Goal: Transaction & Acquisition: Purchase product/service

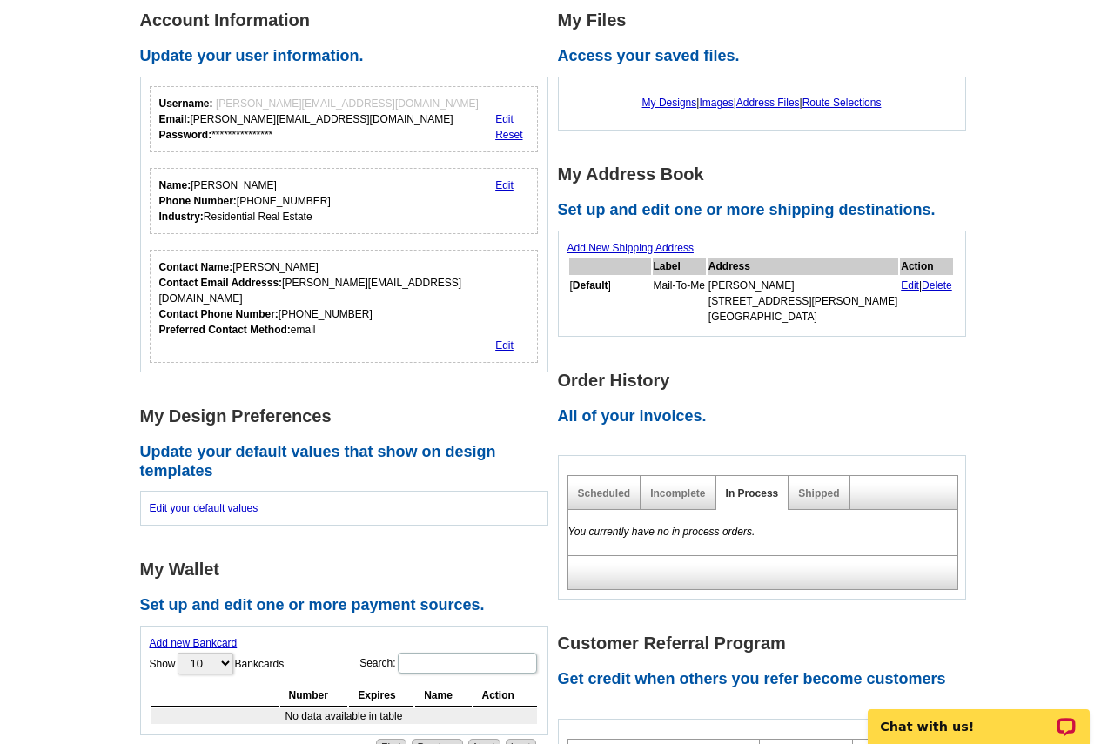
scroll to position [265, 0]
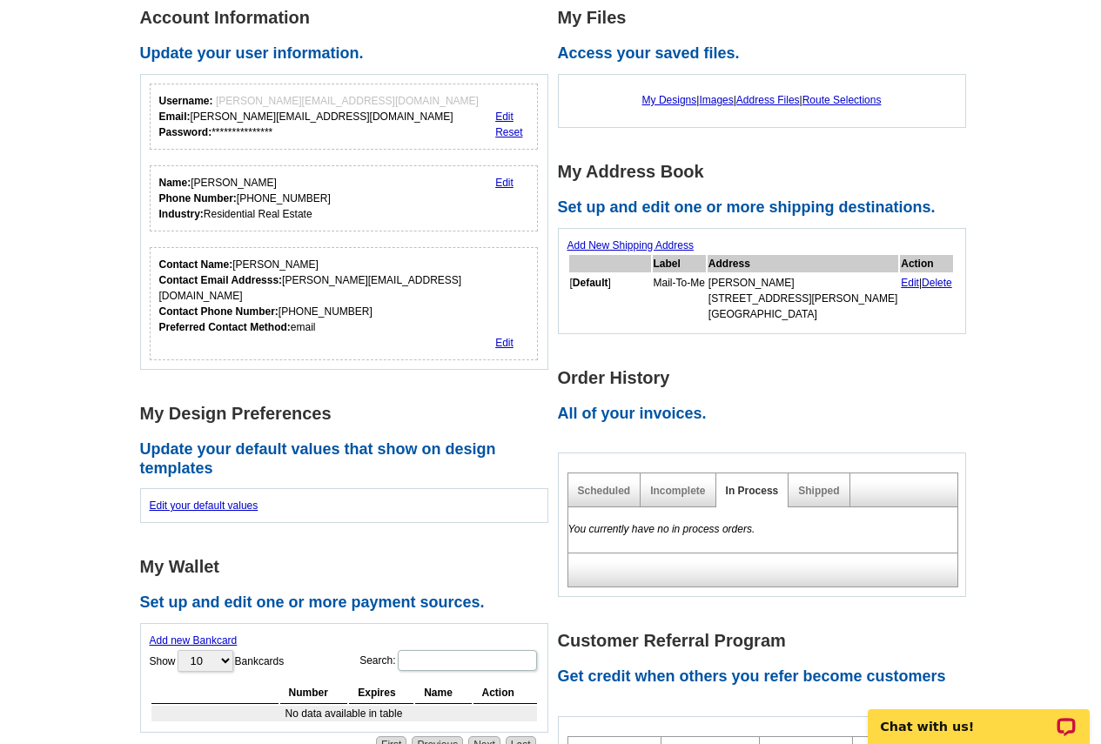
click at [829, 493] on link "Shipped" at bounding box center [818, 491] width 41 height 12
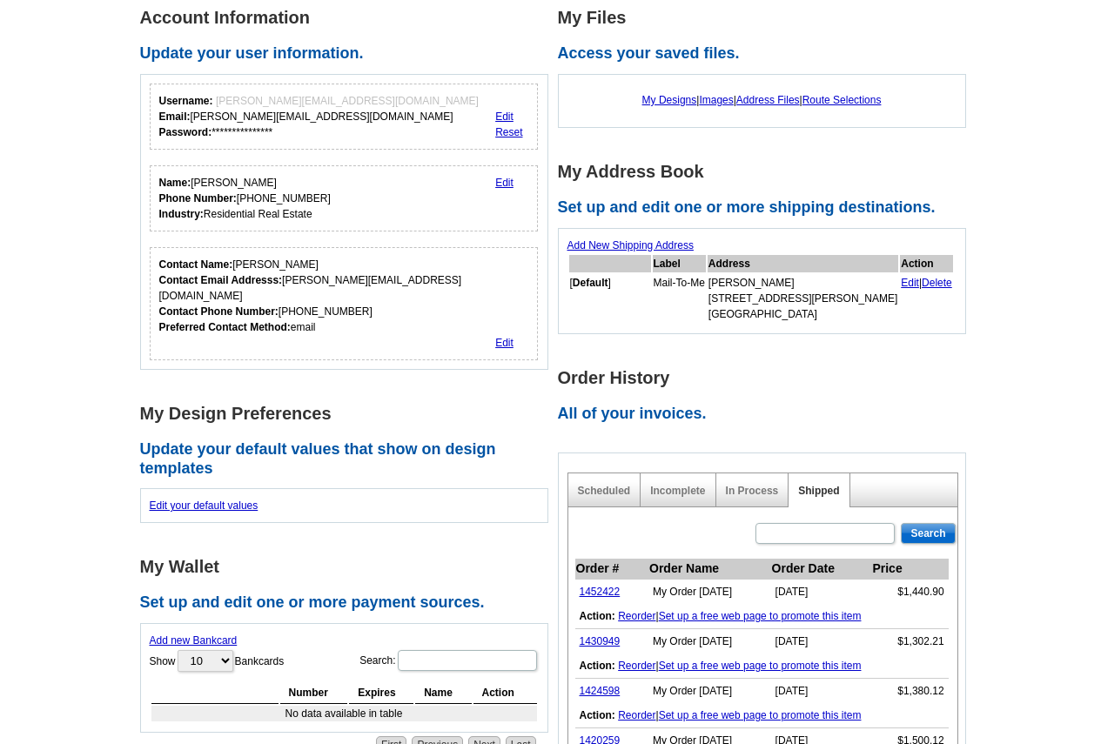
click at [602, 594] on link "1452422" at bounding box center [600, 592] width 41 height 12
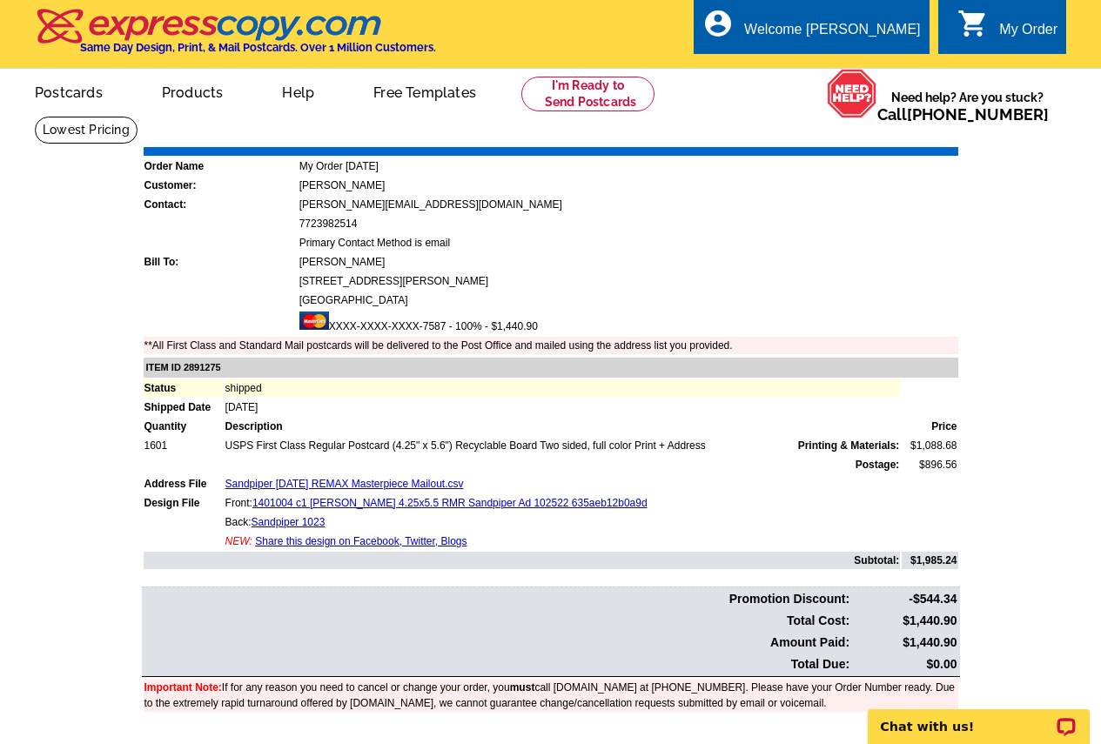
click at [890, 77] on link "My Account" at bounding box center [881, 84] width 68 height 14
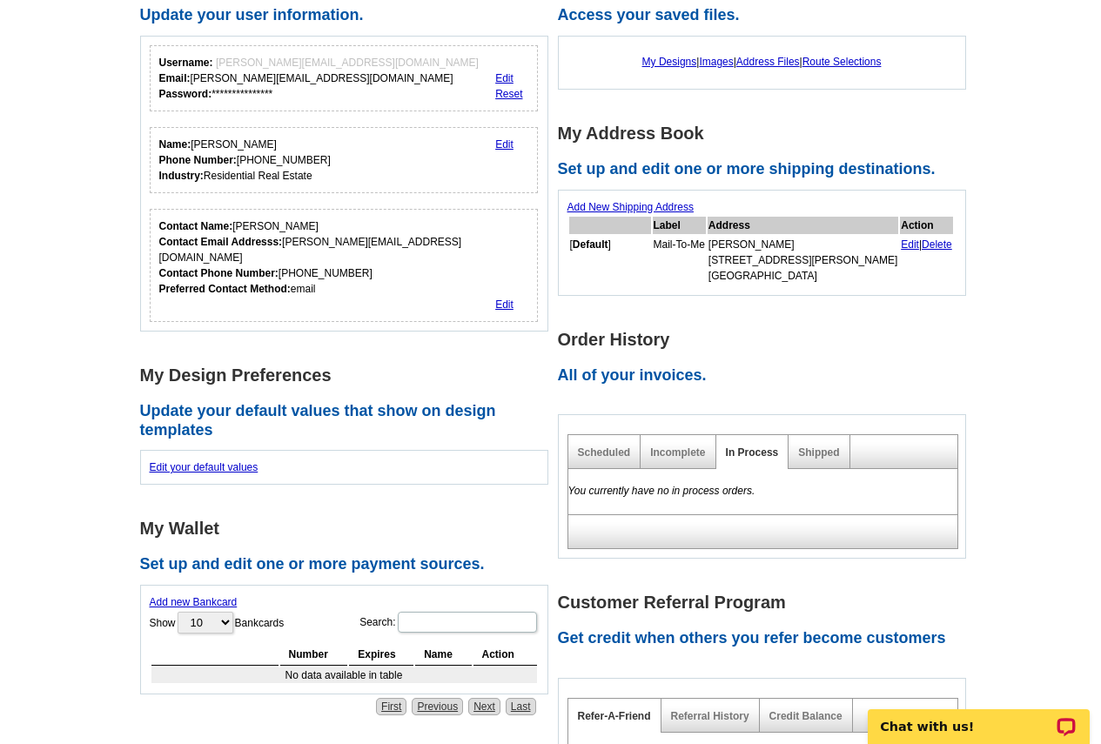
scroll to position [87, 0]
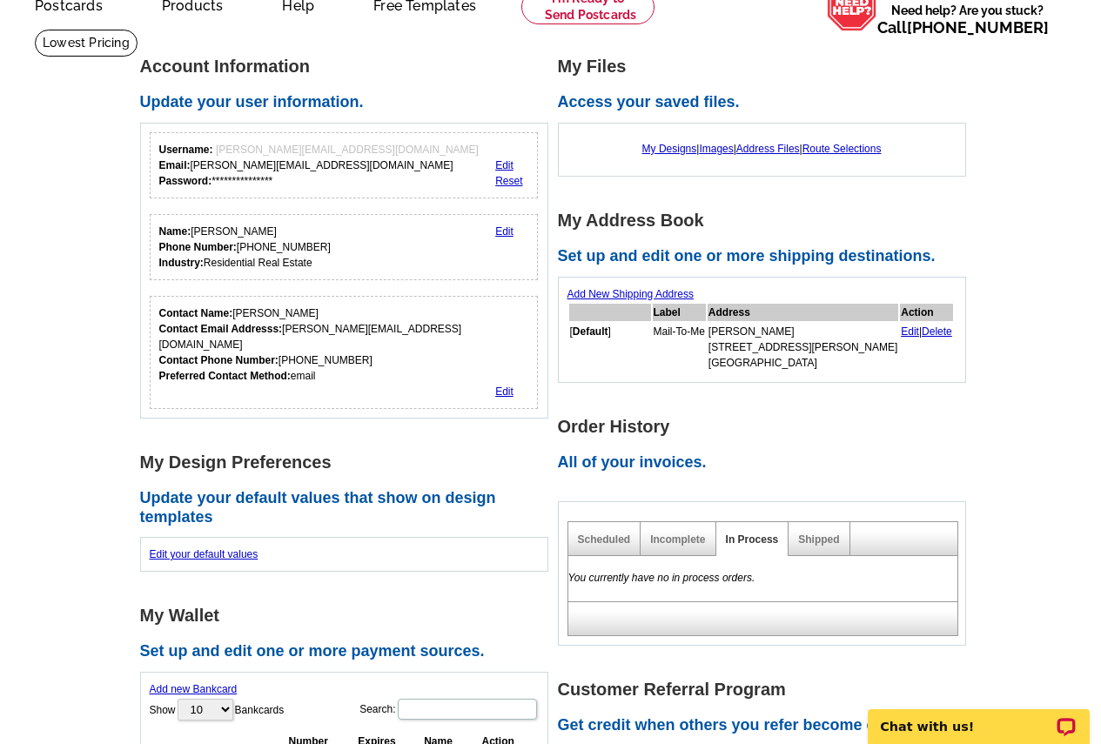
click at [654, 155] on link "My Designs" at bounding box center [669, 149] width 55 height 12
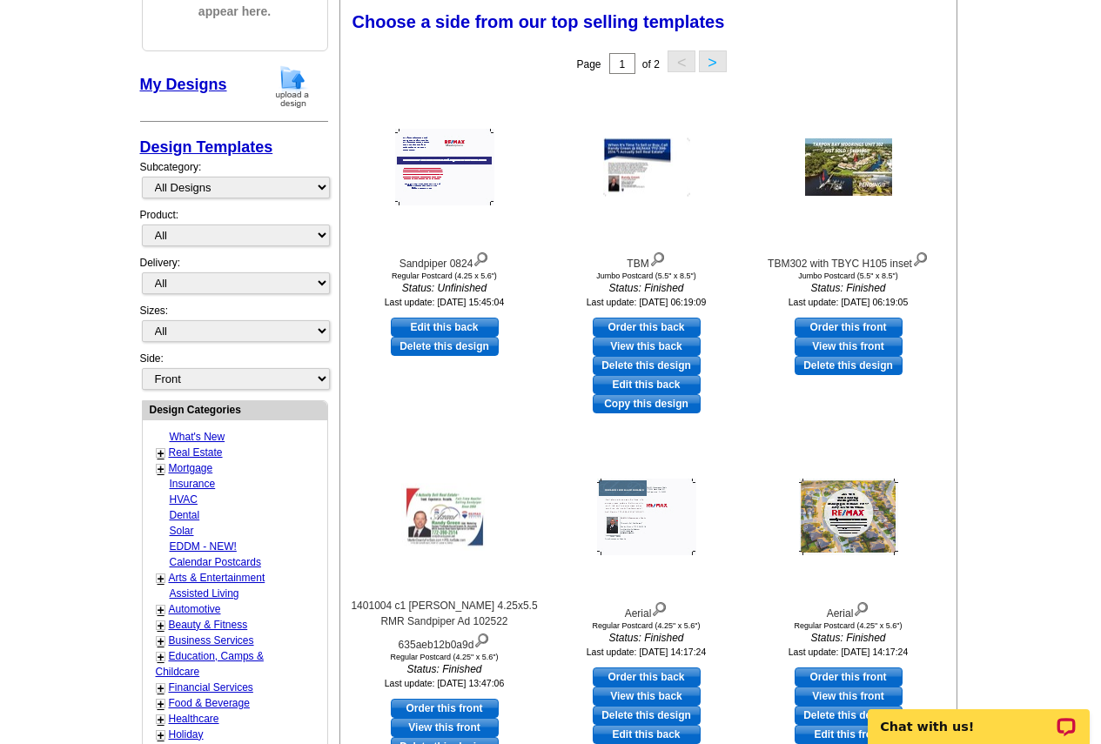
scroll to position [268, 0]
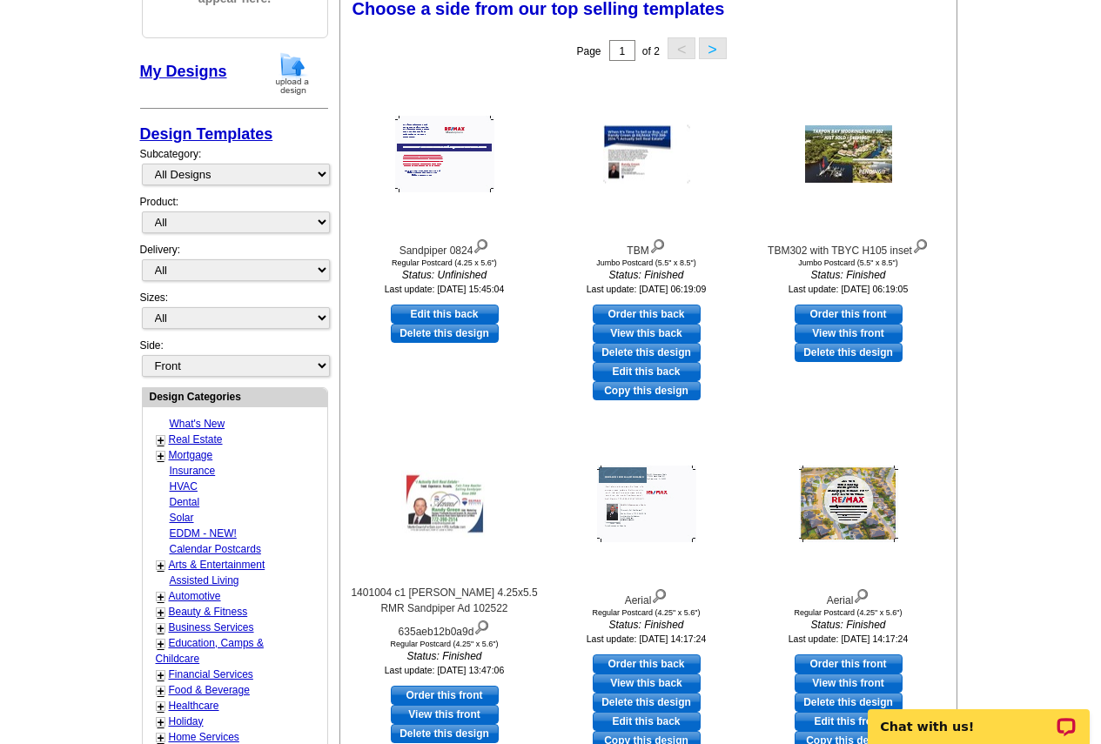
click at [453, 692] on link "Order this front" at bounding box center [445, 695] width 108 height 19
select select "1"
select select "back"
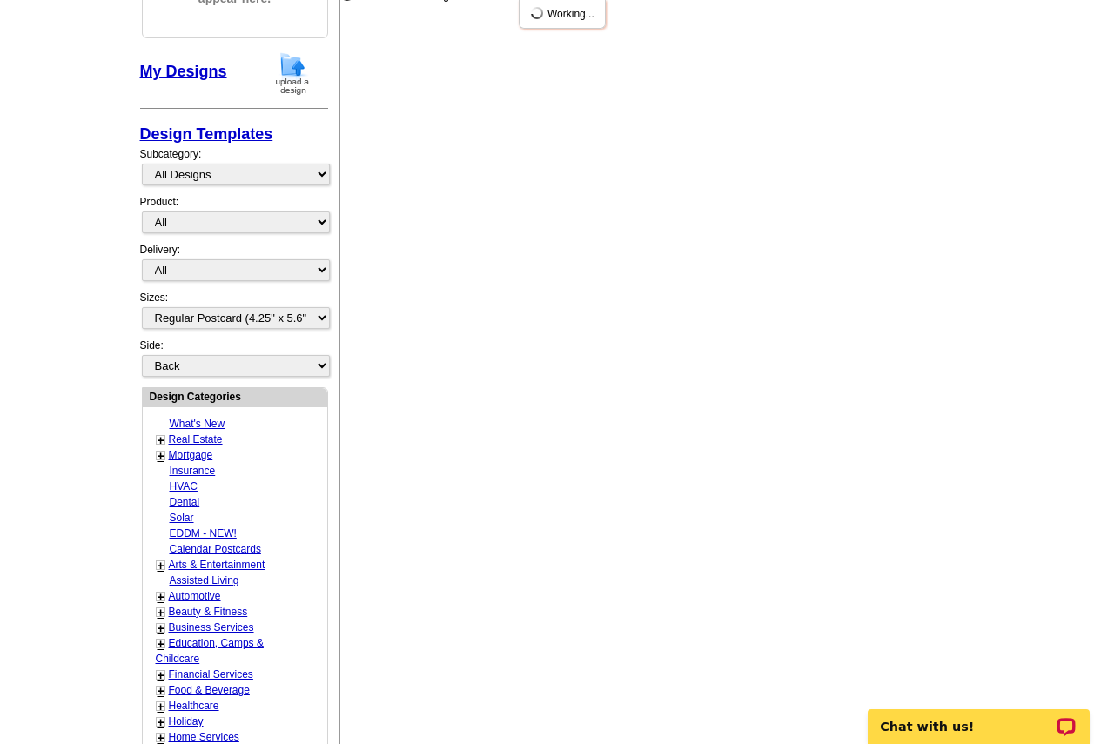
scroll to position [0, 0]
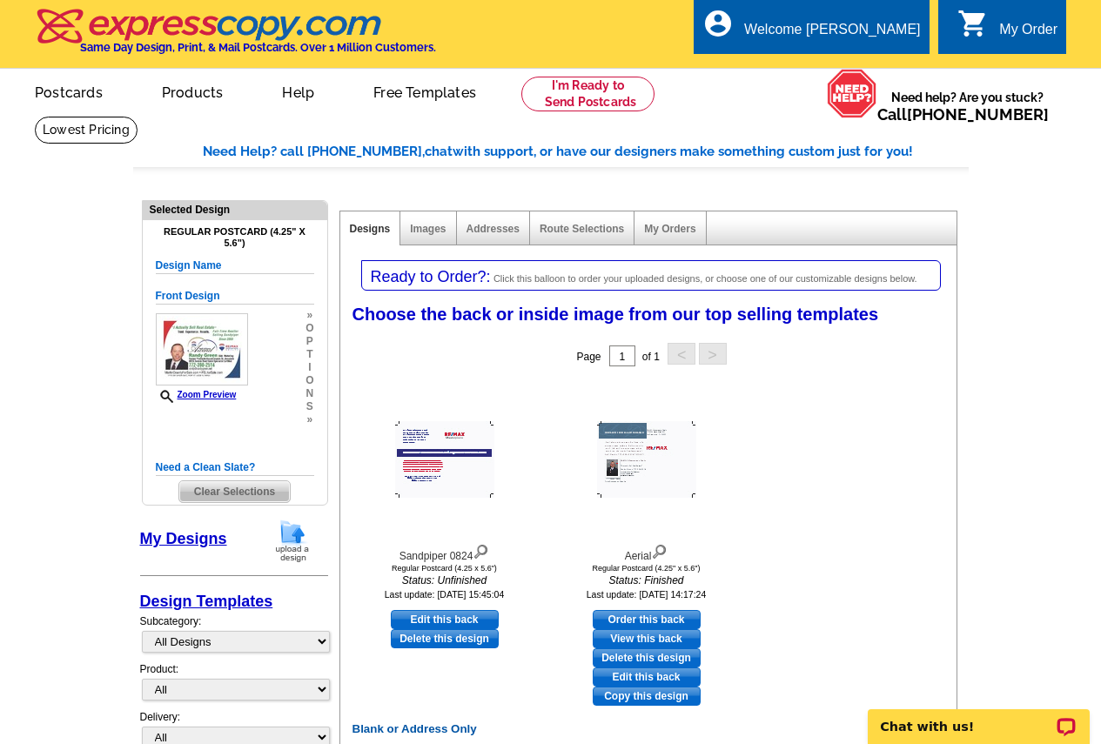
click at [212, 359] on img at bounding box center [202, 349] width 92 height 72
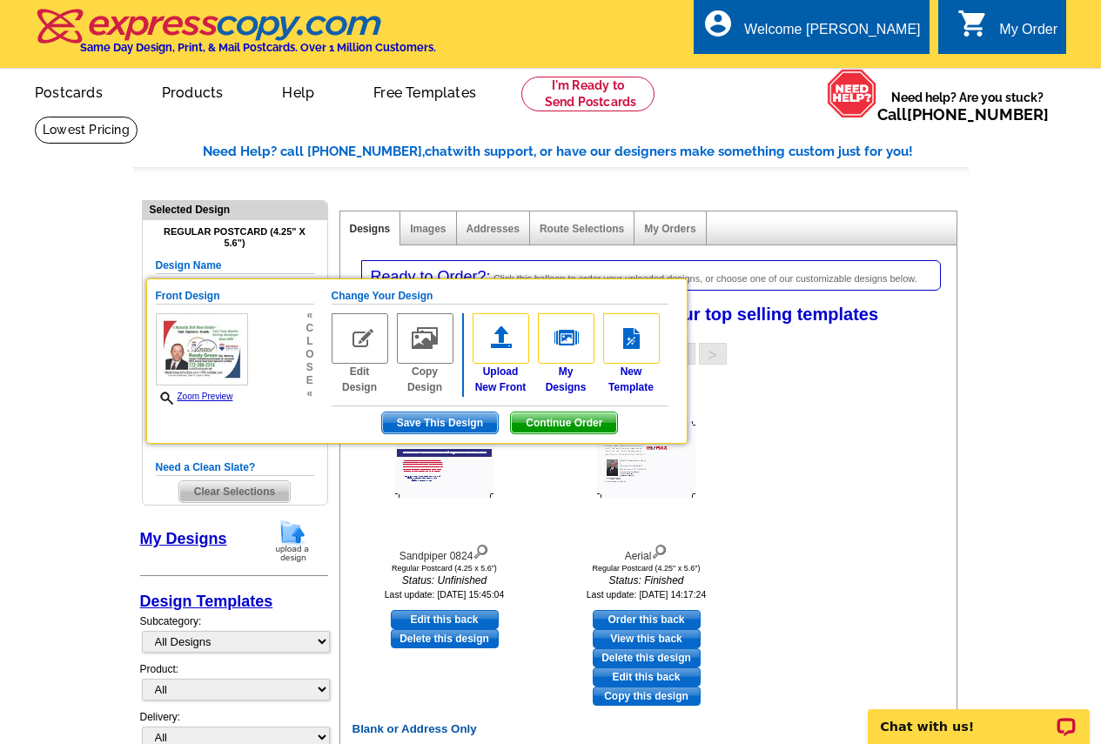
click at [356, 338] on img at bounding box center [360, 338] width 57 height 50
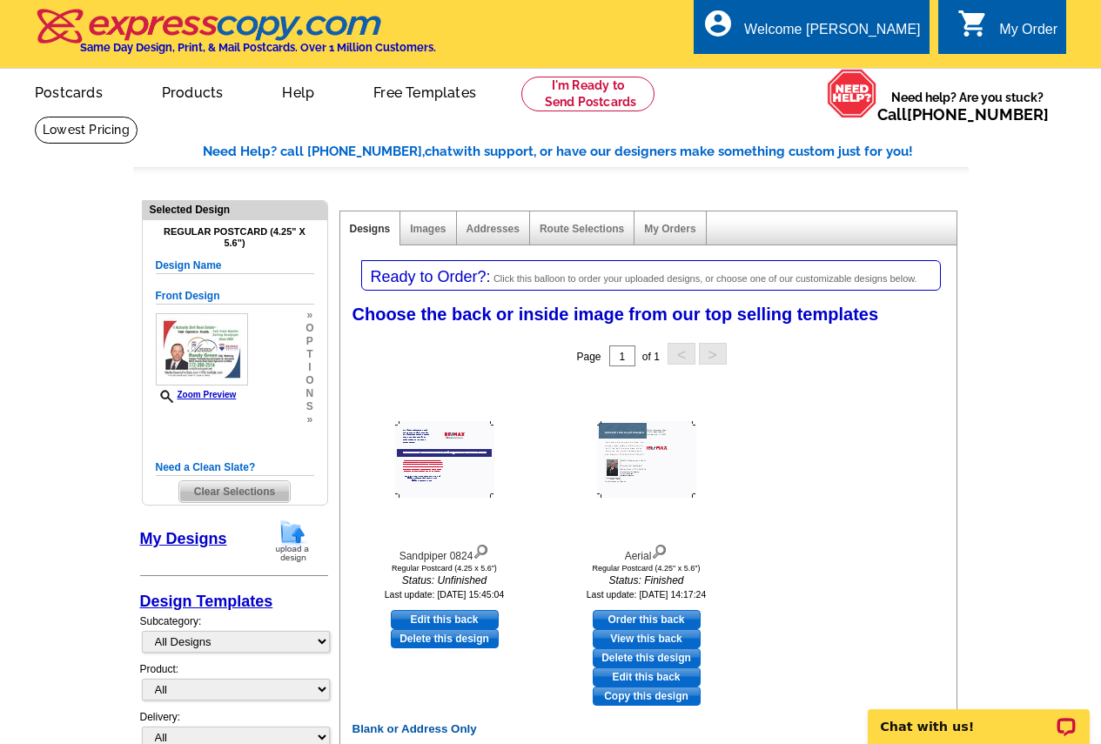
click at [310, 376] on span "o" at bounding box center [310, 380] width 8 height 13
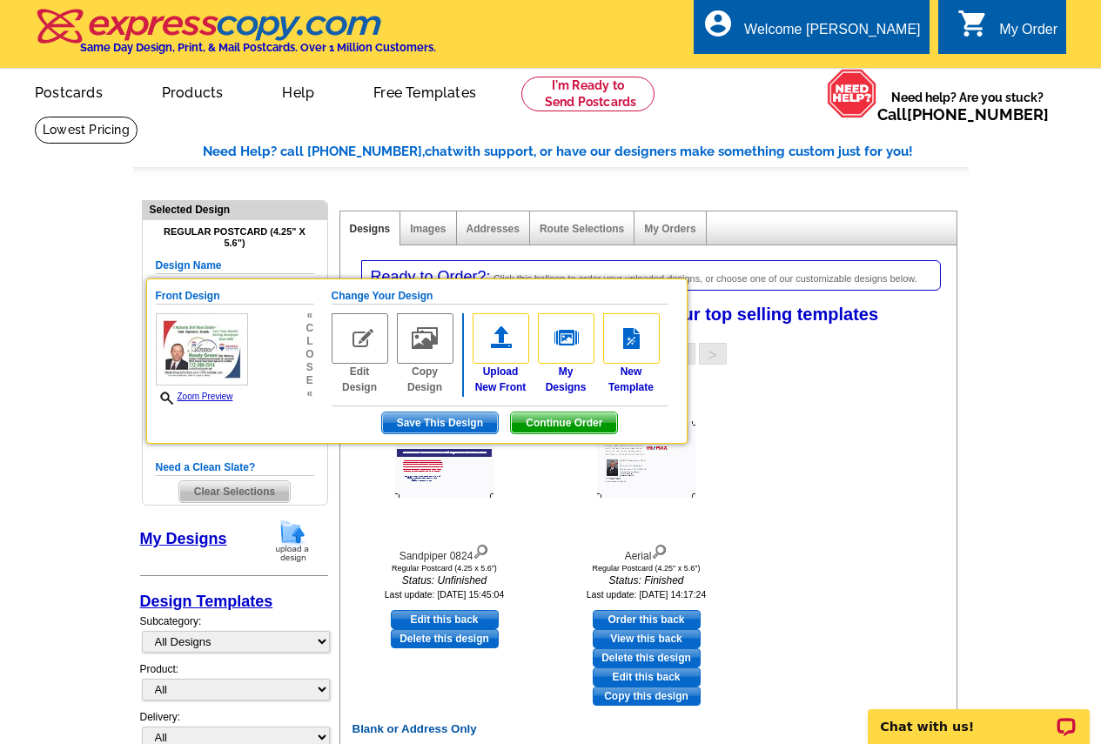
click at [553, 422] on span "Continue Order" at bounding box center [564, 423] width 106 height 21
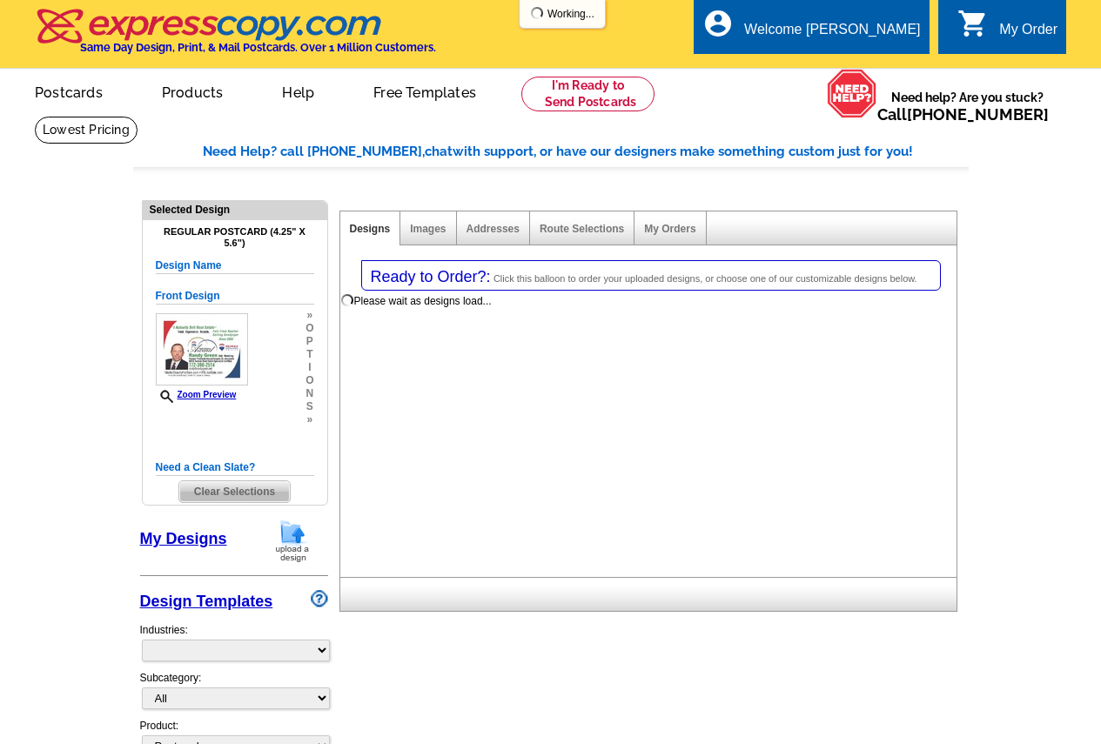
select select "1"
select select "back"
select select "785"
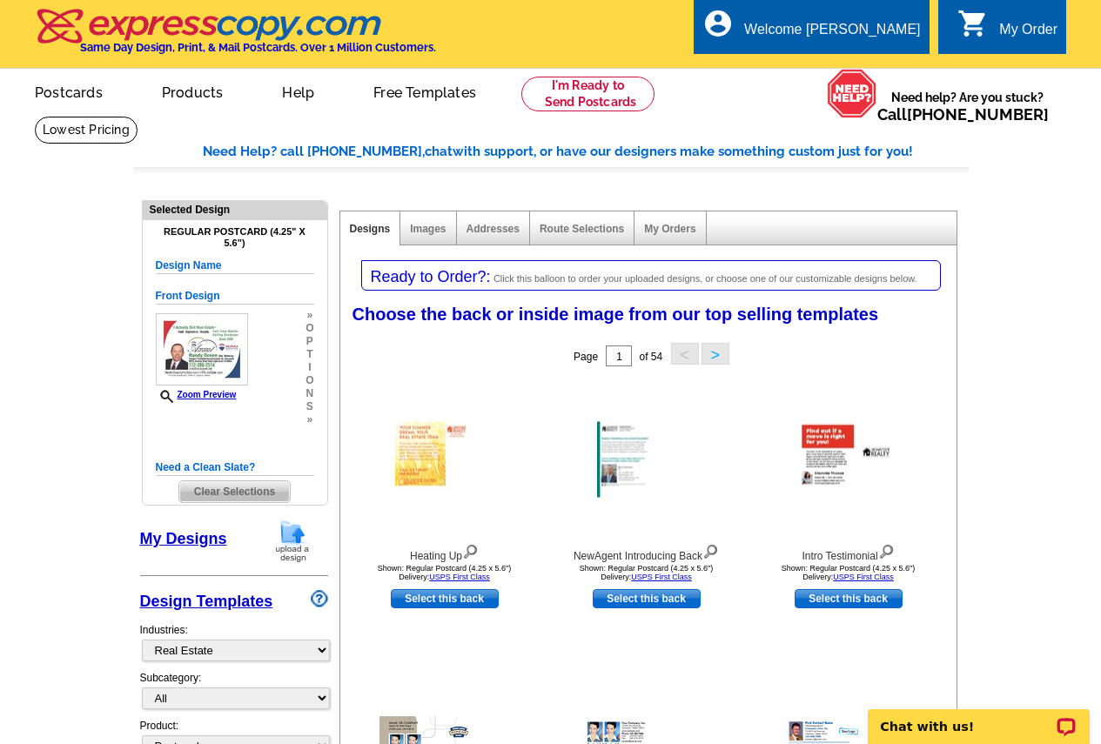
click at [668, 230] on link "My Orders" at bounding box center [669, 229] width 51 height 12
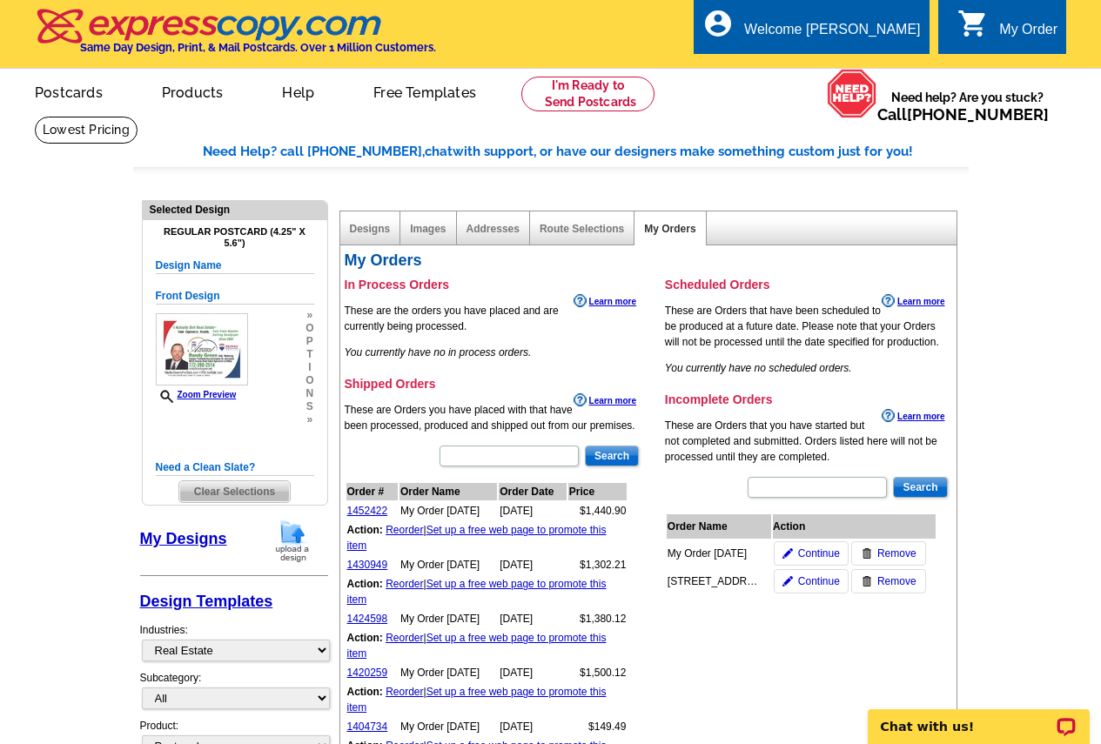
click at [408, 534] on link "Reorder" at bounding box center [404, 530] width 37 height 12
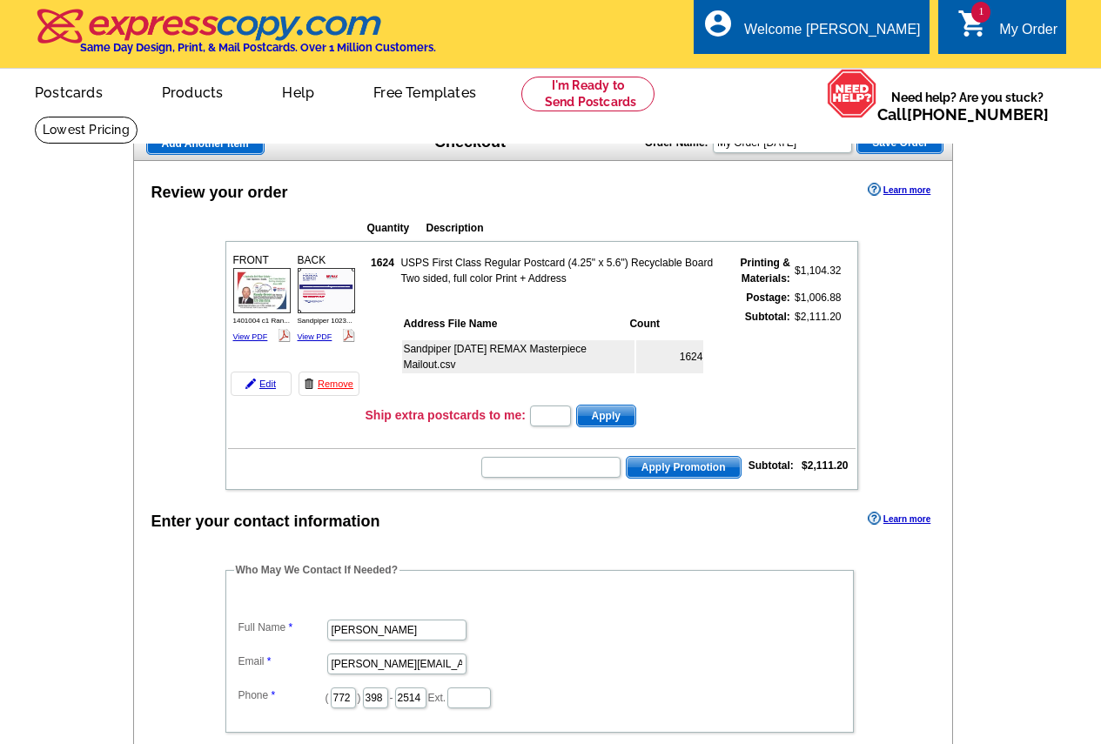
click at [269, 288] on img at bounding box center [261, 290] width 57 height 44
click at [336, 295] on img at bounding box center [326, 290] width 57 height 44
click at [564, 357] on td "Sandpiper Aug 2024 REMAX Masterpiece Mailout.csv" at bounding box center [518, 356] width 232 height 33
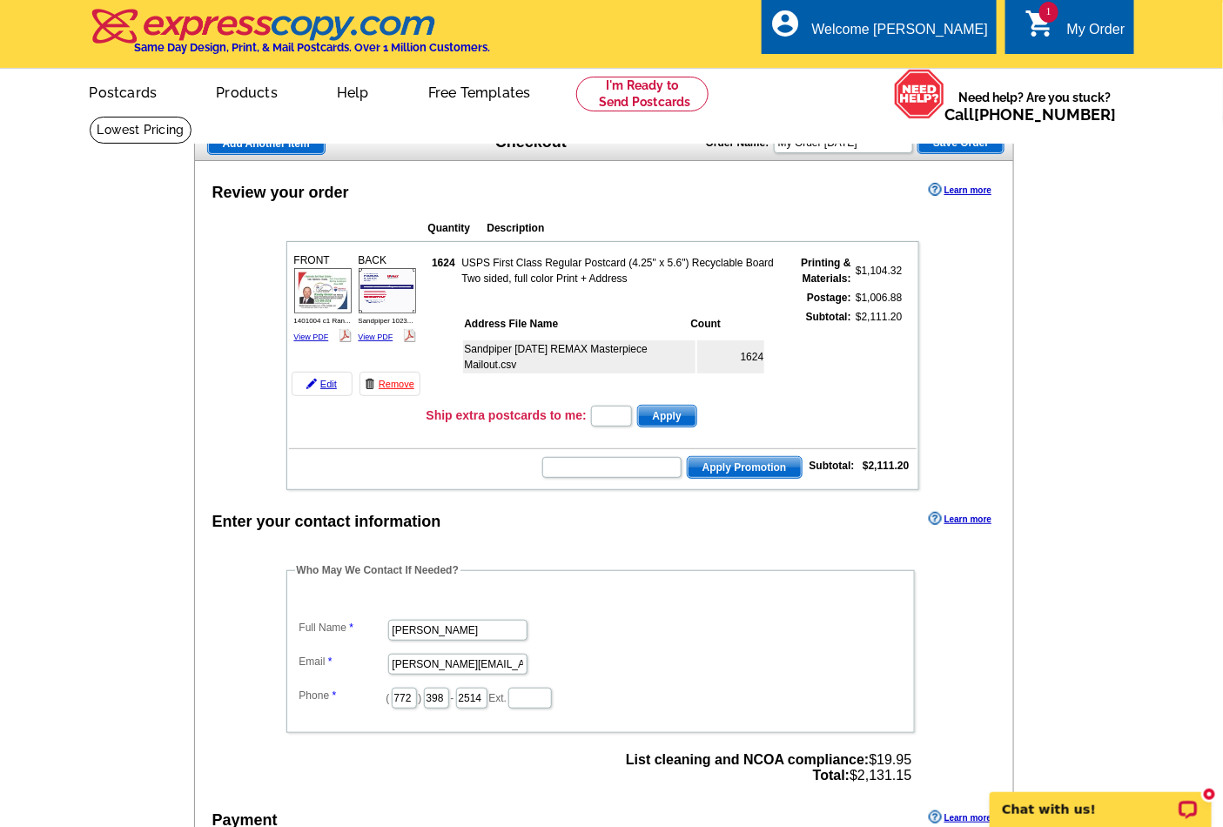
click at [744, 349] on td "1624" at bounding box center [730, 356] width 67 height 33
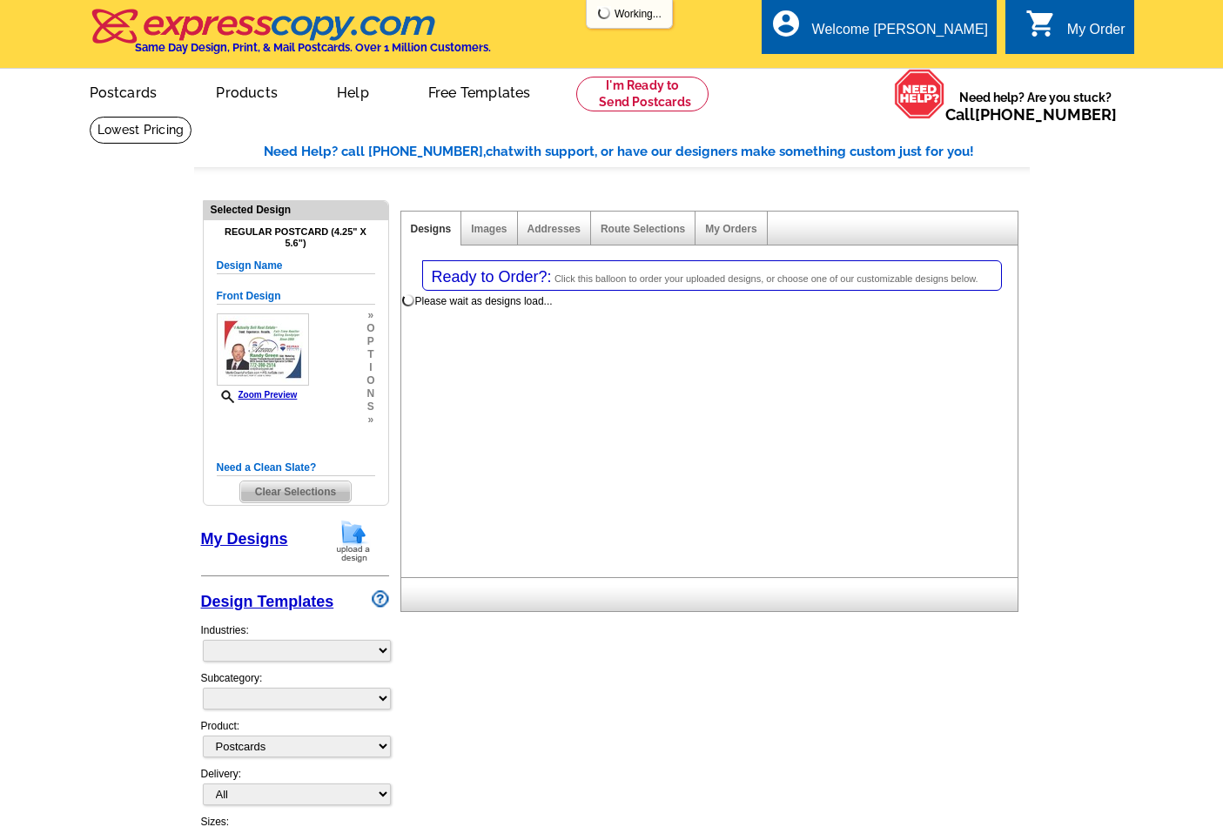
select select
select select "1"
select select "back"
select select "785"
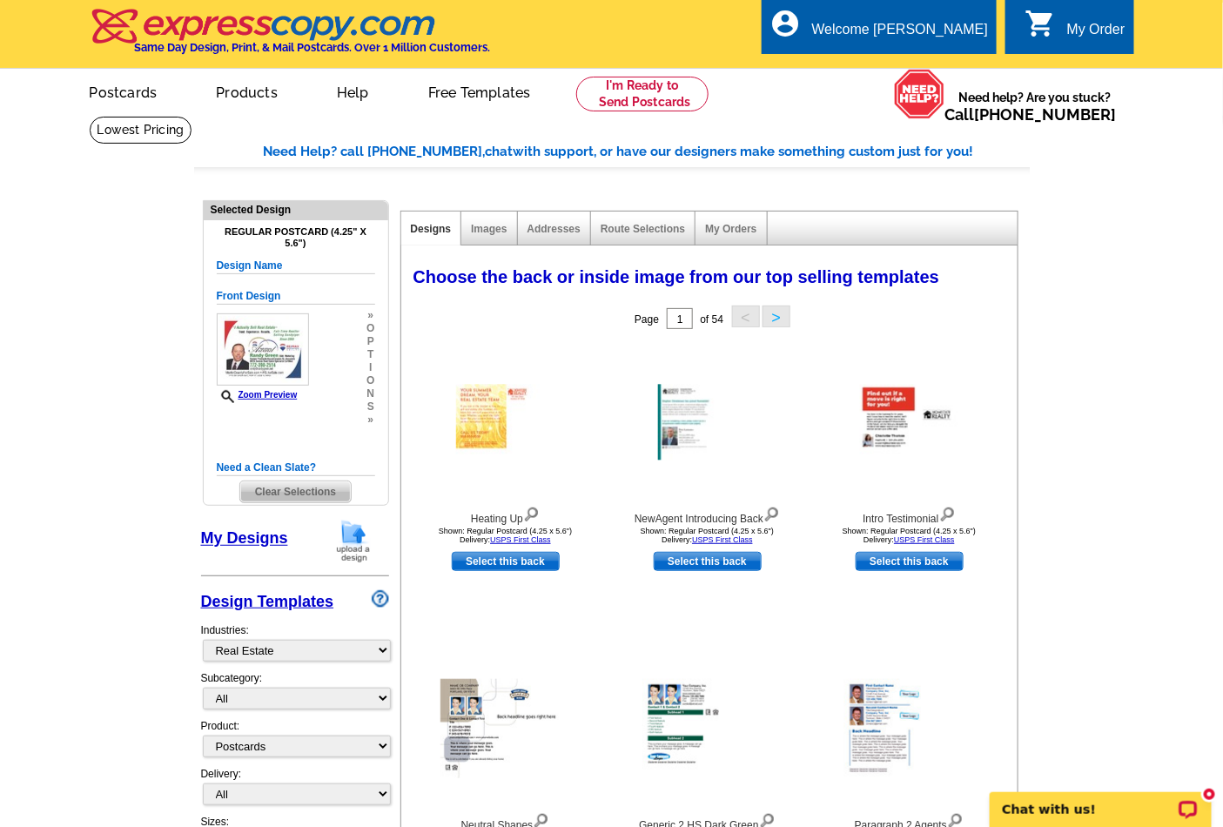
click at [264, 351] on img at bounding box center [263, 349] width 92 height 72
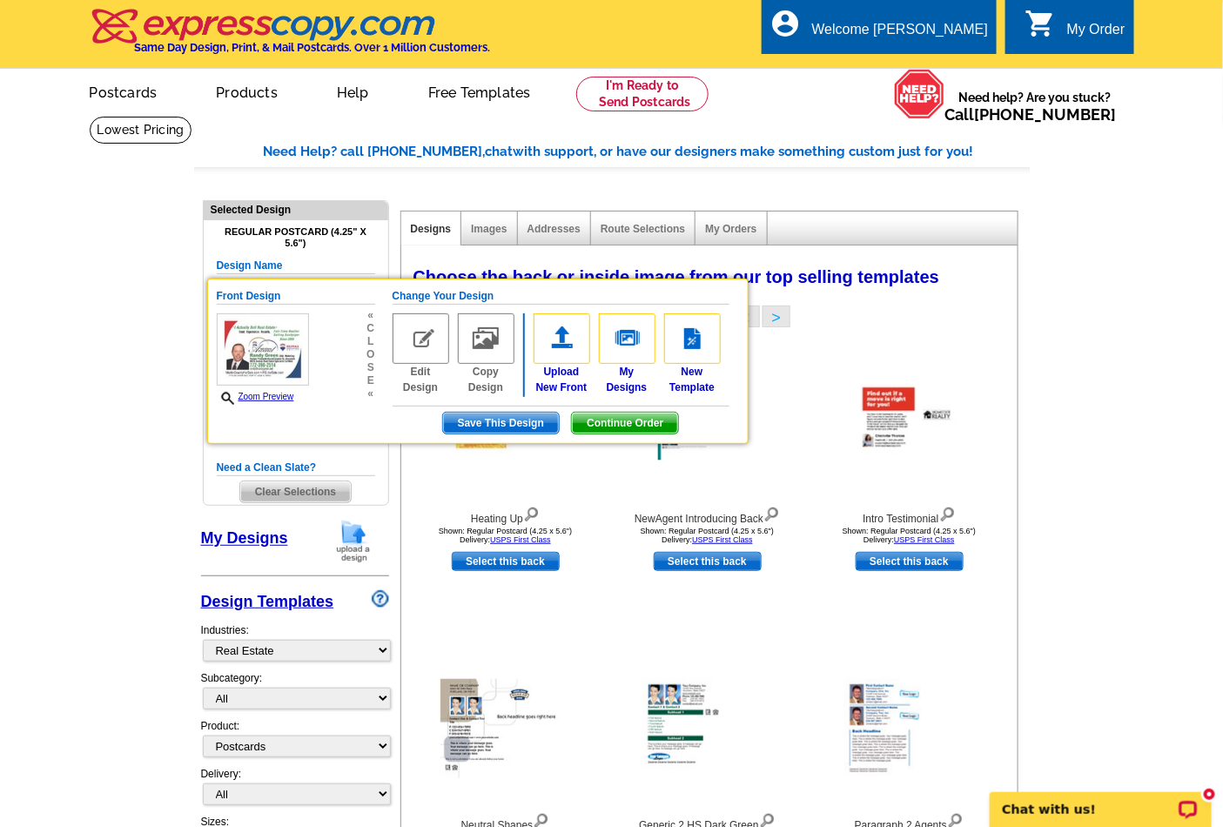
click at [627, 420] on span "Continue Order" at bounding box center [625, 423] width 106 height 21
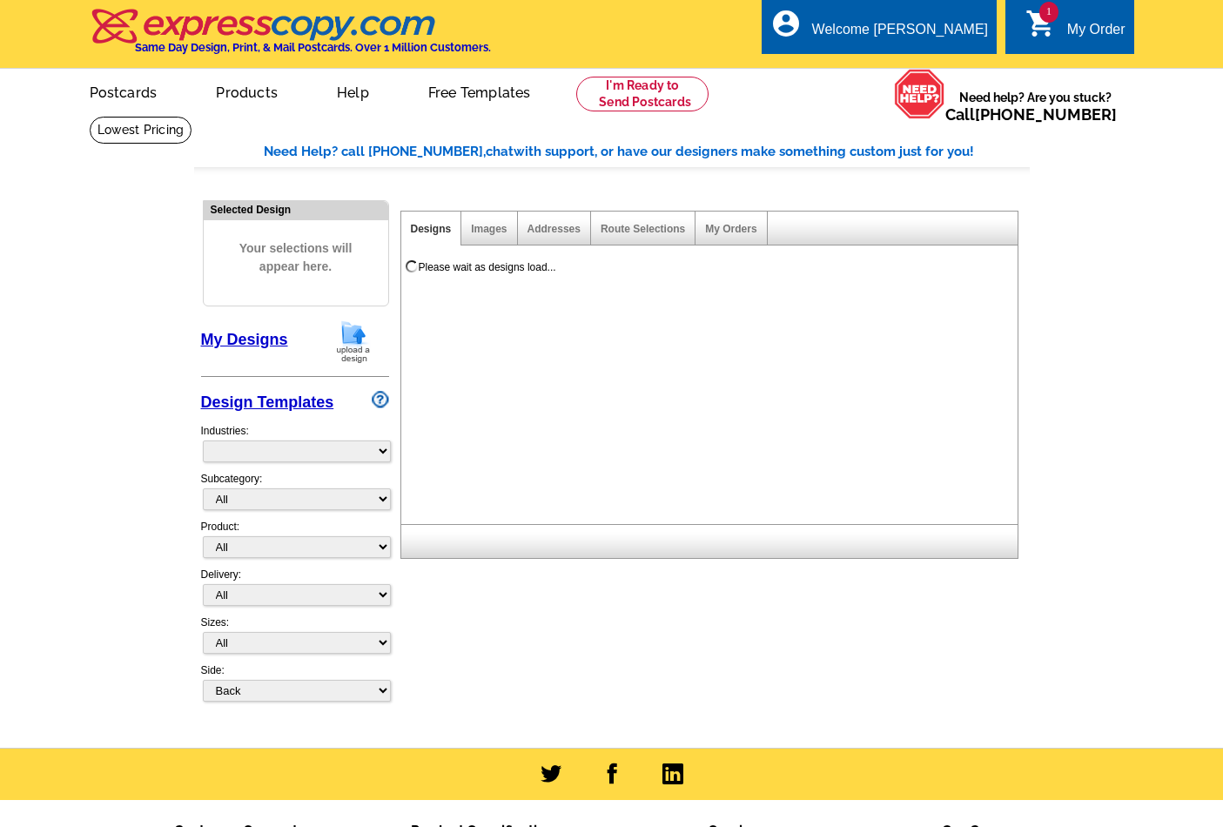
select select "back"
select select "785"
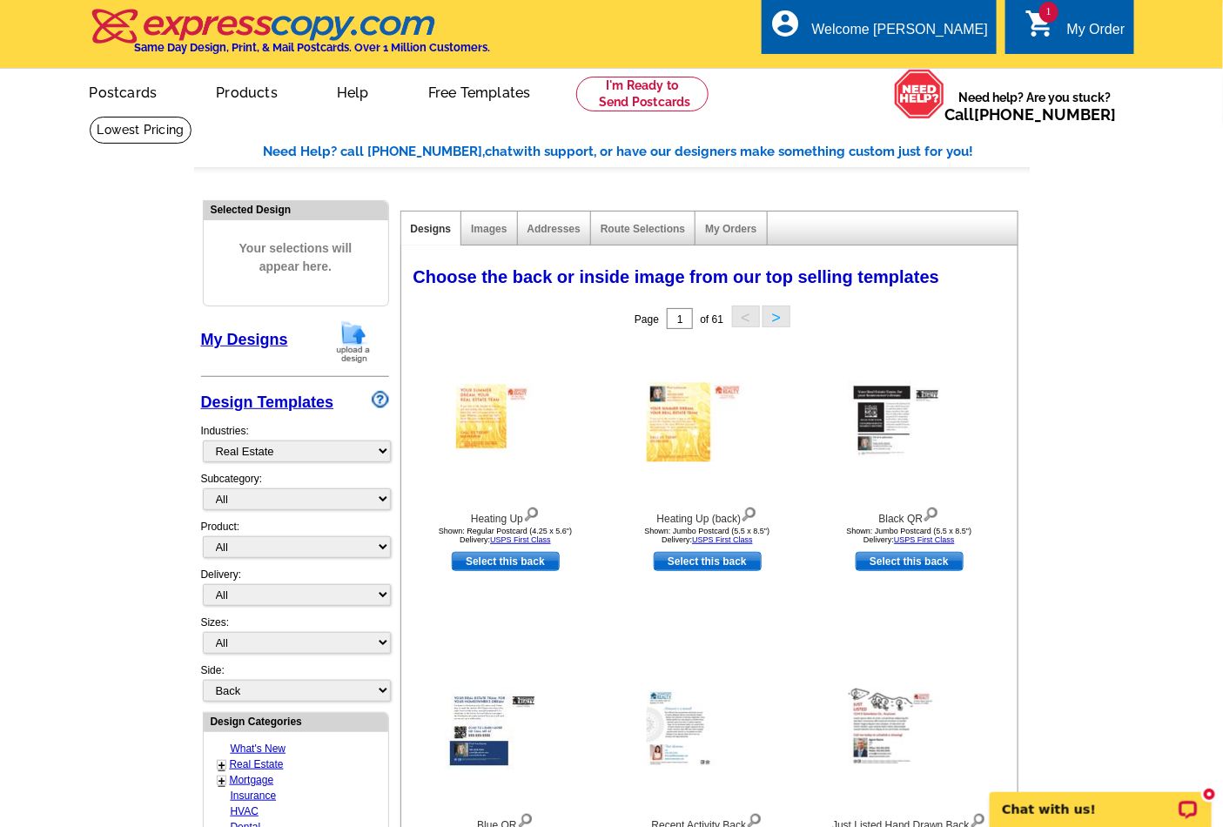
click at [497, 236] on div "Images" at bounding box center [489, 229] width 56 height 34
click at [497, 230] on link "Images" at bounding box center [489, 229] width 36 height 12
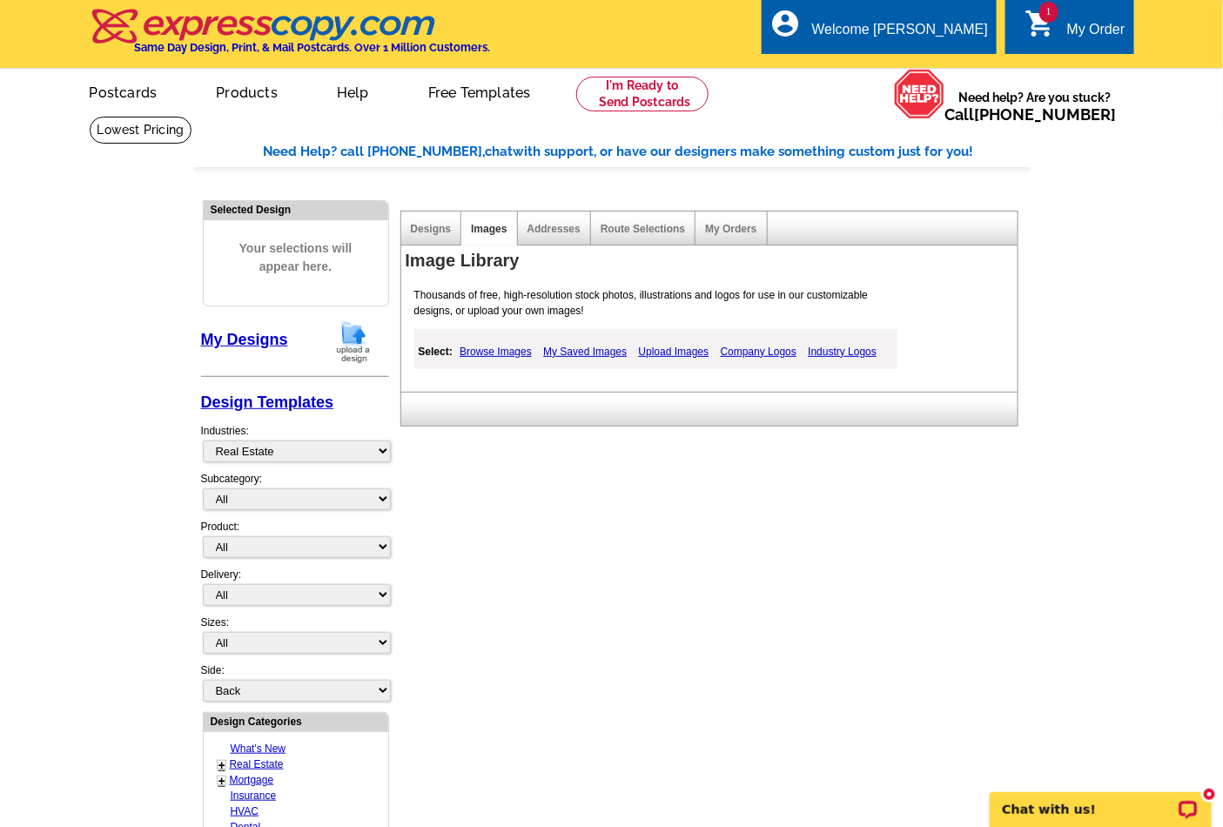
click at [563, 354] on link "My Saved Images" at bounding box center [585, 351] width 92 height 21
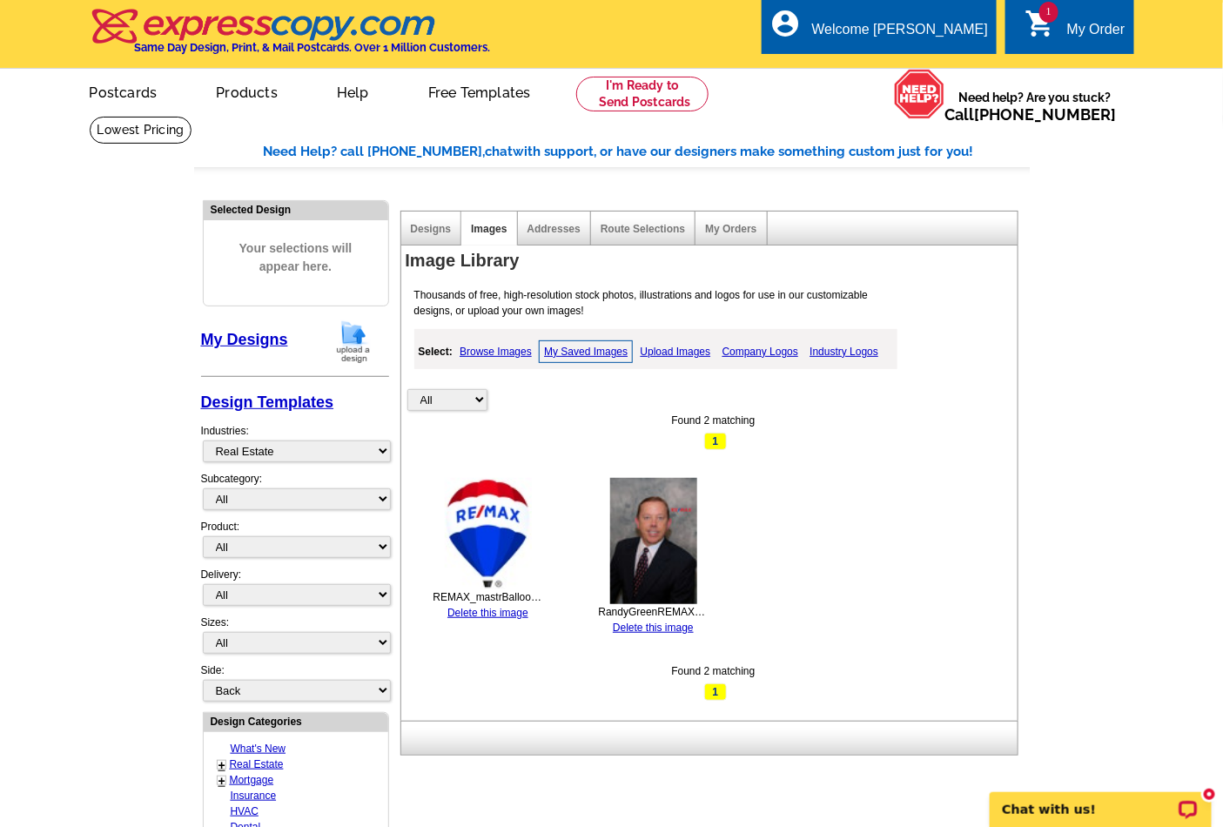
click at [497, 350] on link "Browse Images" at bounding box center [495, 351] width 81 height 21
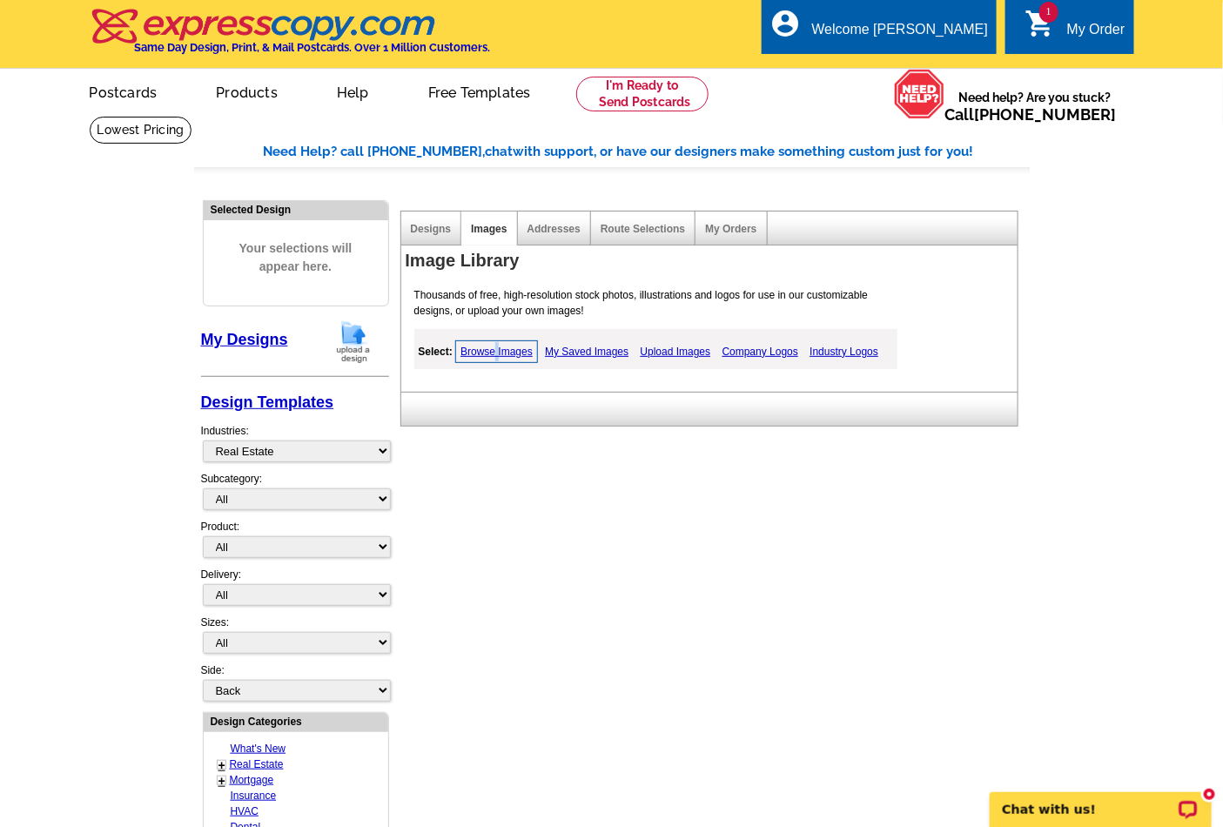
click at [497, 350] on link "Browse Images" at bounding box center [496, 351] width 83 height 23
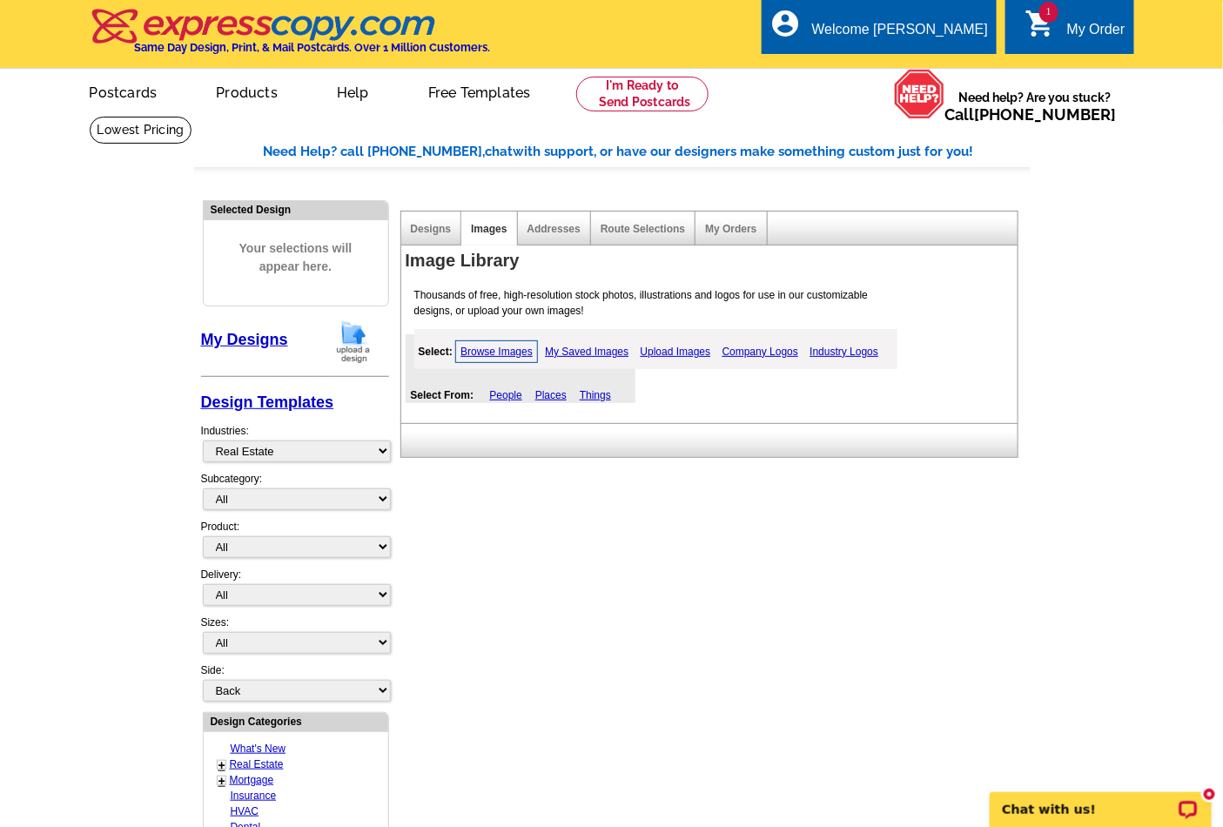
click at [233, 340] on link "My Designs" at bounding box center [244, 339] width 87 height 17
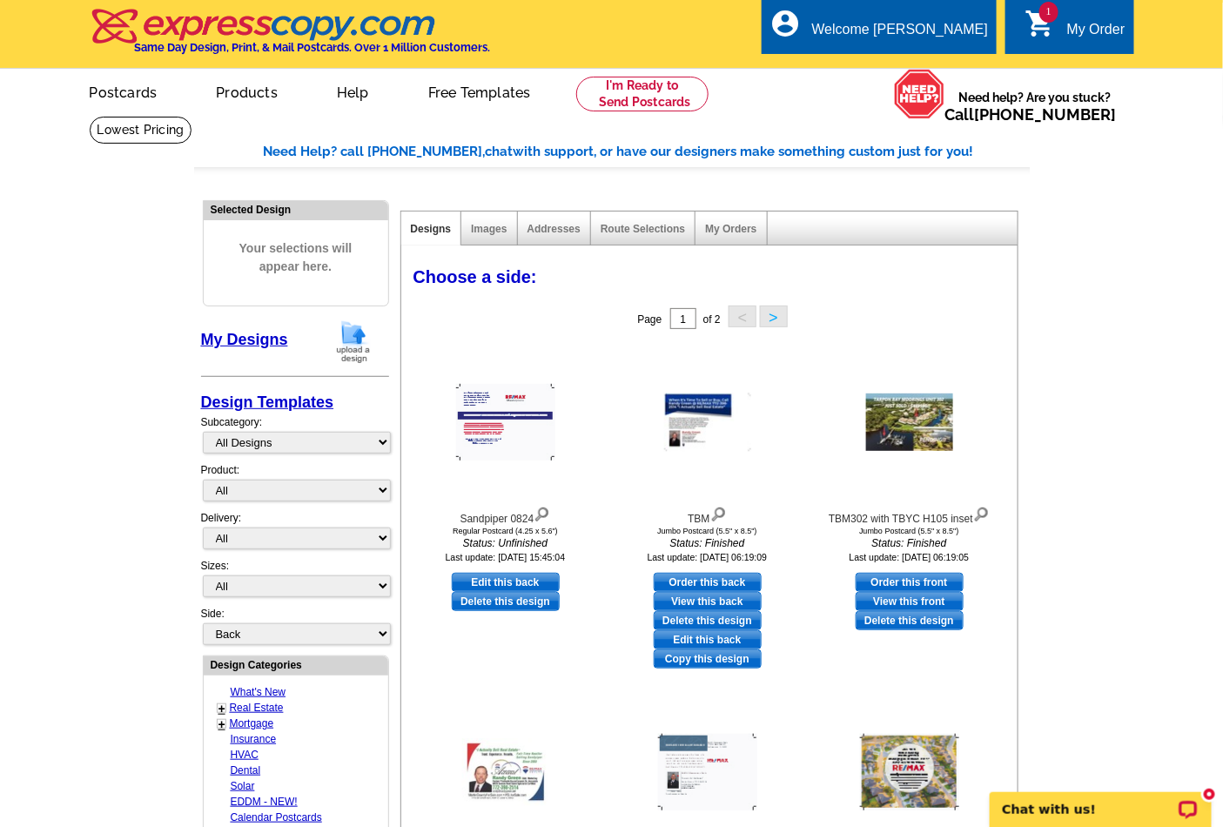
click at [488, 423] on img at bounding box center [505, 422] width 99 height 77
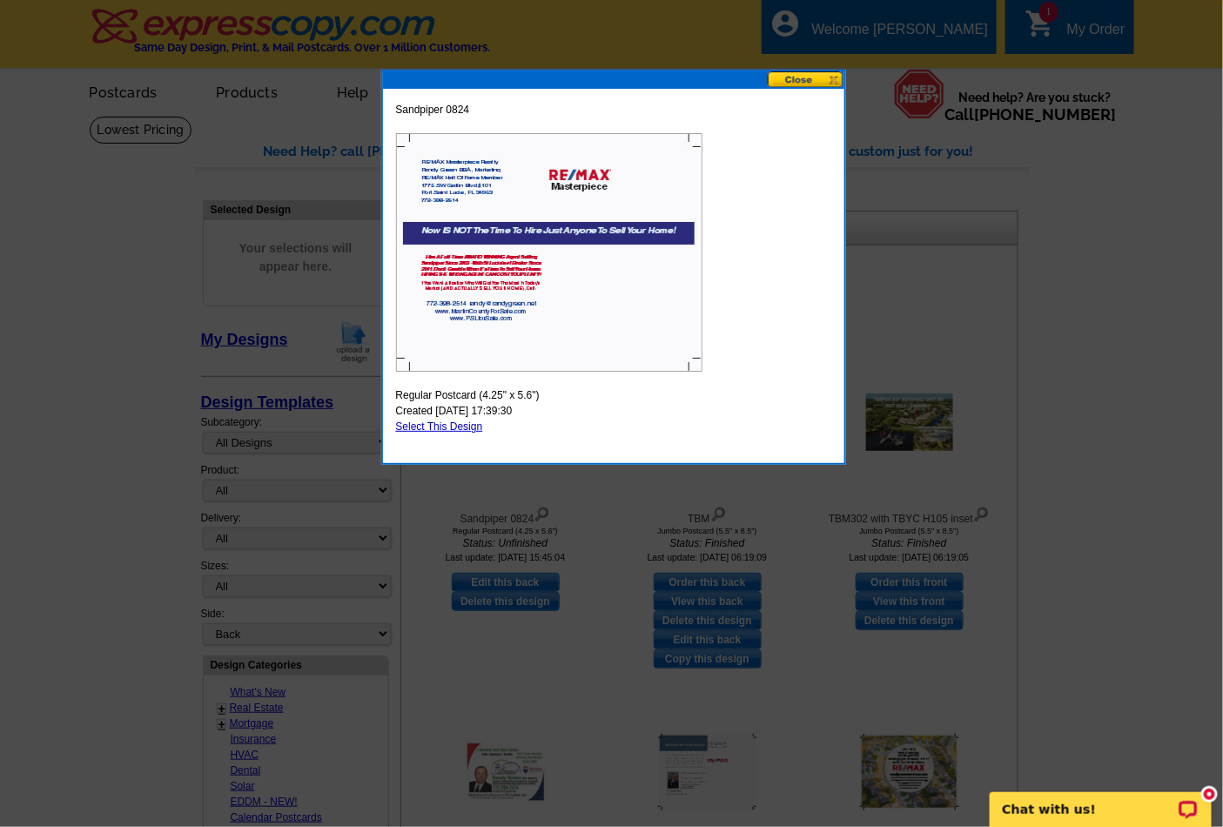
click at [458, 427] on link "Select This Design" at bounding box center [439, 426] width 87 height 12
select select "1"
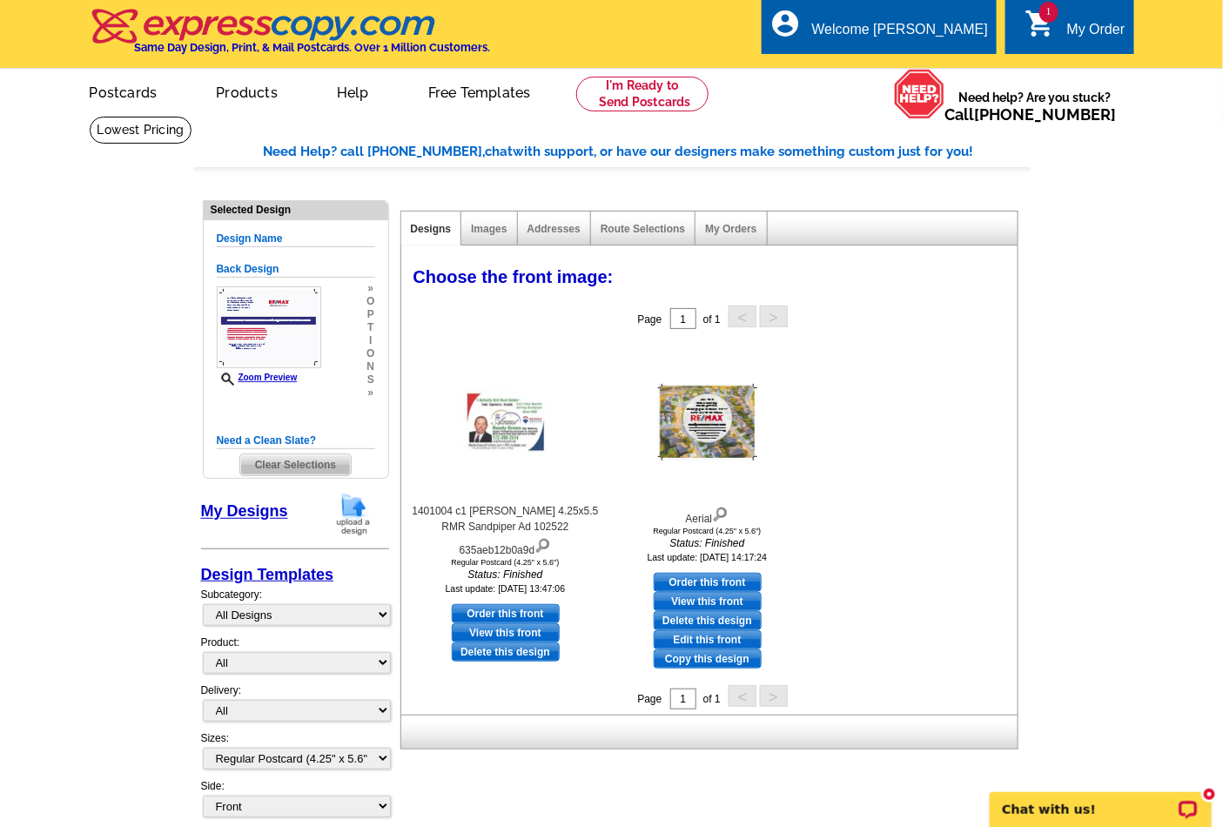
click at [510, 607] on link "Order this front" at bounding box center [506, 613] width 108 height 19
select select "back"
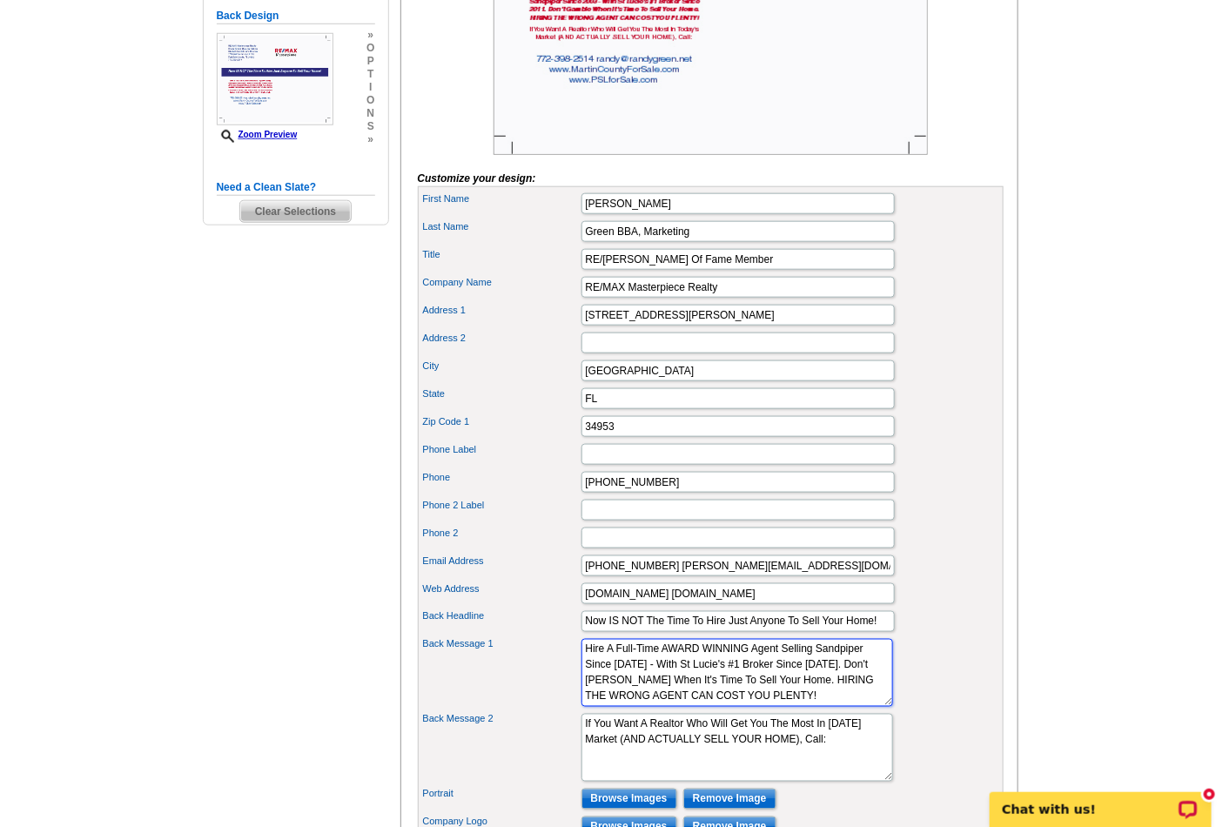
click at [688, 699] on textarea "Hire A Full-Time AWARD WINNING Agent Selling Sandpiper Since 2003 - With St Luc…" at bounding box center [737, 673] width 312 height 68
click at [747, 682] on textarea "Hire A Full-Time AWARD WINNING Agent Selling Sandpiper Since 2003 - With St Luc…" at bounding box center [737, 673] width 312 height 68
click at [753, 682] on textarea "Hire A Full-Time AWARD WINNING Agent Selling Sandpiper Since 2003 - With St Luc…" at bounding box center [737, 673] width 312 height 68
click at [724, 694] on textarea "Hire A Full-Time AWARD WINNING Agent Selling Sandpiper Since 2003 - With St Luc…" at bounding box center [737, 673] width 312 height 68
click at [727, 697] on textarea "Hire A Full-Time AWARD WINNING Agent Selling Sandpiper Since 2003 - With St Luc…" at bounding box center [737, 673] width 312 height 68
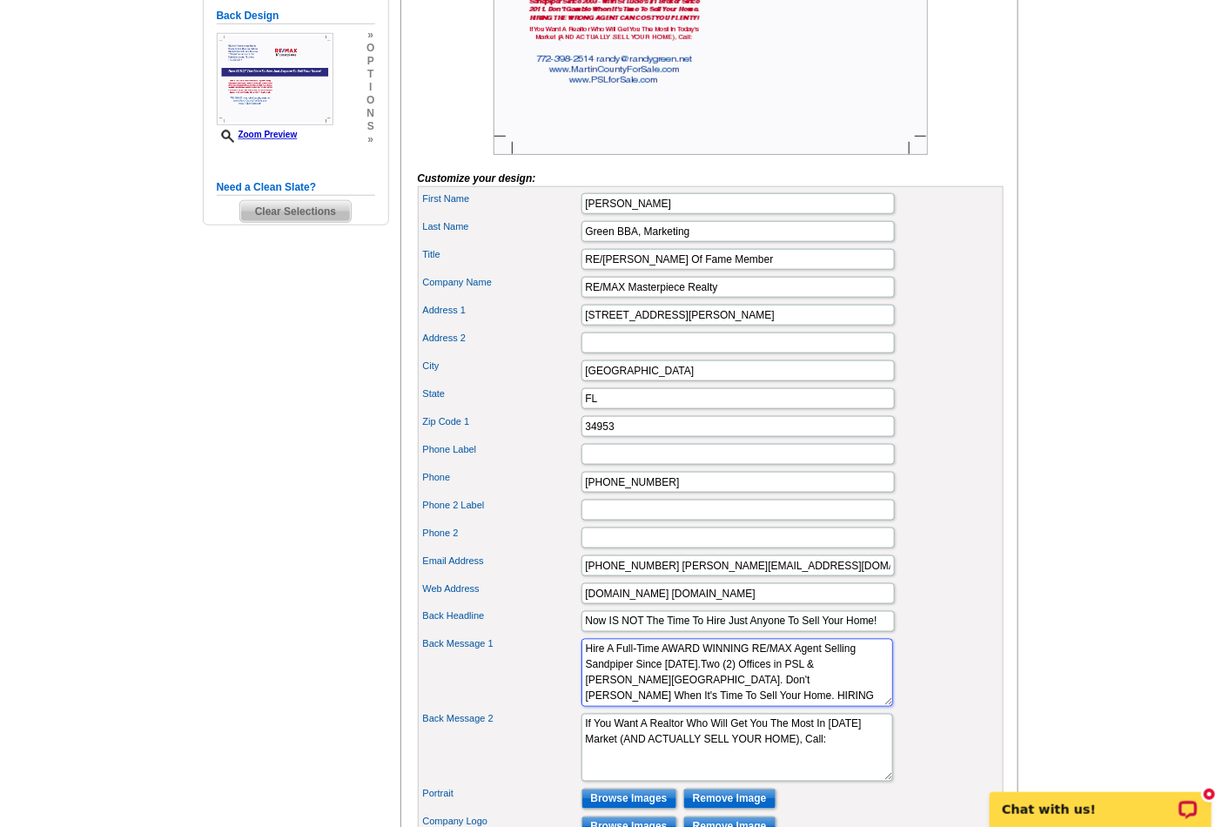
click at [803, 698] on textarea "Hire A Full-Time AWARD WINNING Agent Selling Sandpiper Since 2003 - With St Luc…" at bounding box center [737, 673] width 312 height 68
click at [804, 699] on textarea "Hire A Full-Time AWARD WINNING Agent Selling Sandpiper Since 2003 - With St Luc…" at bounding box center [737, 673] width 312 height 68
click at [803, 699] on textarea "Hire A Full-Time AWARD WINNING Agent Selling Sandpiper Since 2003 - With St Luc…" at bounding box center [737, 673] width 312 height 68
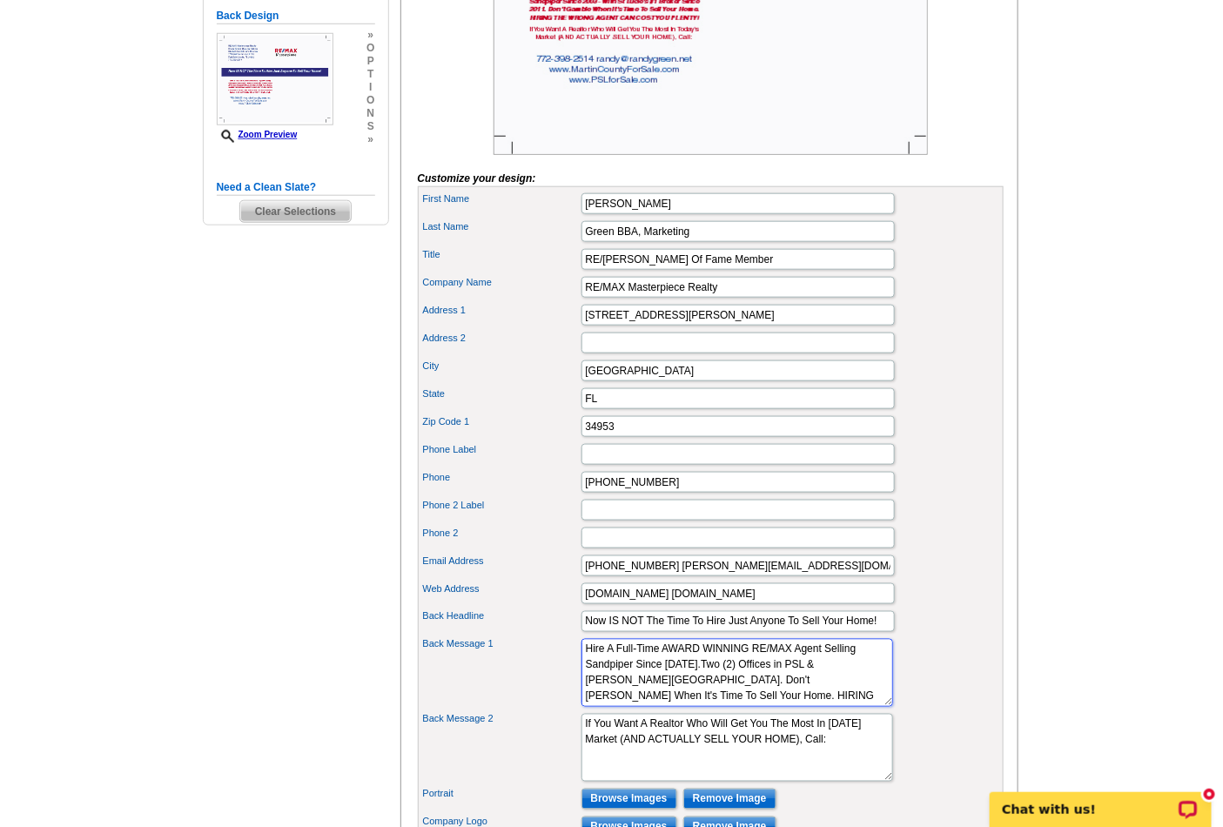
click at [803, 699] on textarea "Hire A Full-Time AWARD WINNING Agent Selling Sandpiper Since 2003 - With St Luc…" at bounding box center [737, 673] width 312 height 68
click at [803, 707] on textarea "Hire A Full-Time AWARD WINNING Agent Selling Sandpiper Since 2003 - With St Luc…" at bounding box center [737, 673] width 312 height 68
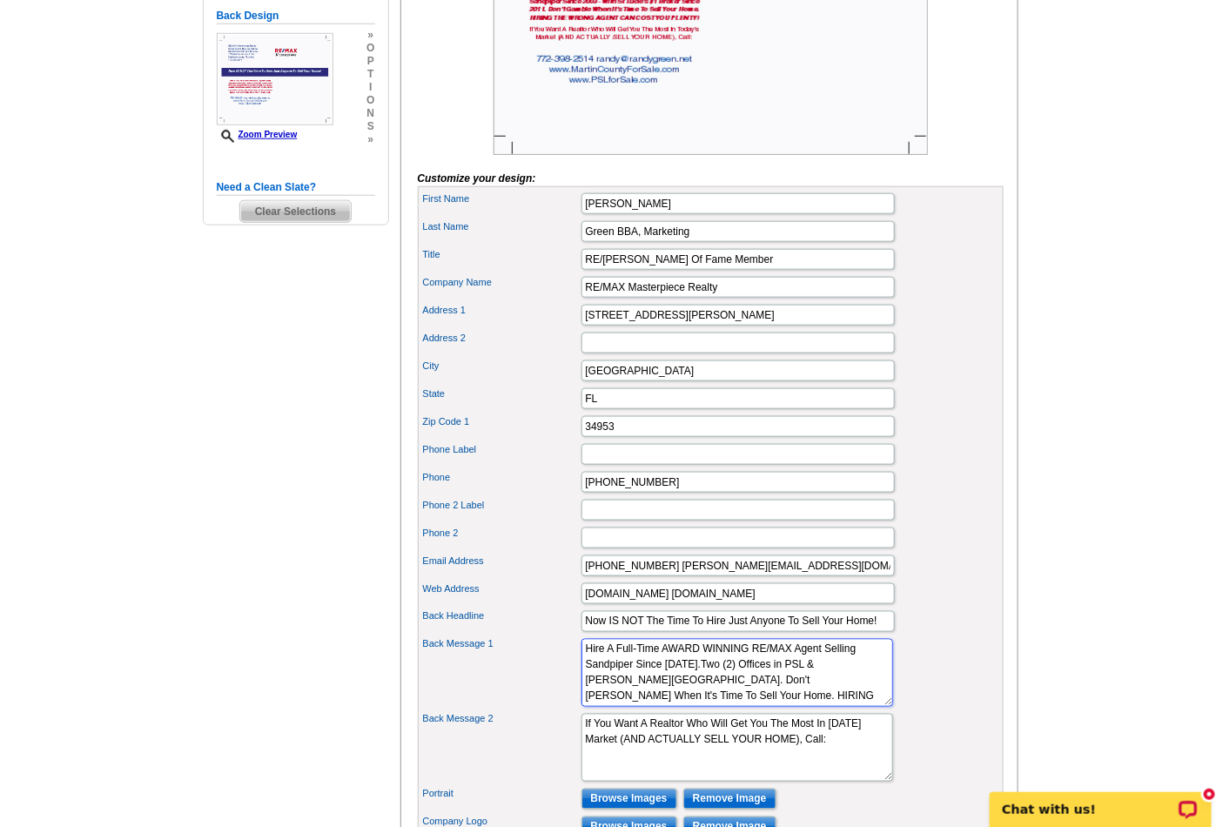
click at [803, 701] on textarea "Hire A Full-Time AWARD WINNING Agent Selling Sandpiper Since 2003 - With St Luc…" at bounding box center [737, 673] width 312 height 68
click at [808, 698] on textarea "Hire A Full-Time AWARD WINNING Agent Selling Sandpiper Since 2003 - With St Luc…" at bounding box center [737, 673] width 312 height 68
click at [651, 707] on textarea "Hire A Full-Time AWARD WINNING Agent Selling Sandpiper Since 2003 - With St Luc…" at bounding box center [737, 673] width 312 height 68
drag, startPoint x: 642, startPoint y: 729, endPoint x: 682, endPoint y: 729, distance: 39.2
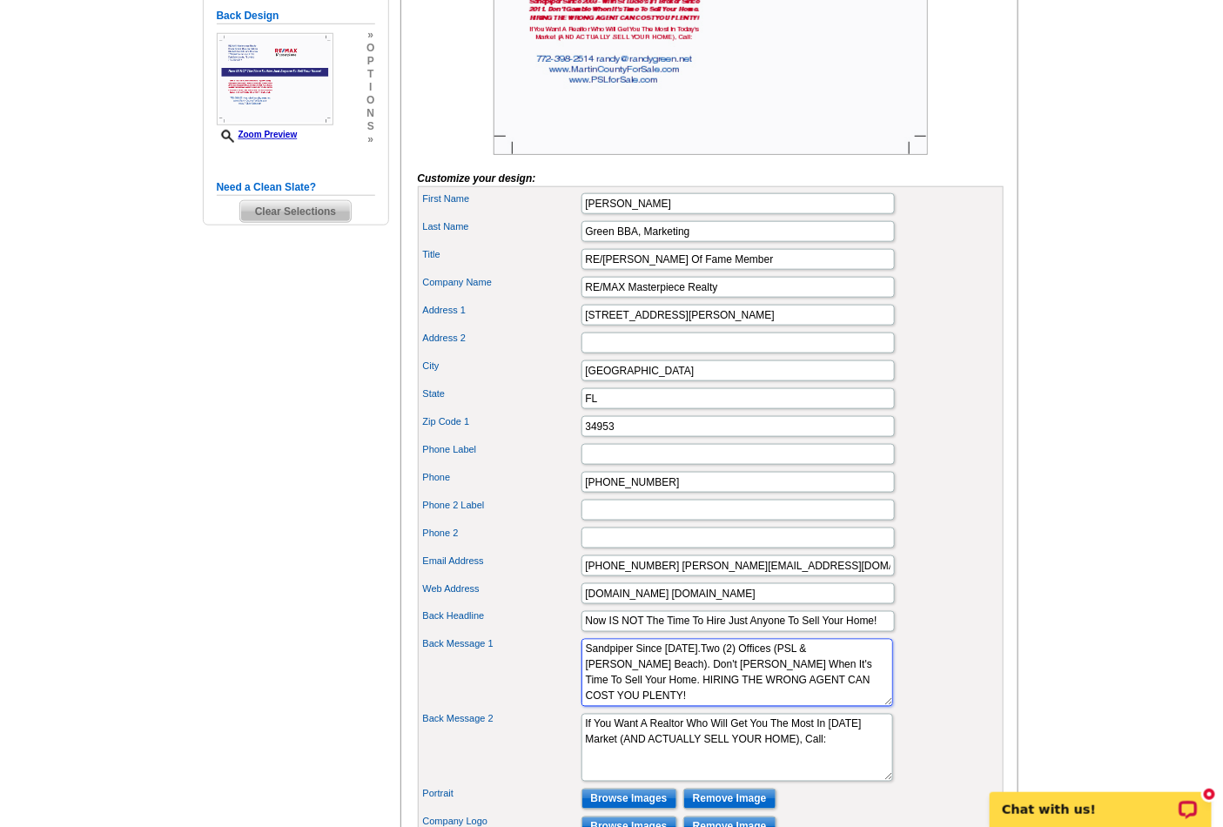
click at [682, 707] on textarea "Hire A Full-Time AWARD WINNING Agent Selling Sandpiper Since 2003 - With St Luc…" at bounding box center [737, 673] width 312 height 68
click at [782, 576] on input "772-398-2514 randy@randygreen.net" at bounding box center [737, 565] width 313 height 21
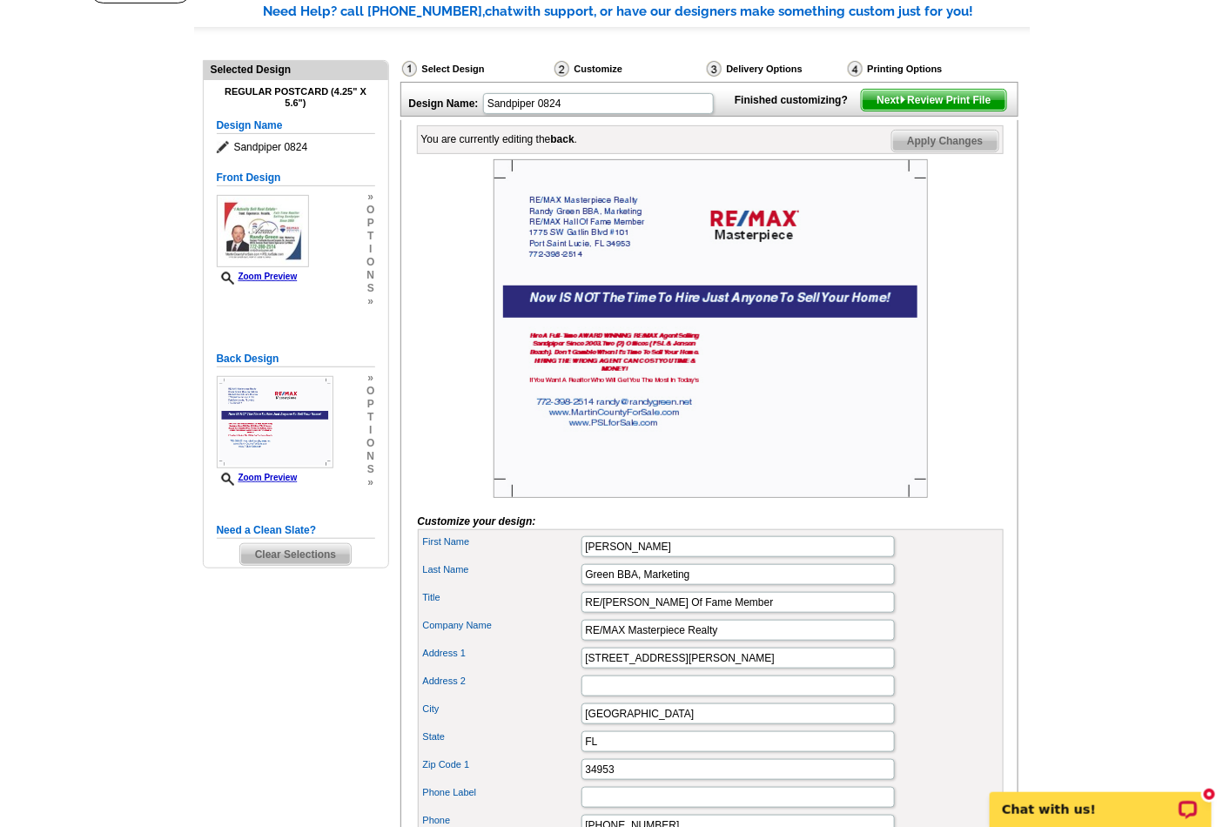
scroll to position [128, 0]
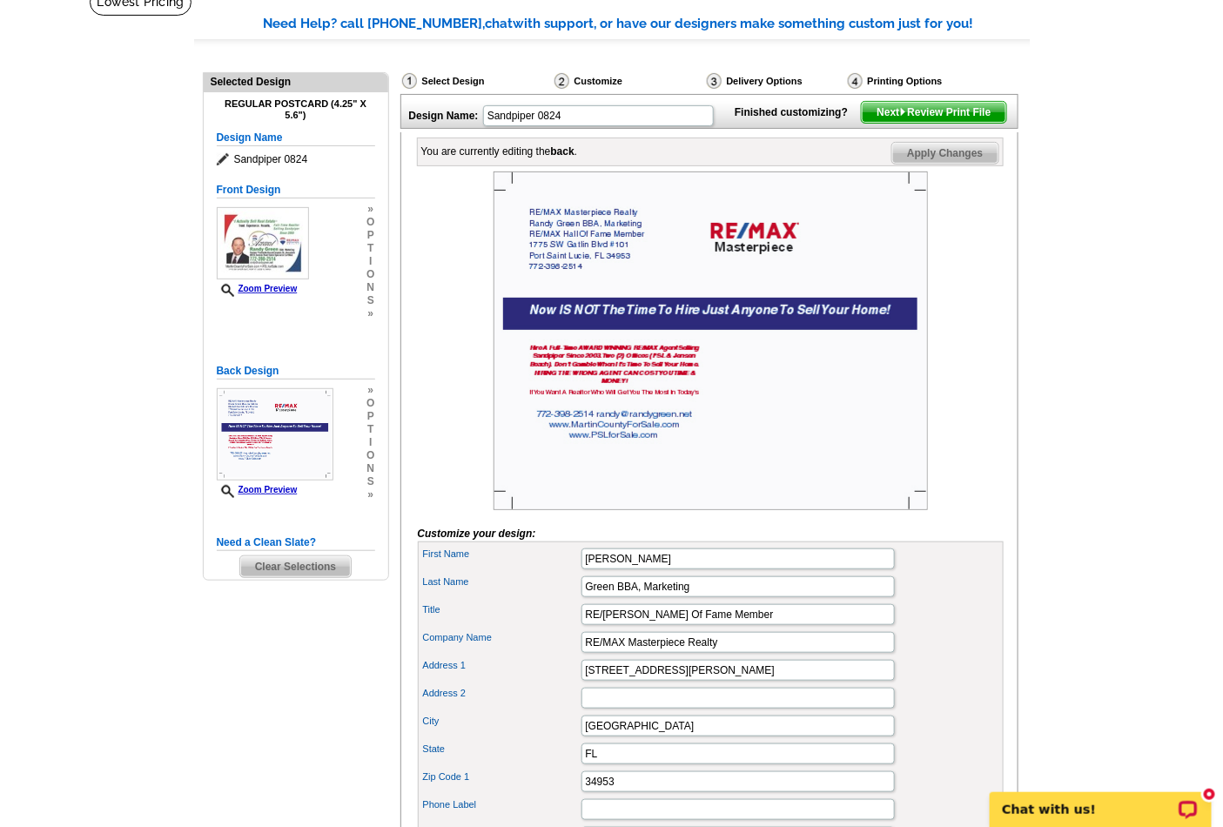
click at [940, 123] on span "Next Review Print File" at bounding box center [934, 112] width 144 height 21
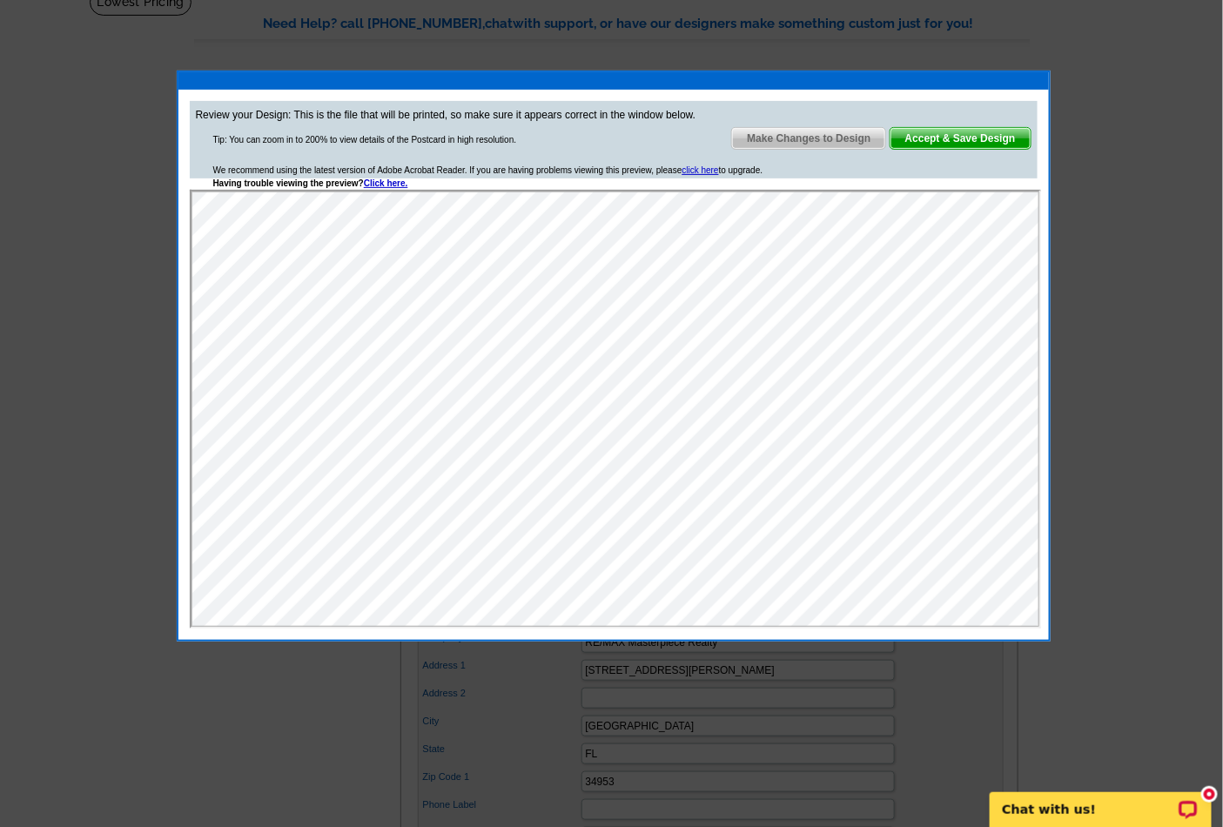
scroll to position [0, 0]
click at [815, 132] on span "Make Changes to Design" at bounding box center [808, 138] width 153 height 21
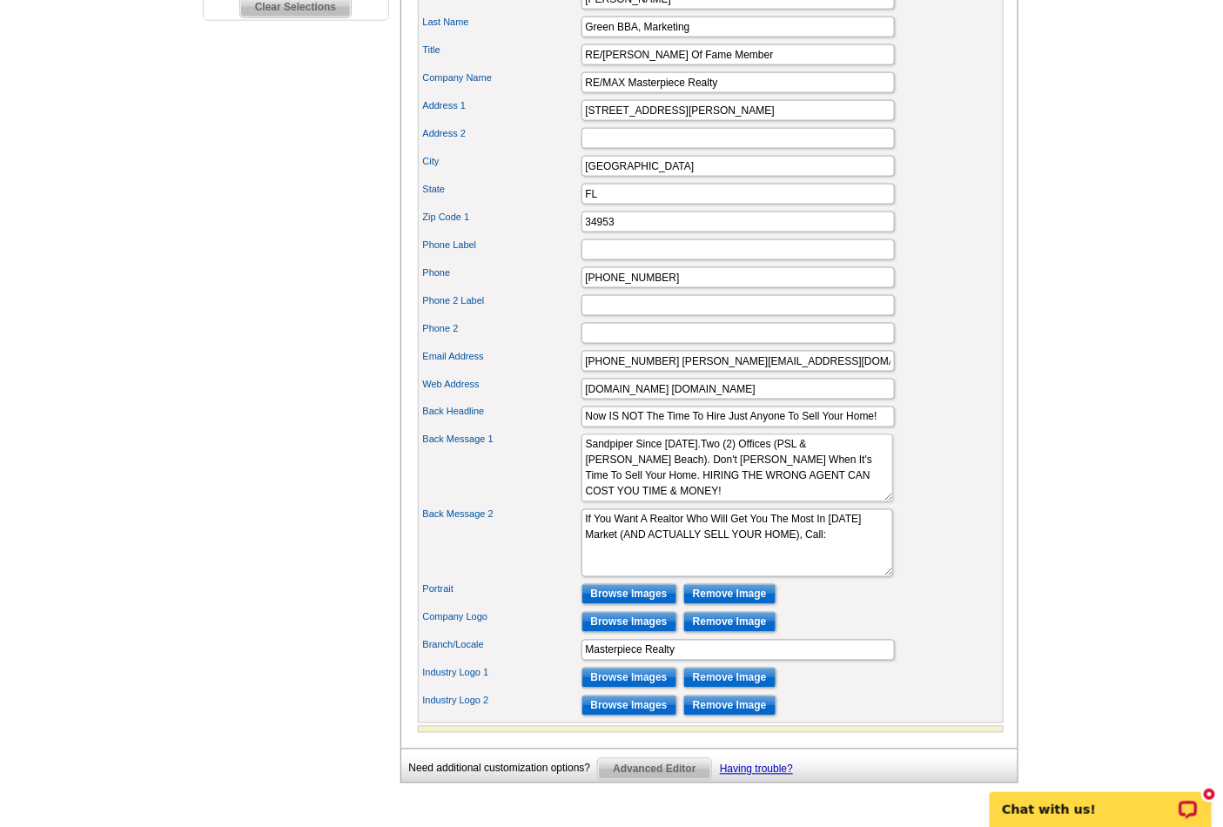
scroll to position [689, 0]
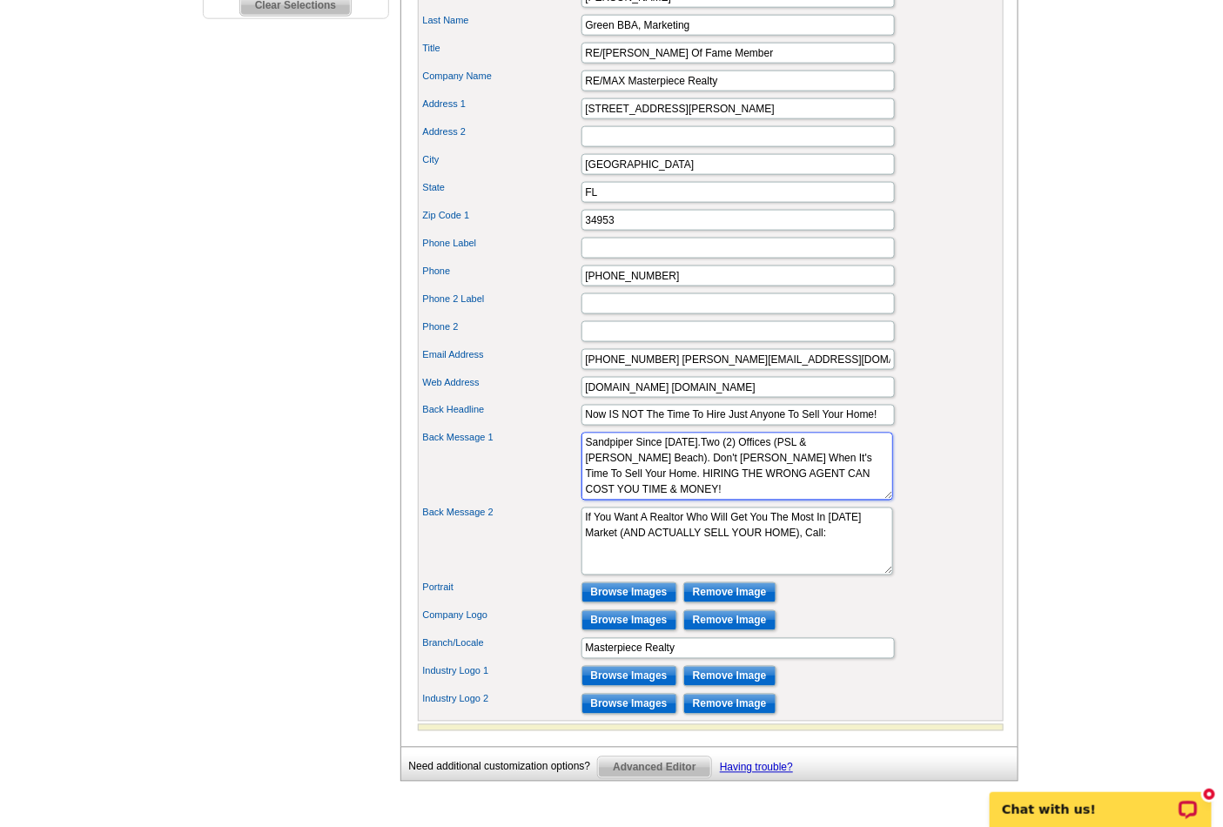
click at [662, 491] on textarea "Hire A Full-Time AWARD WINNING Agent Selling Sandpiper Since 2003 - With St Luc…" at bounding box center [737, 467] width 312 height 68
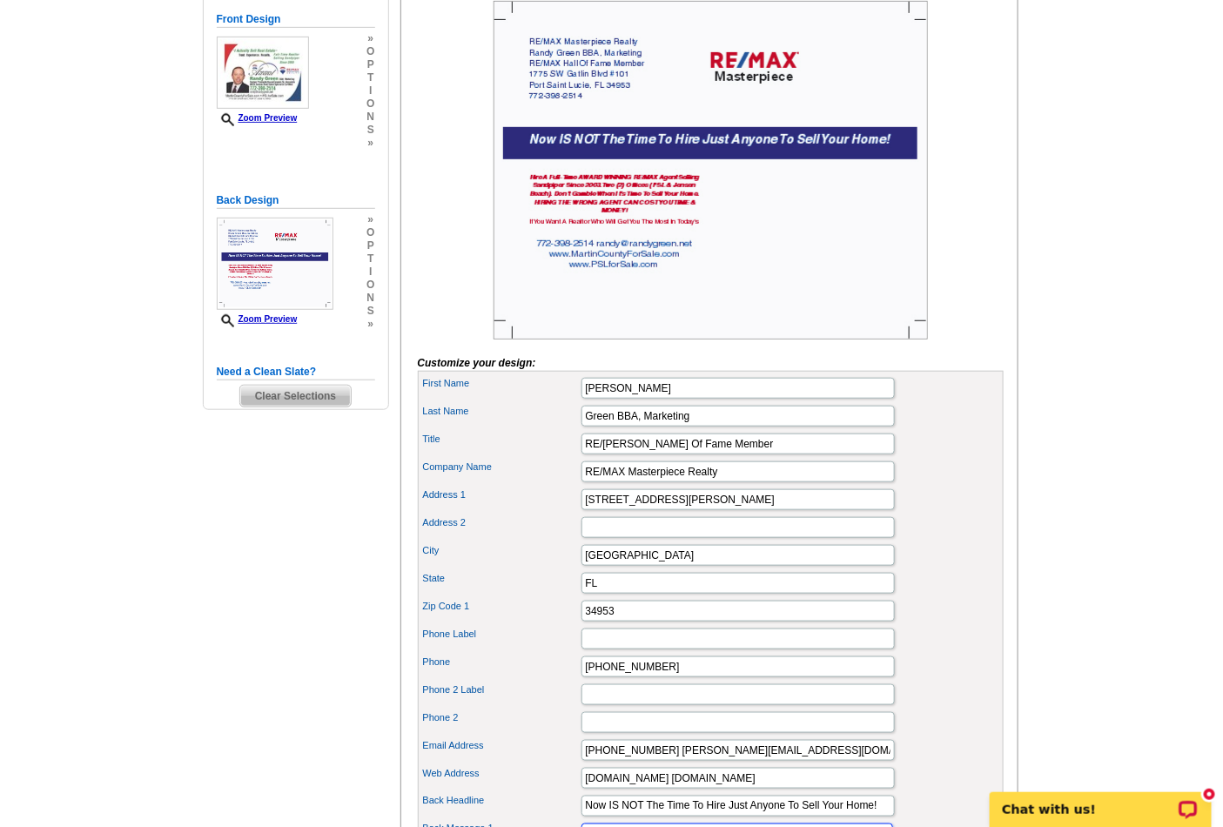
scroll to position [297, 0]
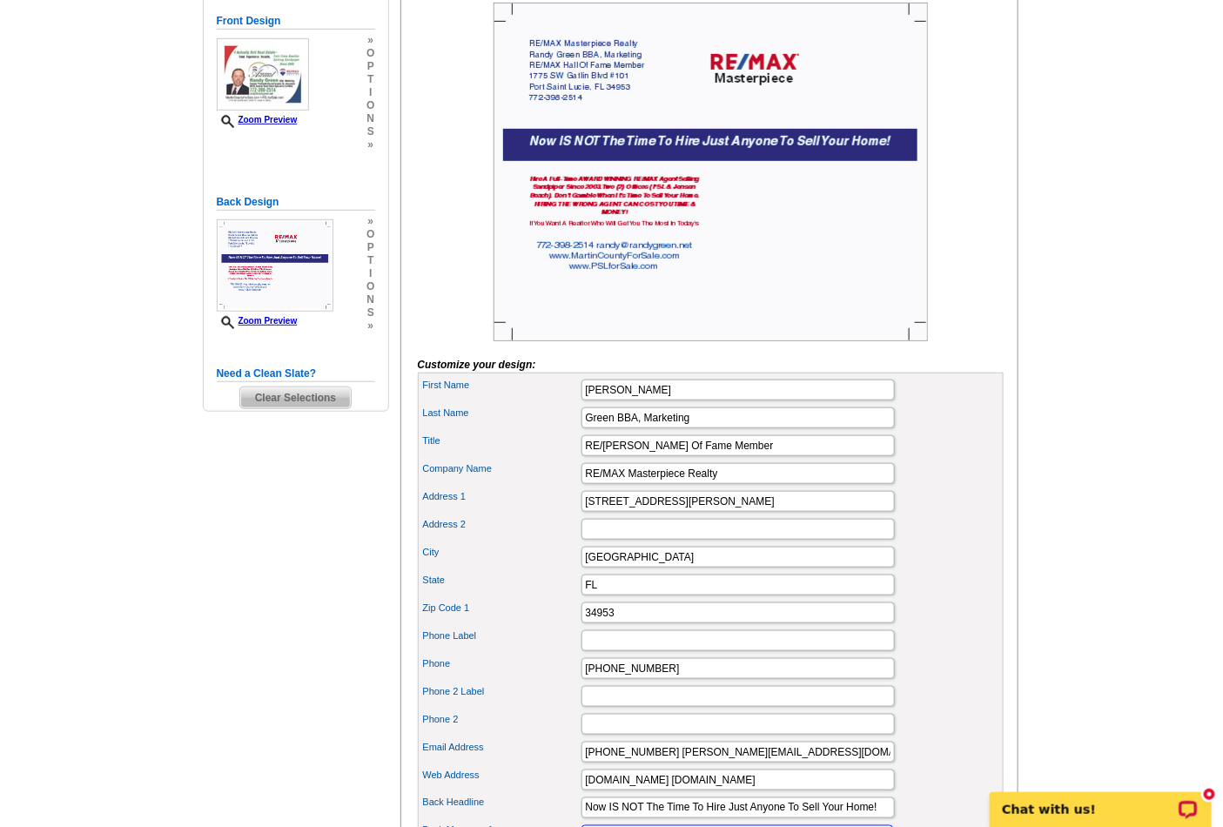
type textarea "Hire A Full-Time AWARD WINNING RE/MAX Agent Selling Sandpiper Since 2003.Two (2…"
click at [763, 239] on img at bounding box center [711, 172] width 434 height 339
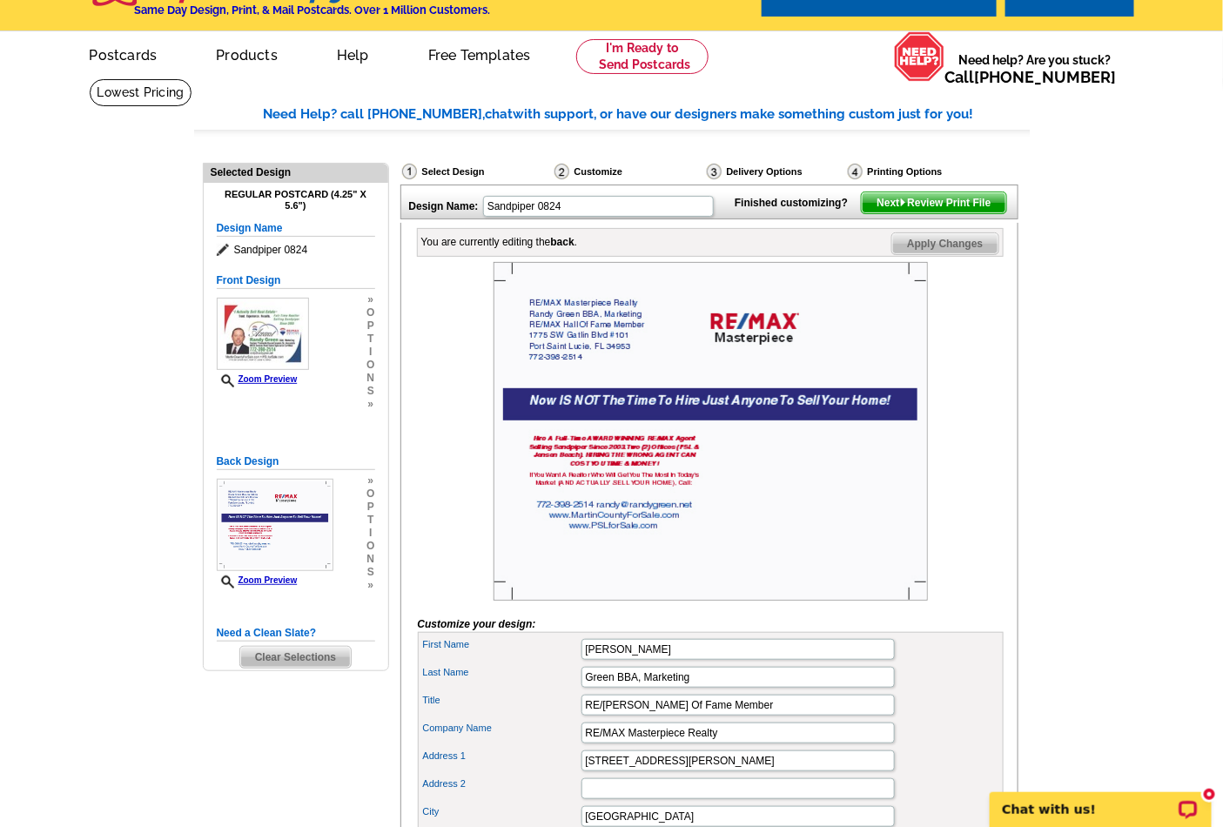
scroll to position [30, 0]
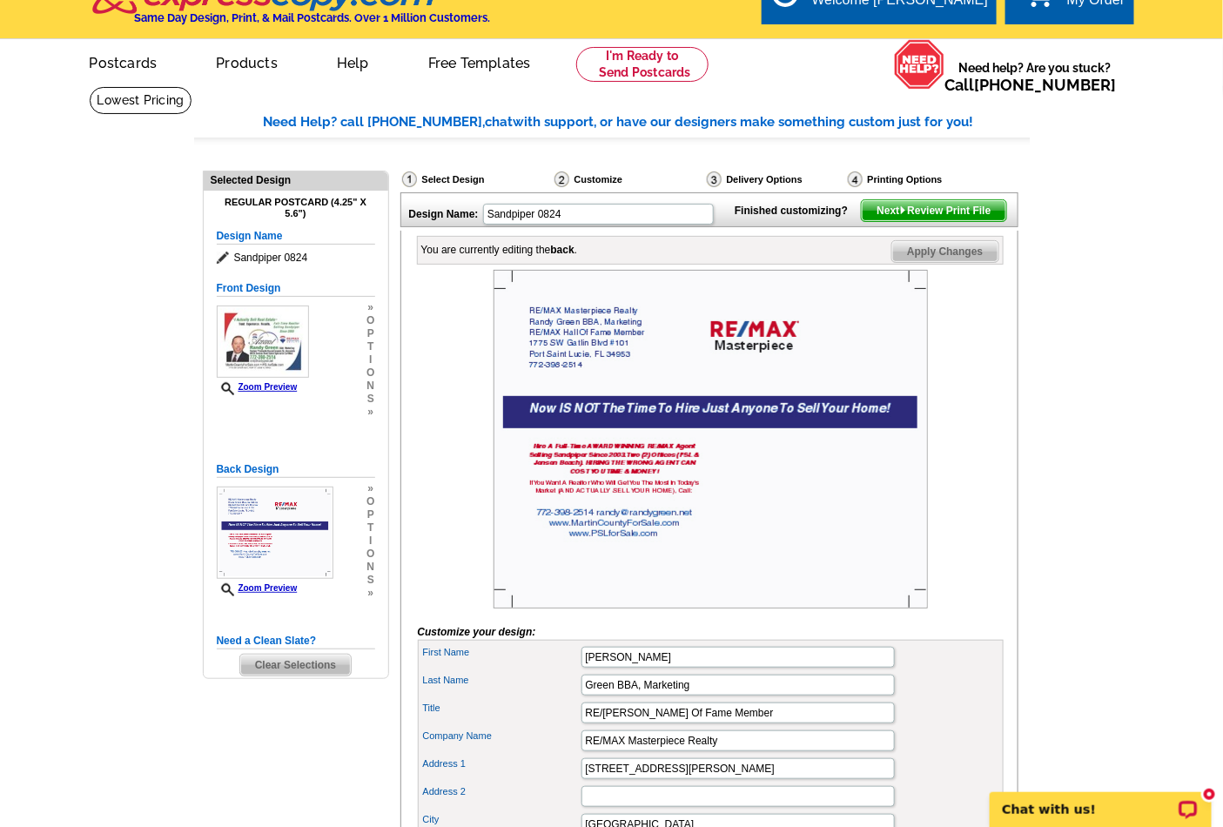
click at [951, 221] on span "Next Review Print File" at bounding box center [934, 210] width 144 height 21
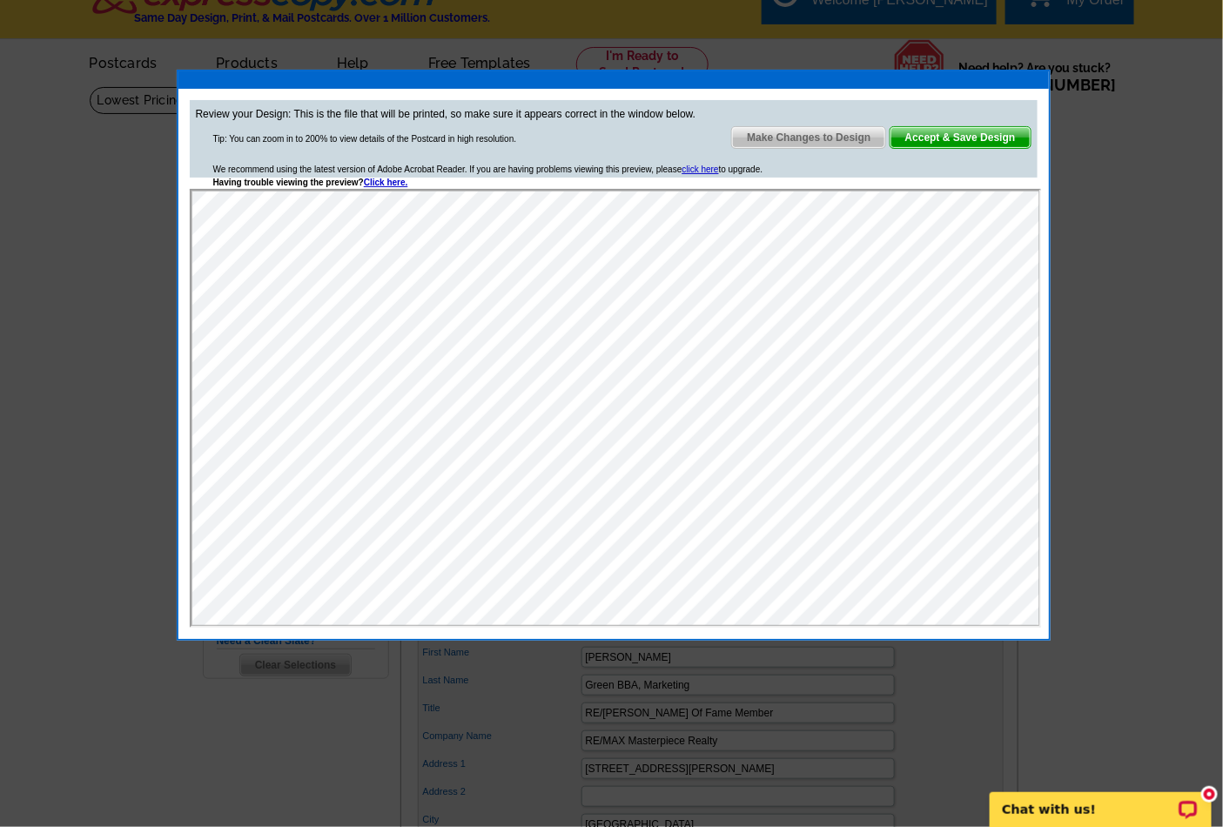
scroll to position [0, 0]
click at [970, 136] on span "Accept & Save Design" at bounding box center [960, 137] width 140 height 21
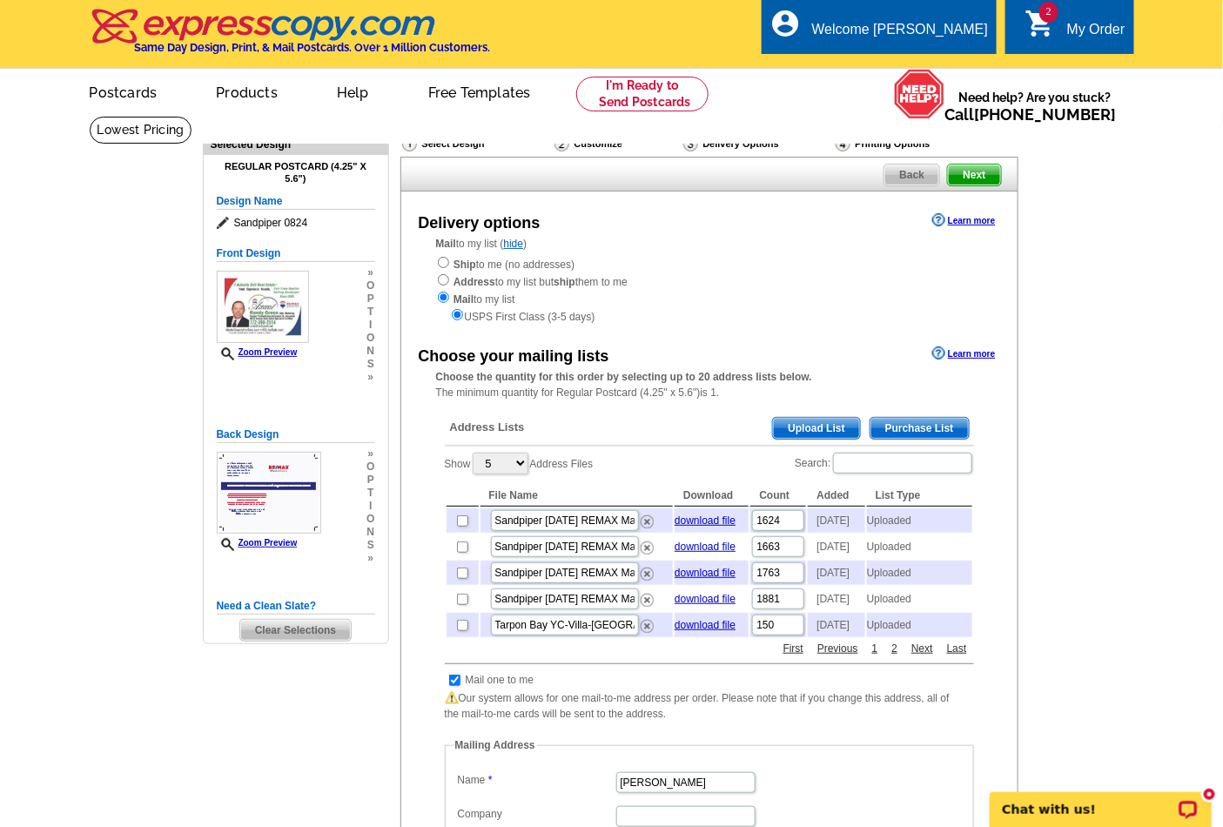
click at [817, 428] on span "Upload List" at bounding box center [816, 428] width 86 height 21
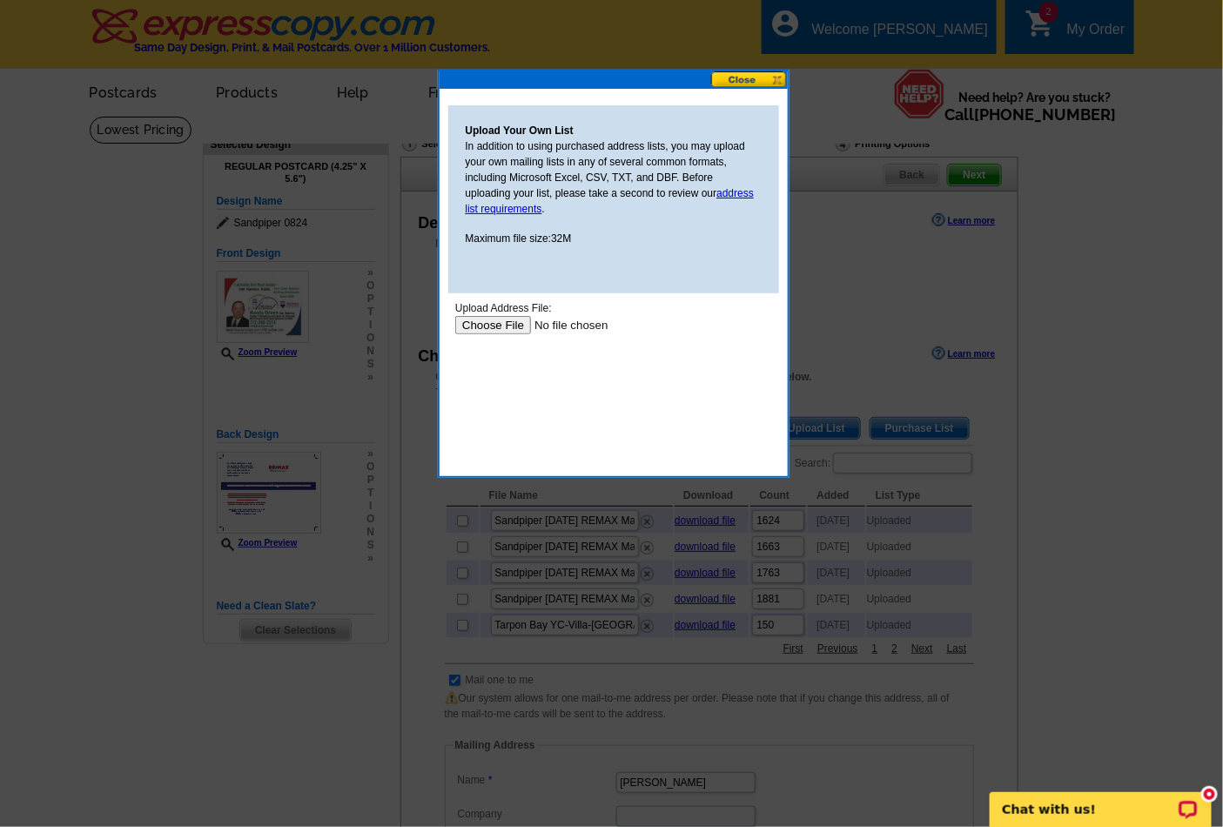
click at [505, 326] on input "file" at bounding box center [564, 324] width 220 height 18
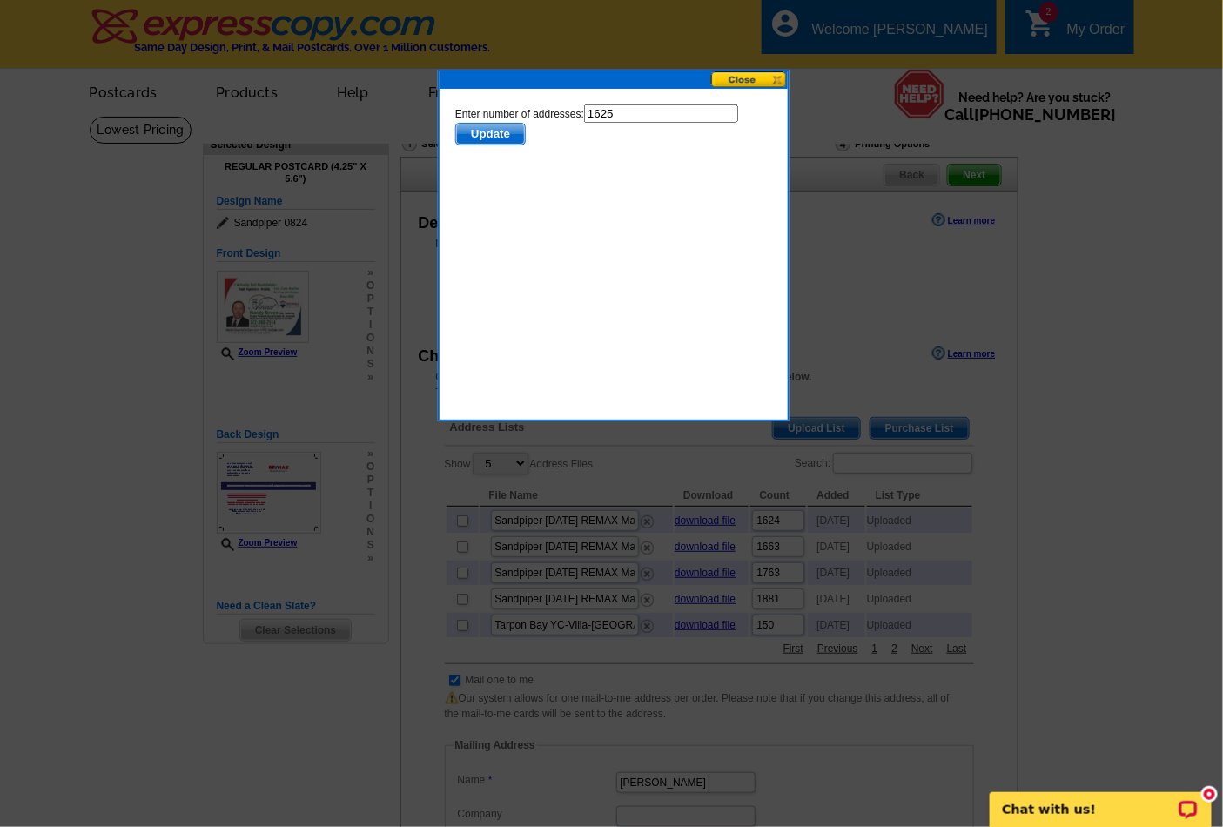
click at [619, 110] on input "1625" at bounding box center [660, 113] width 154 height 18
type input "1624"
click at [473, 135] on span "Update" at bounding box center [489, 133] width 69 height 21
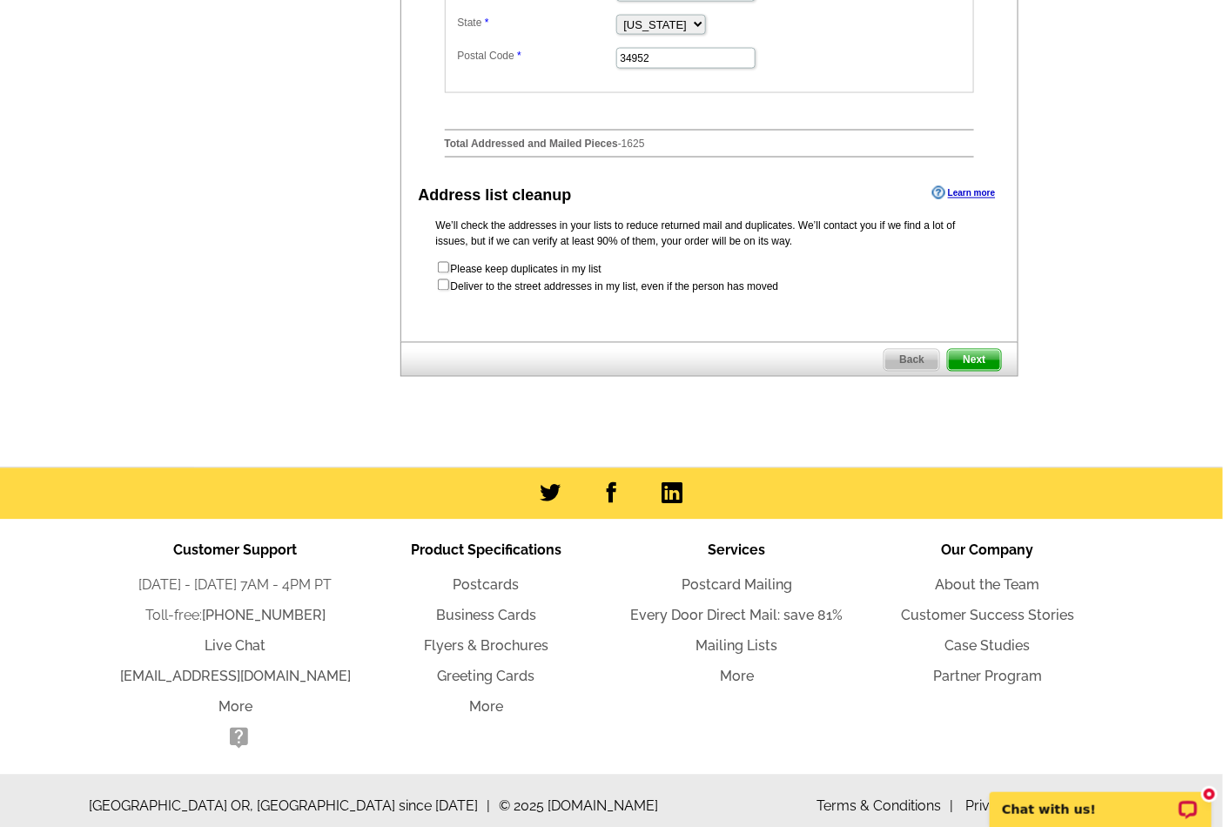
scroll to position [929, 0]
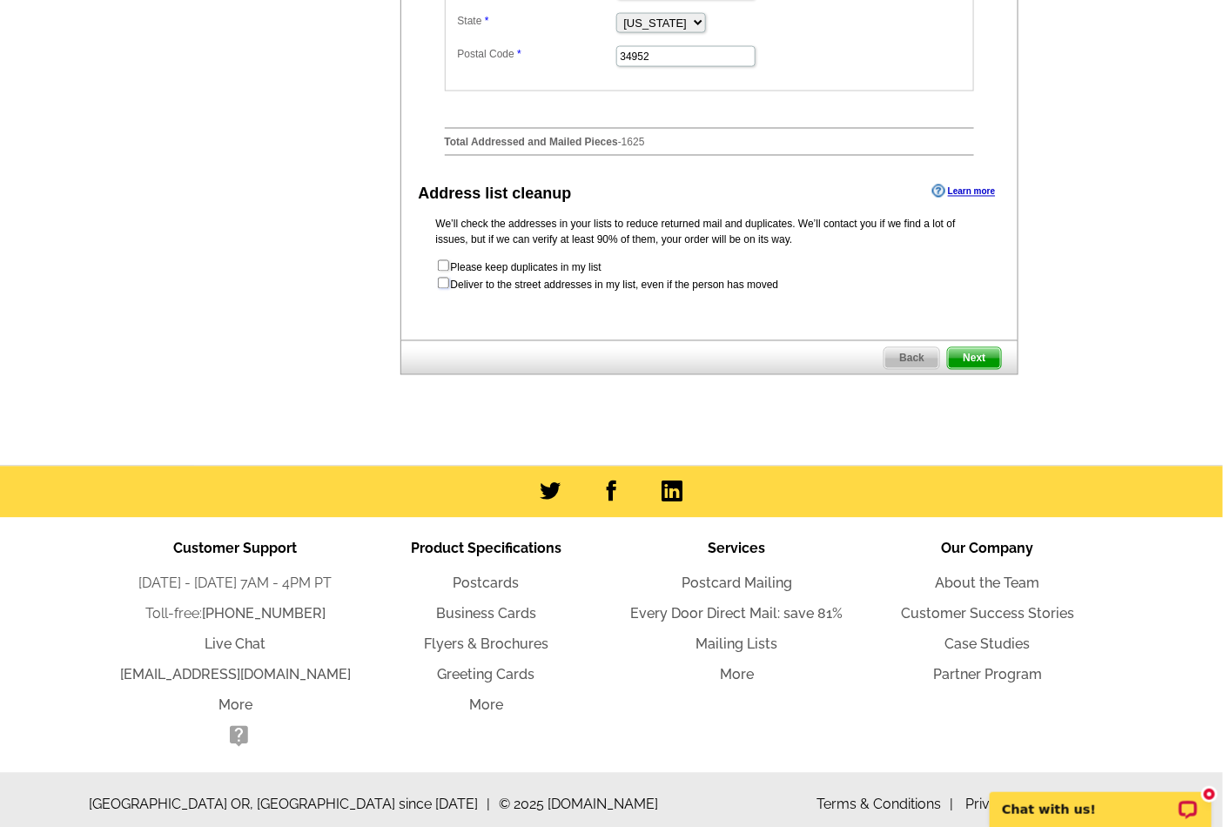
click at [442, 289] on input "checkbox" at bounding box center [443, 283] width 11 height 11
checkbox input "true"
radio input "true"
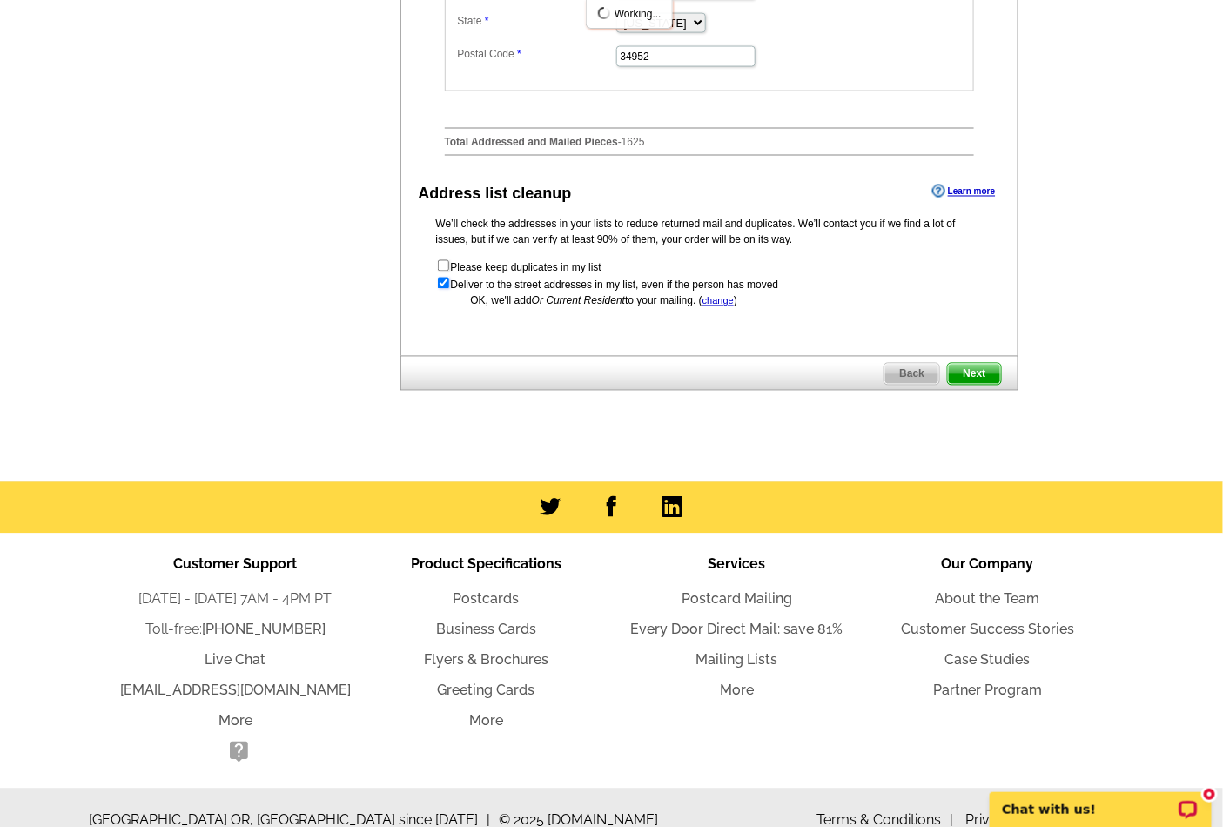
scroll to position [0, 0]
click at [977, 385] on span "Next" at bounding box center [974, 374] width 52 height 21
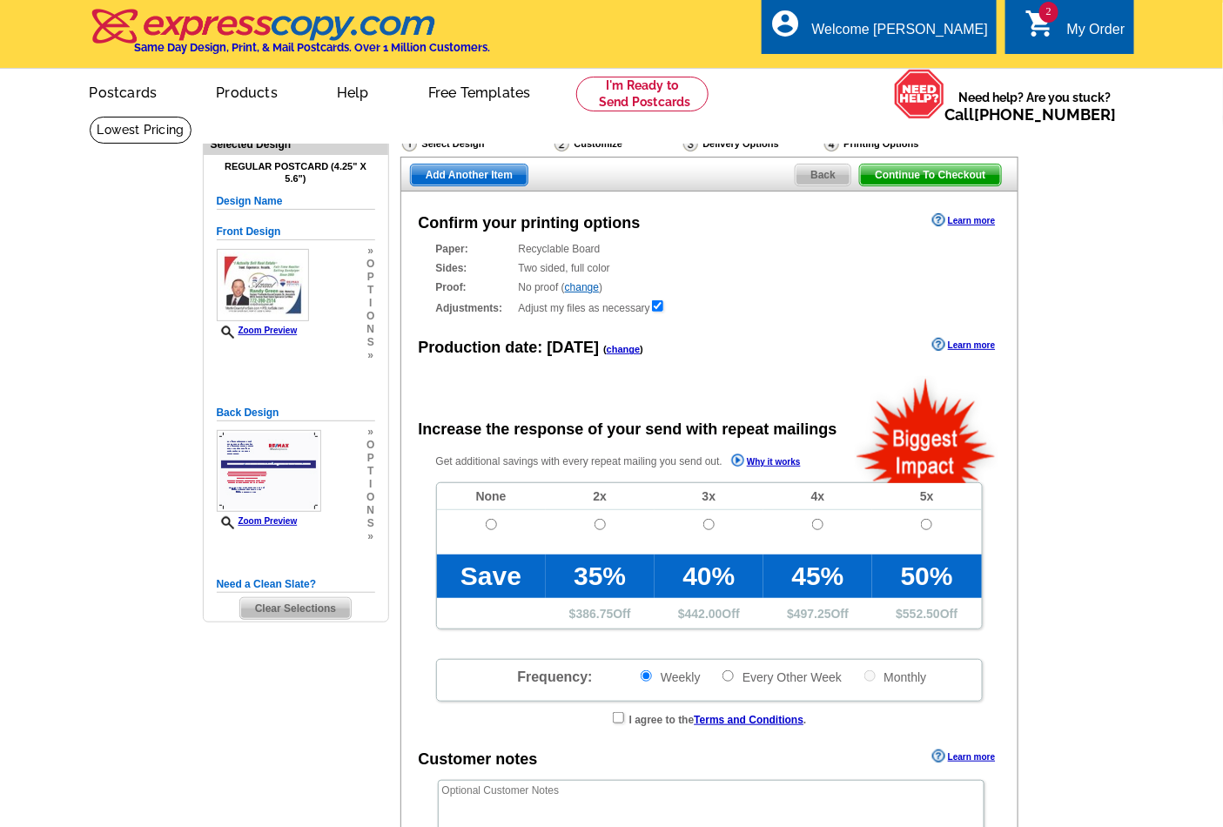
radio input "false"
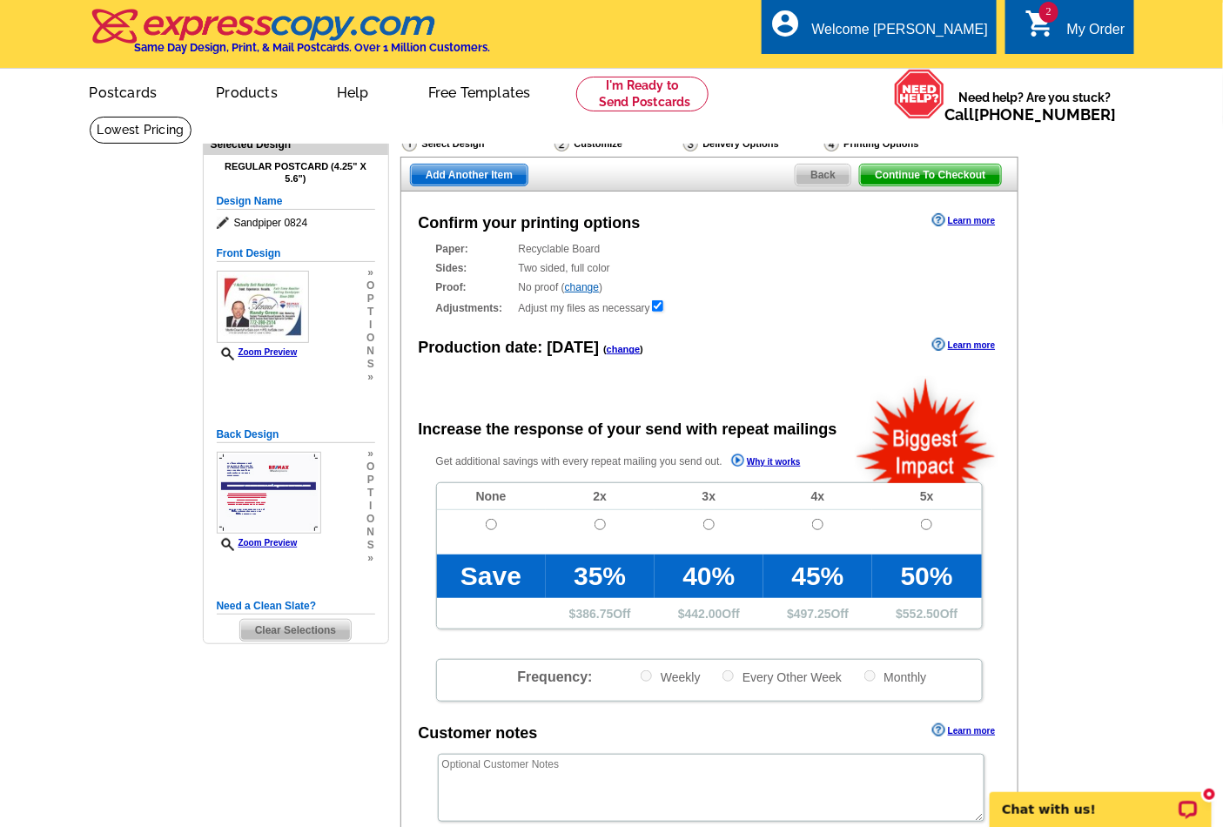
click at [917, 178] on span "Continue To Checkout" at bounding box center [930, 175] width 140 height 21
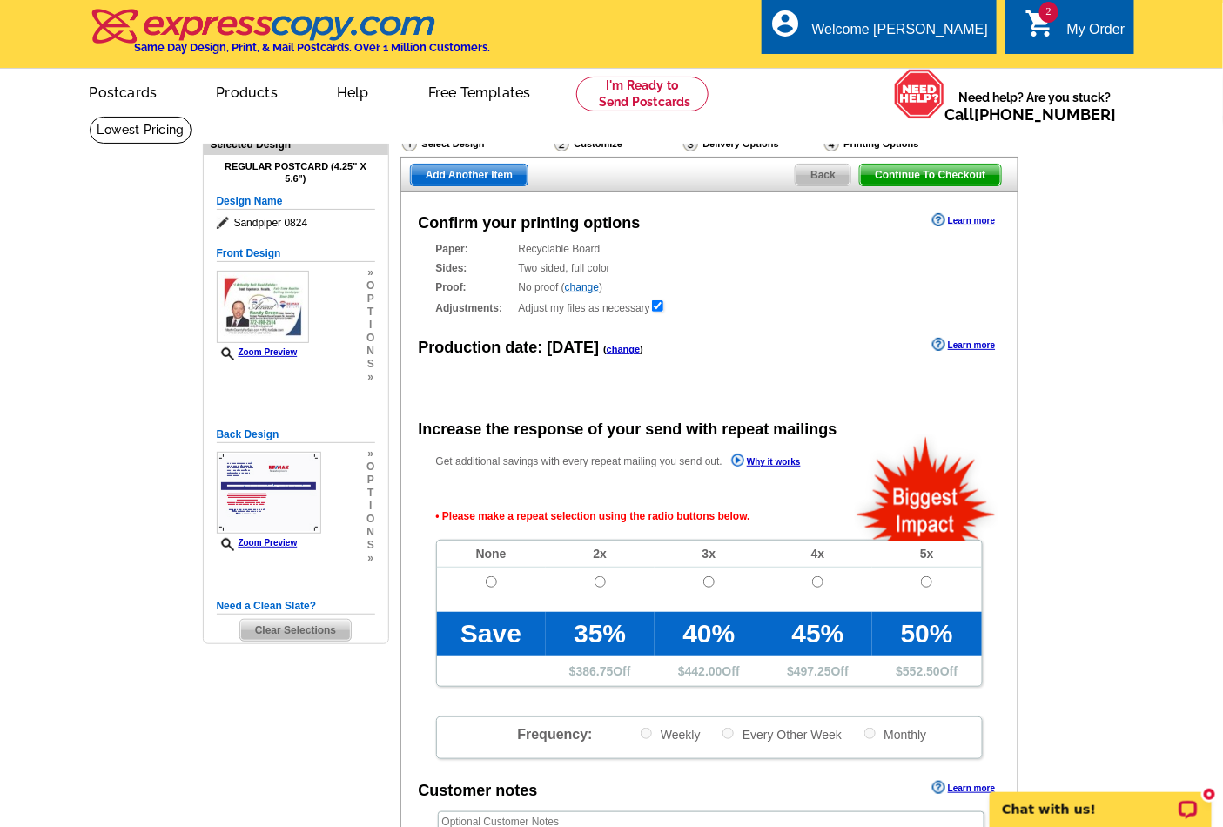
click at [829, 179] on span "Back" at bounding box center [823, 175] width 55 height 21
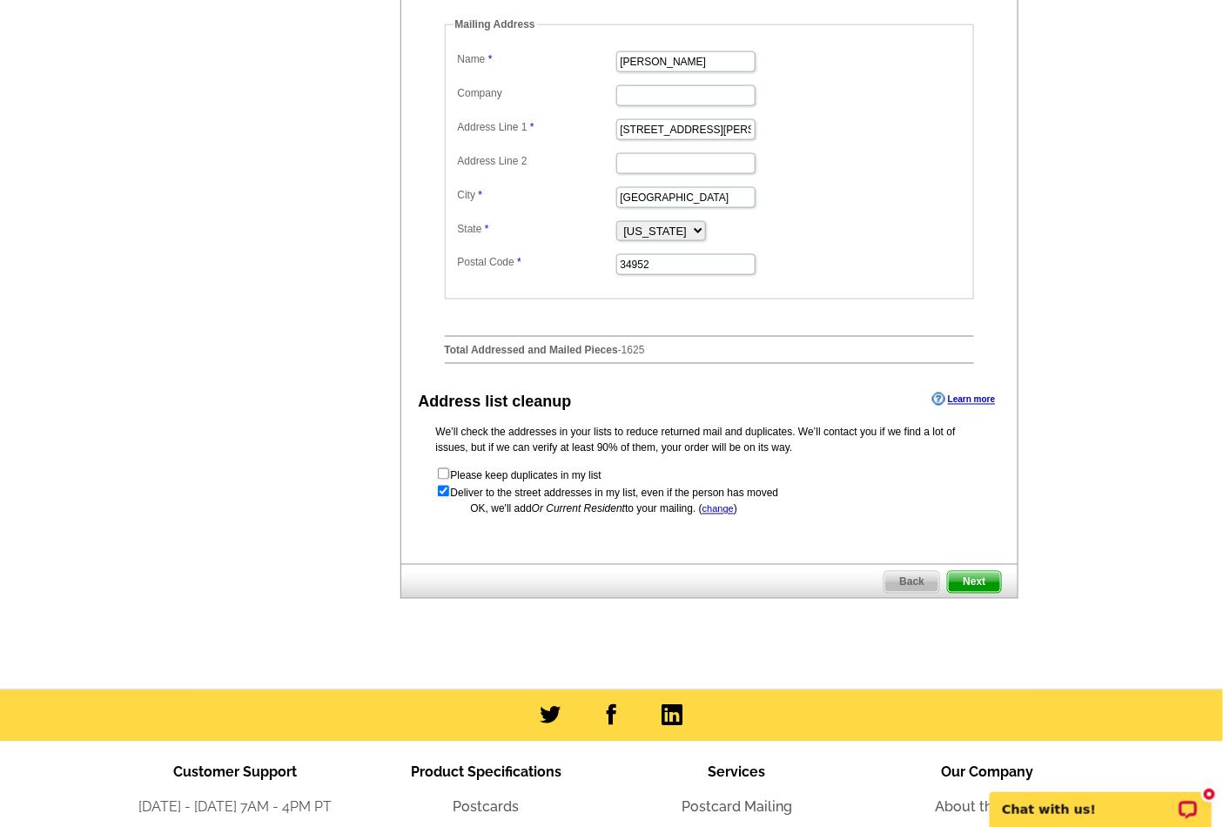
scroll to position [723, 0]
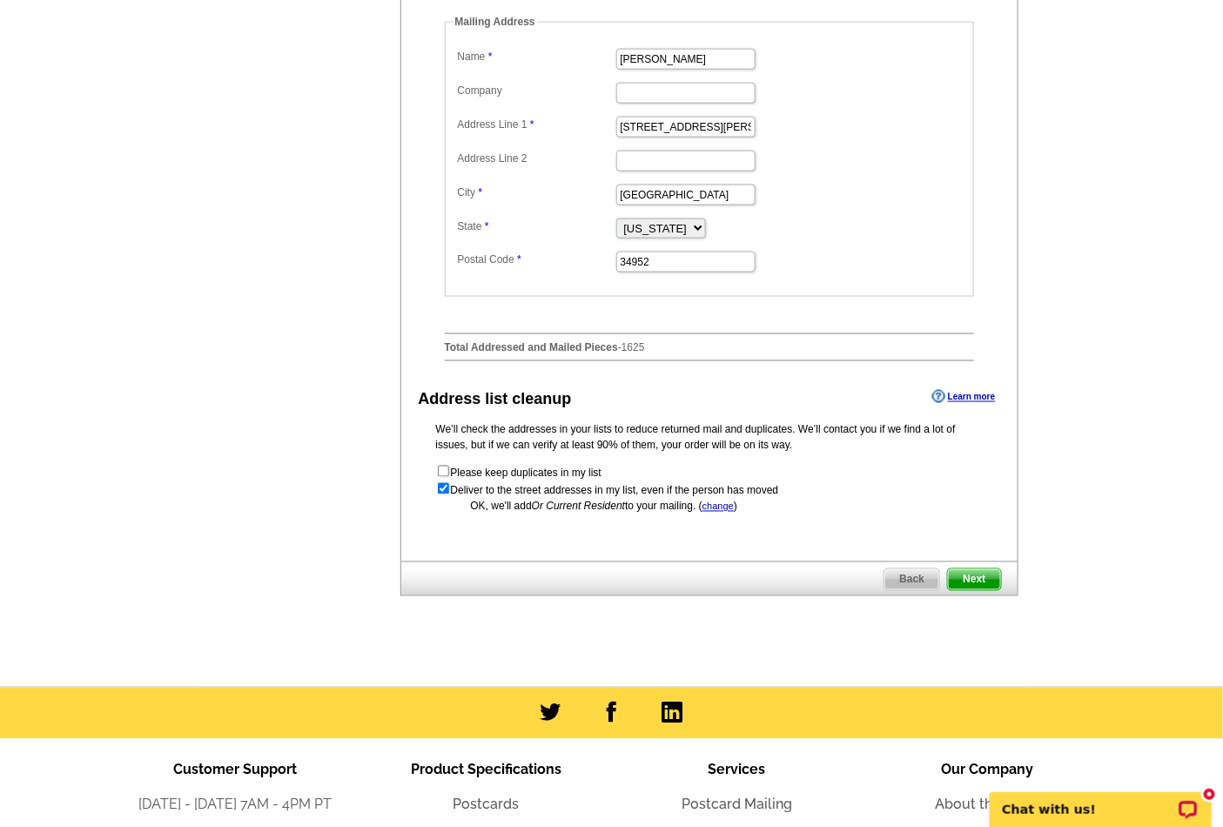
click at [988, 590] on span "Next" at bounding box center [974, 579] width 52 height 21
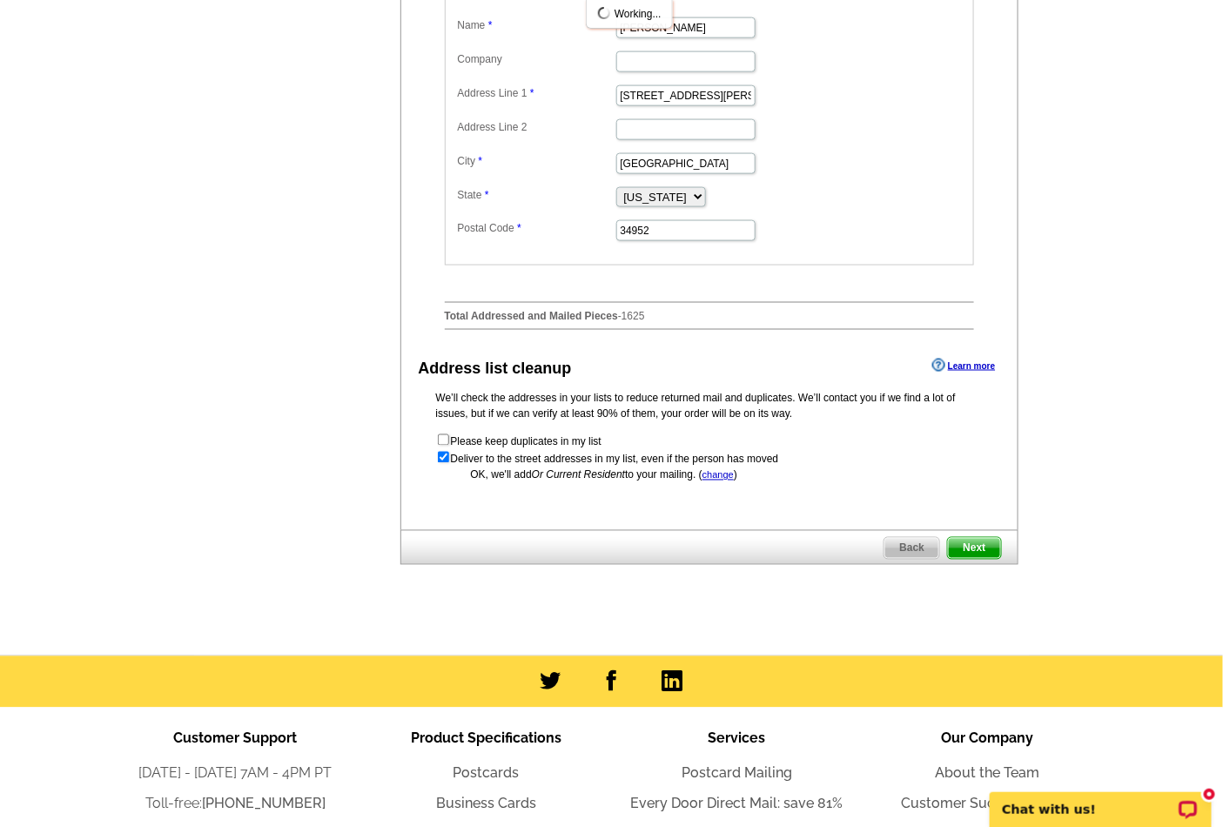
scroll to position [0, 0]
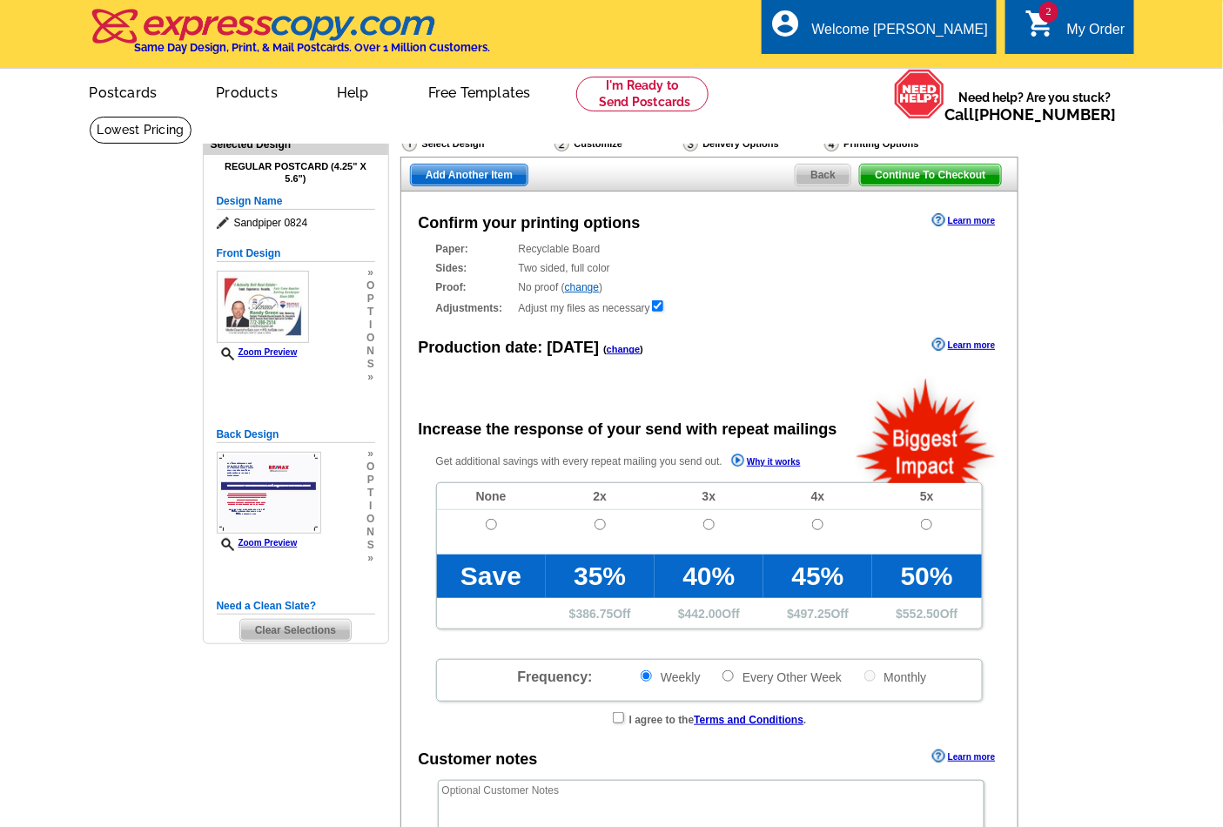
radio input "false"
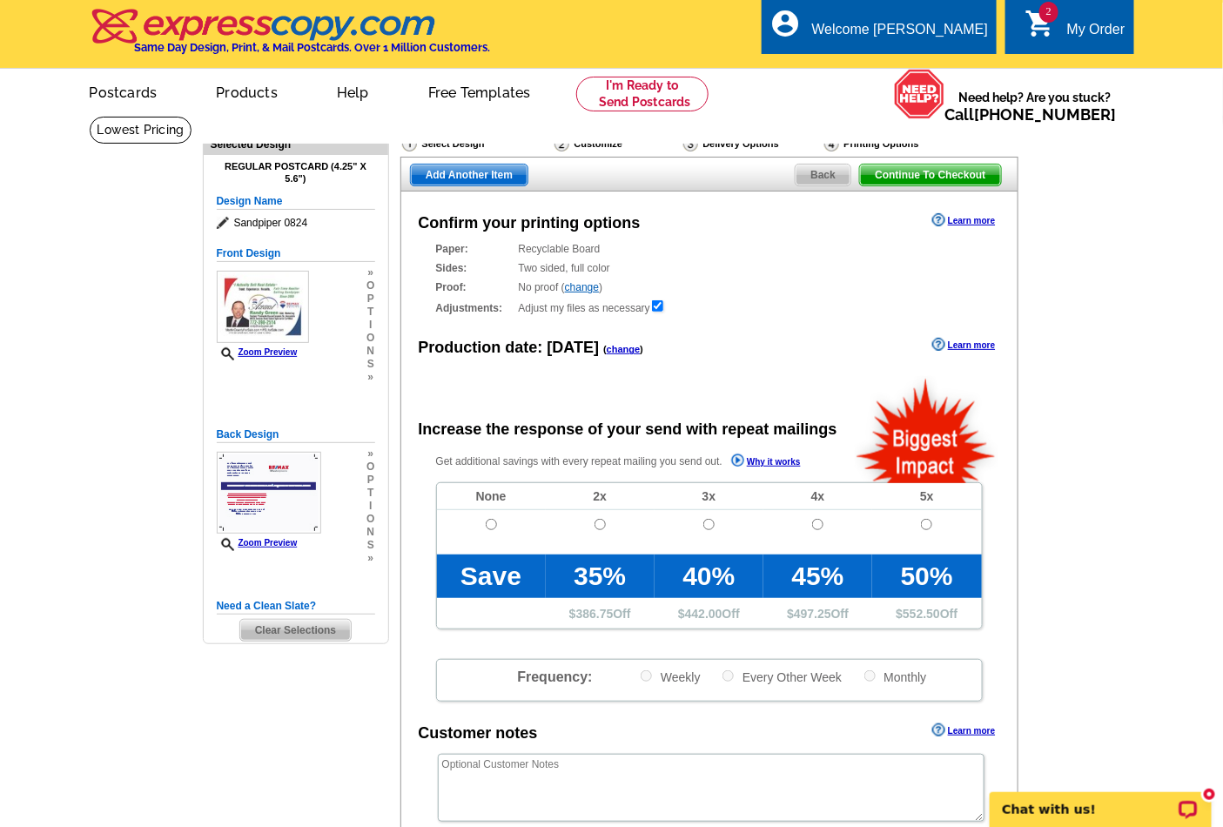
click at [938, 178] on span "Continue To Checkout" at bounding box center [930, 175] width 140 height 21
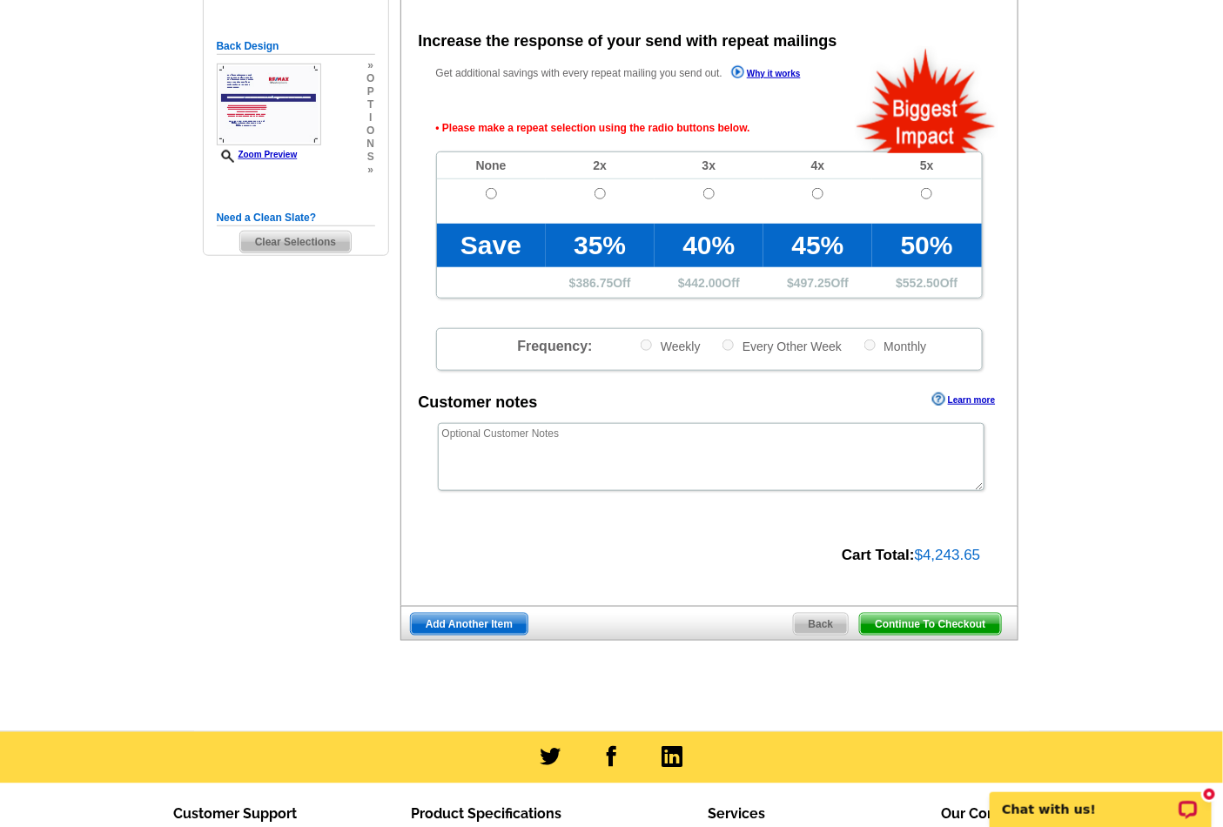
scroll to position [389, 0]
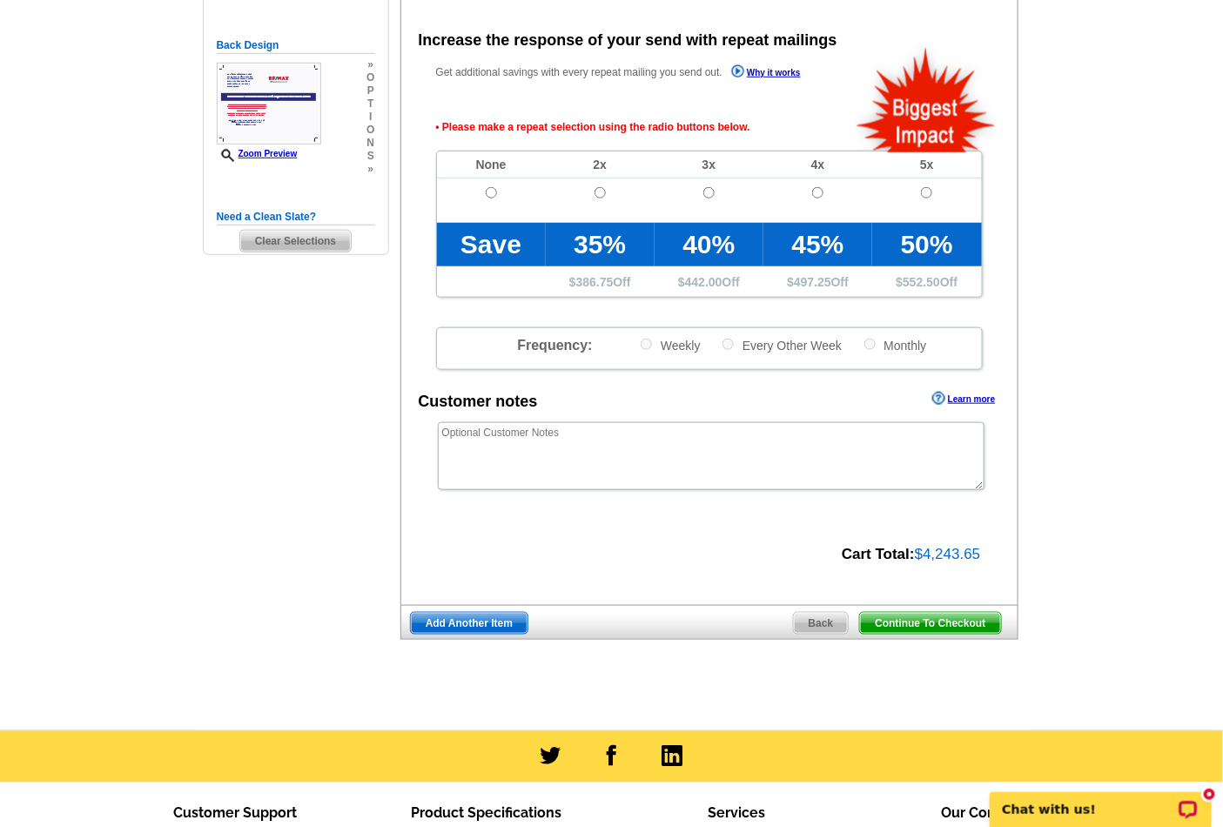
click at [945, 628] on span "Continue To Checkout" at bounding box center [930, 623] width 140 height 21
click at [499, 192] on td at bounding box center [491, 200] width 109 height 44
click at [492, 193] on input "radio" at bounding box center [491, 192] width 11 height 11
radio input "true"
click at [938, 628] on span "Continue To Checkout" at bounding box center [930, 623] width 140 height 21
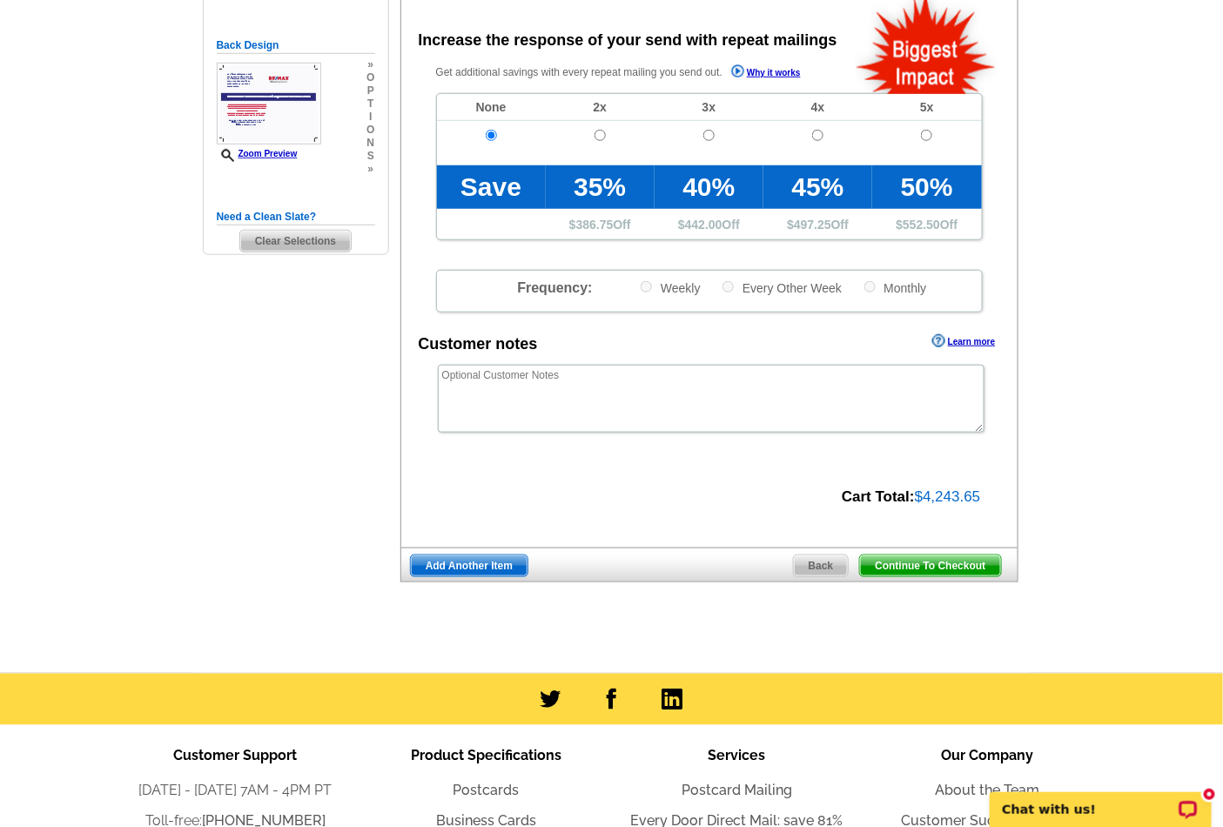
scroll to position [326, 0]
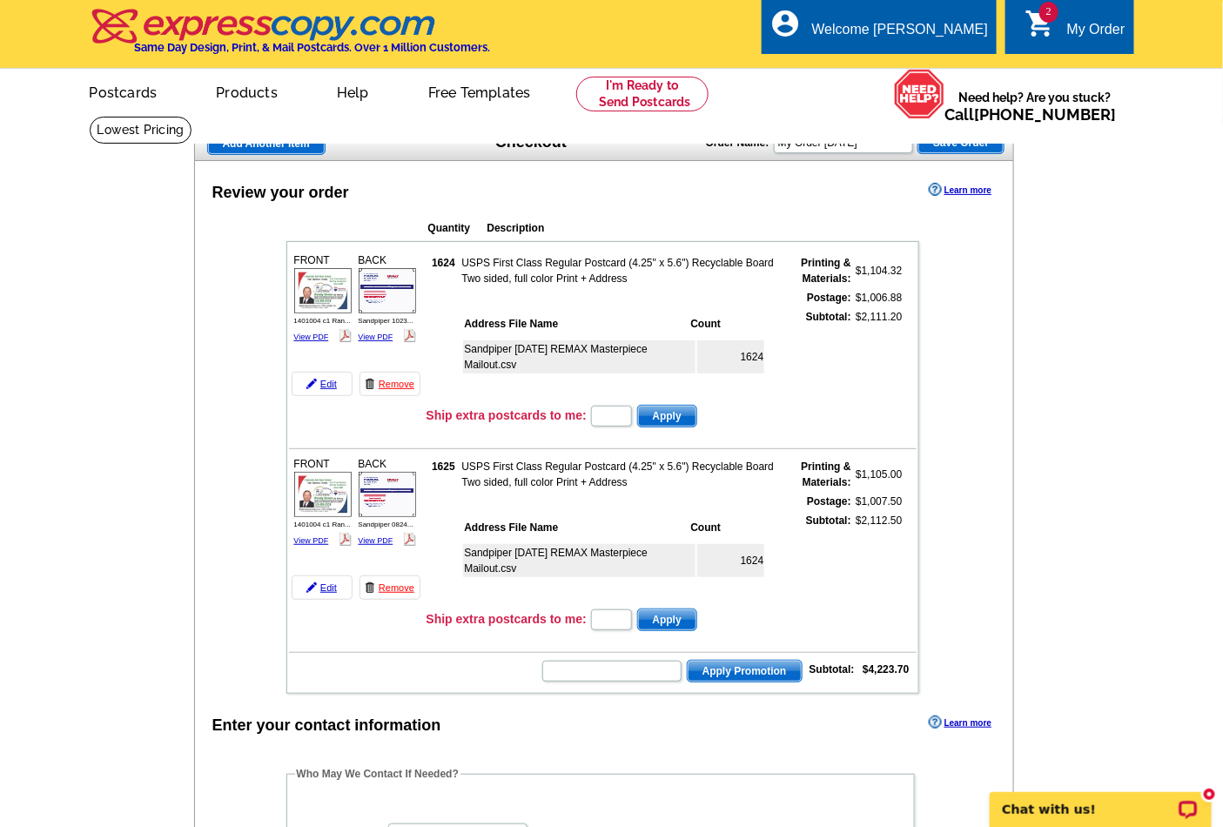
click at [392, 383] on link "Remove" at bounding box center [390, 384] width 61 height 24
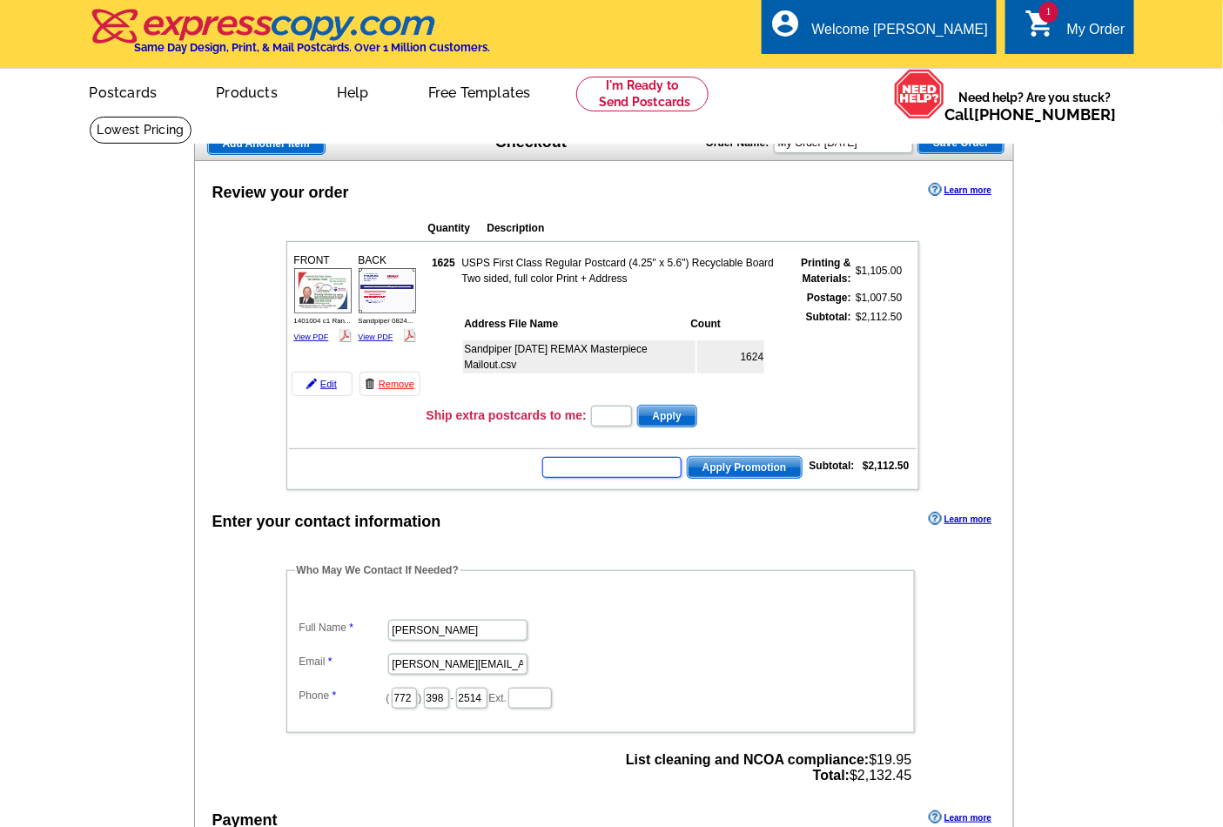
click at [620, 459] on input "text" at bounding box center [611, 467] width 139 height 21
type input "rem40"
click at [724, 457] on span "Apply Promotion" at bounding box center [745, 467] width 114 height 21
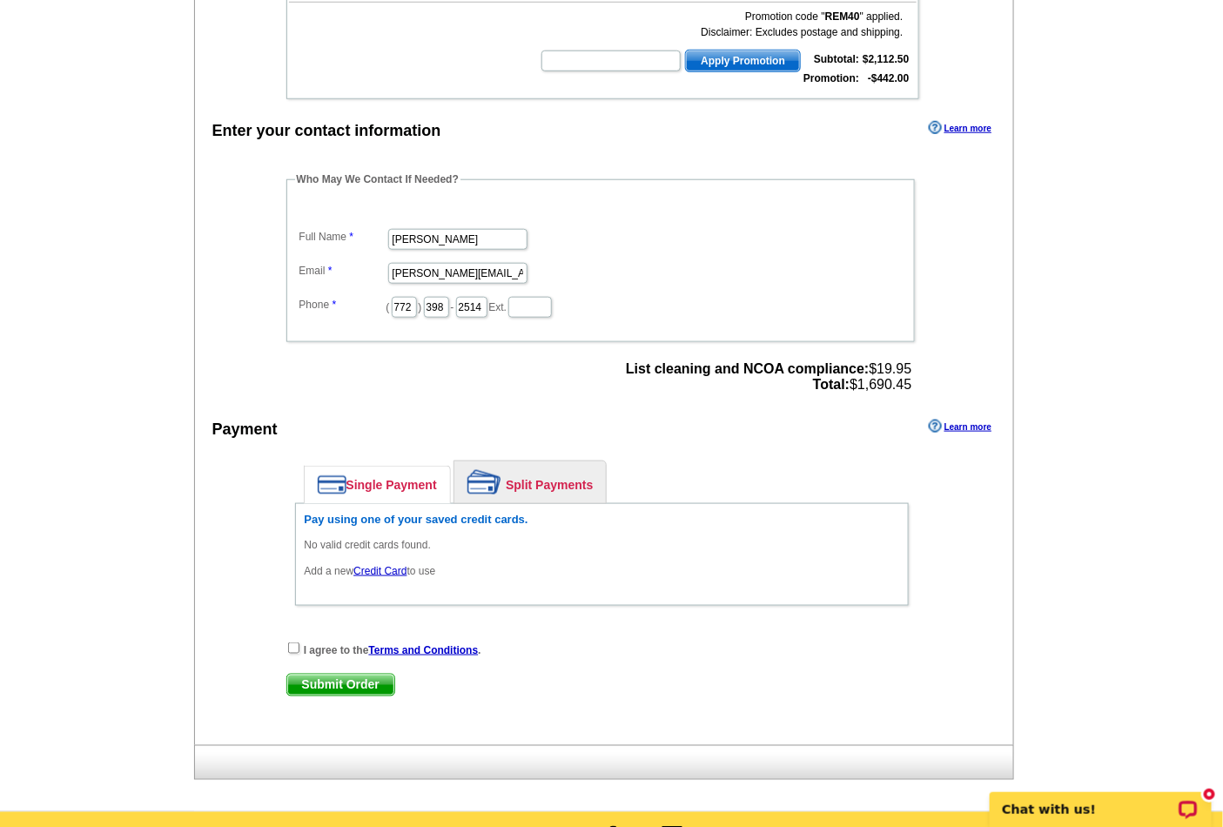
scroll to position [450, 0]
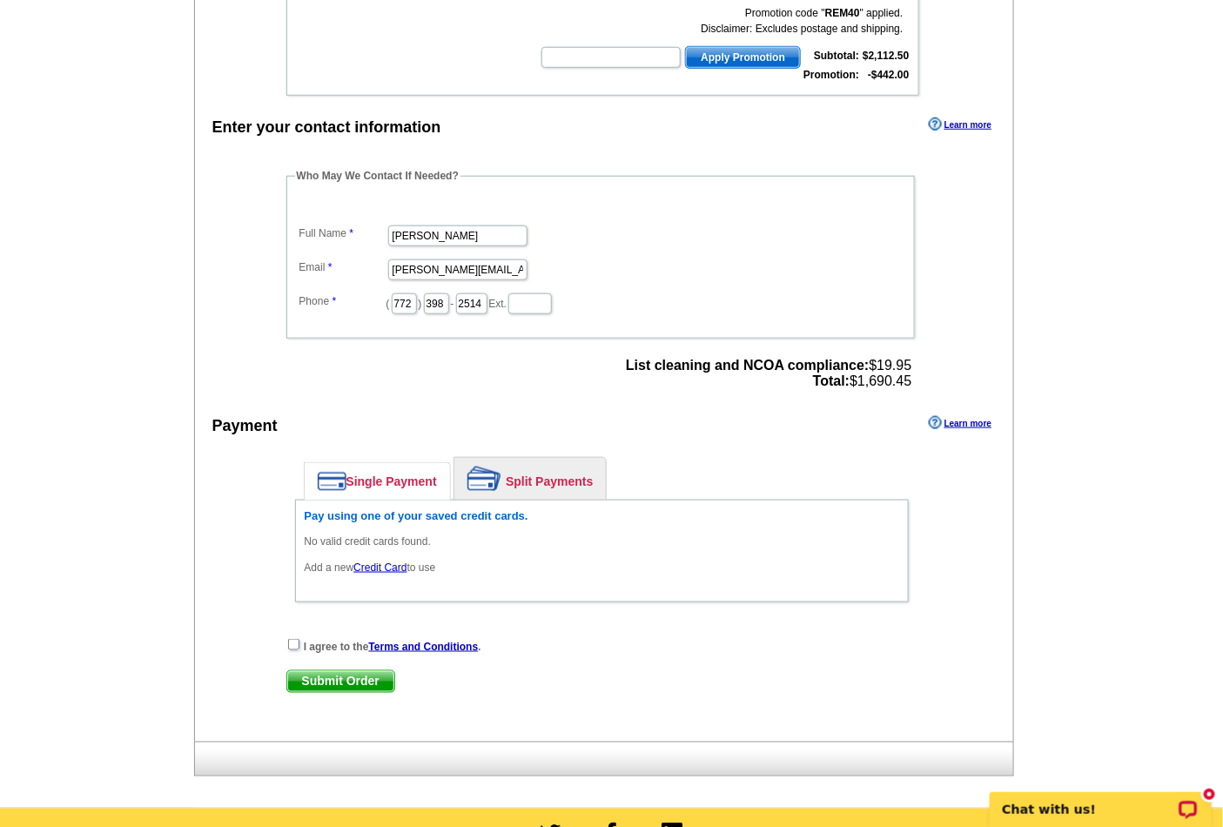
click at [292, 639] on input "checkbox" at bounding box center [293, 644] width 11 height 11
checkbox input "true"
click at [393, 509] on h6 "Pay using one of your saved credit cards." at bounding box center [602, 516] width 595 height 14
click at [376, 561] on link "Credit Card" at bounding box center [379, 567] width 53 height 12
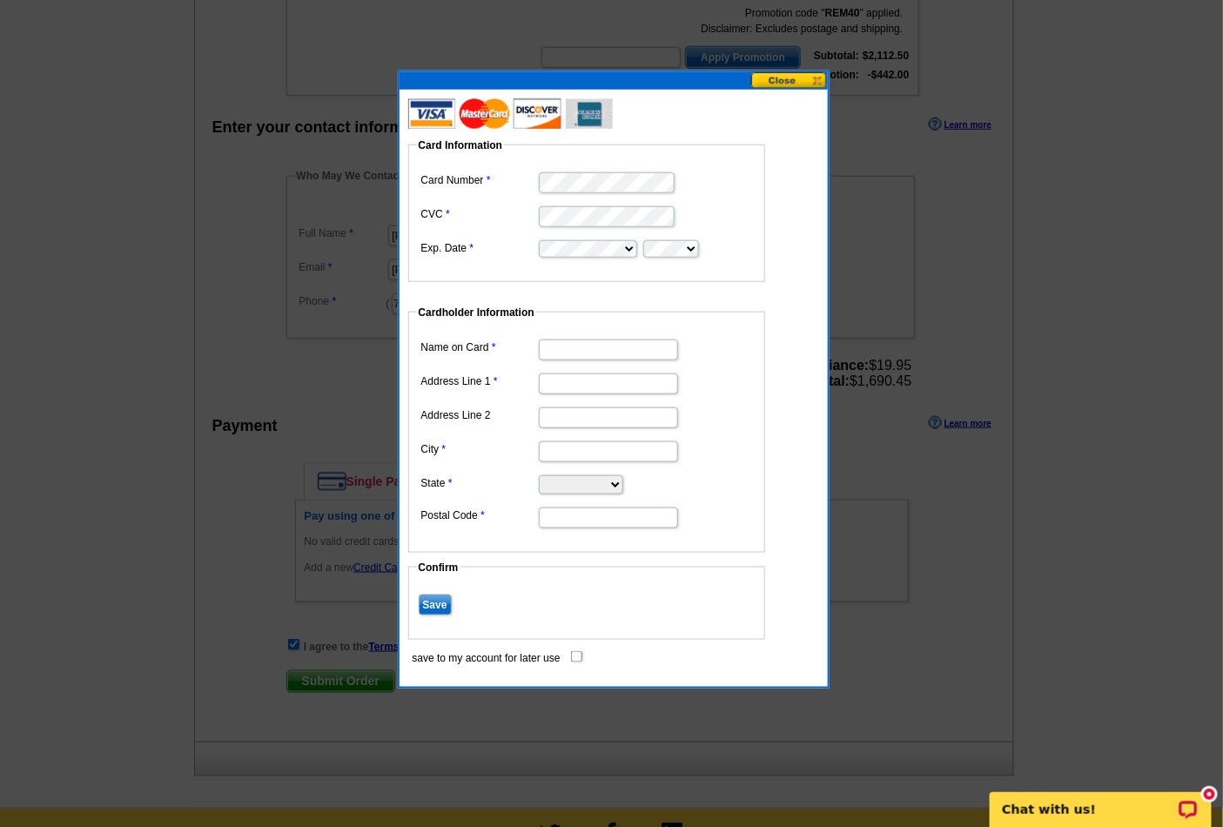
click at [777, 81] on button at bounding box center [789, 80] width 77 height 17
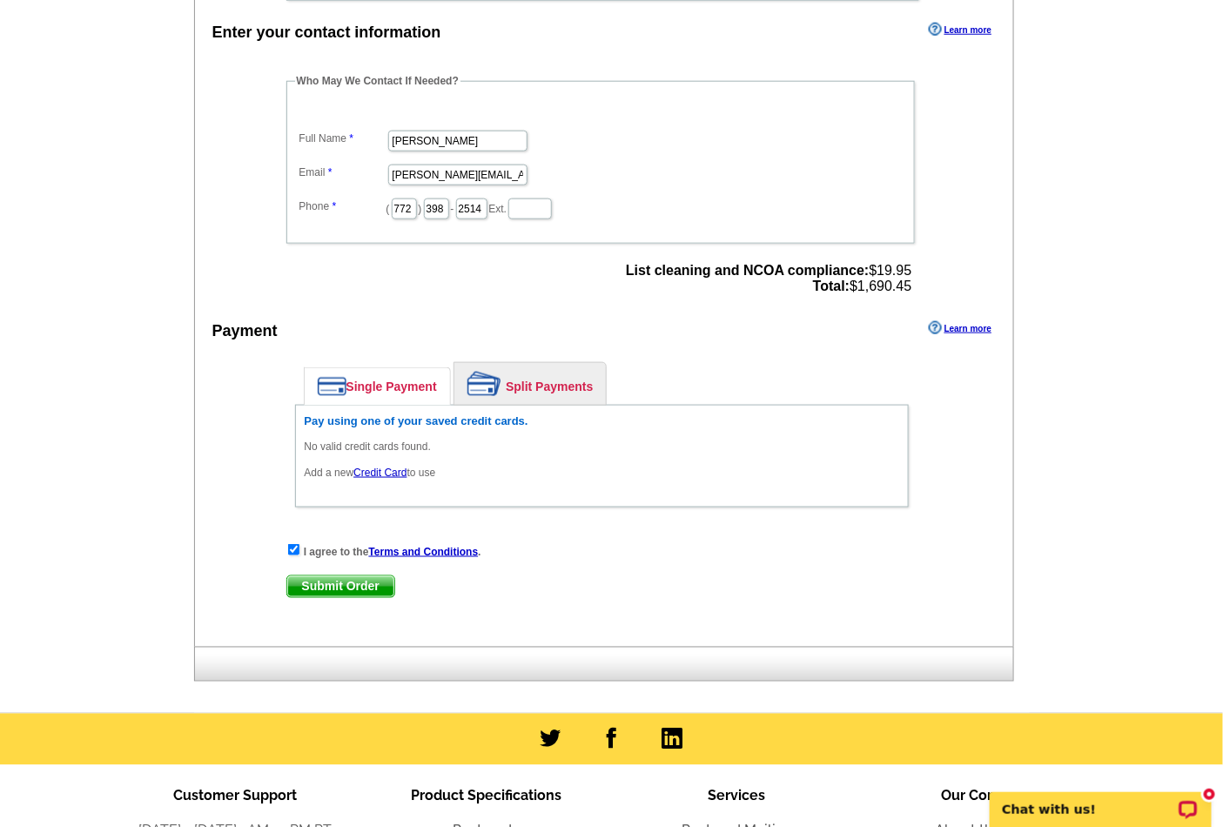
scroll to position [547, 0]
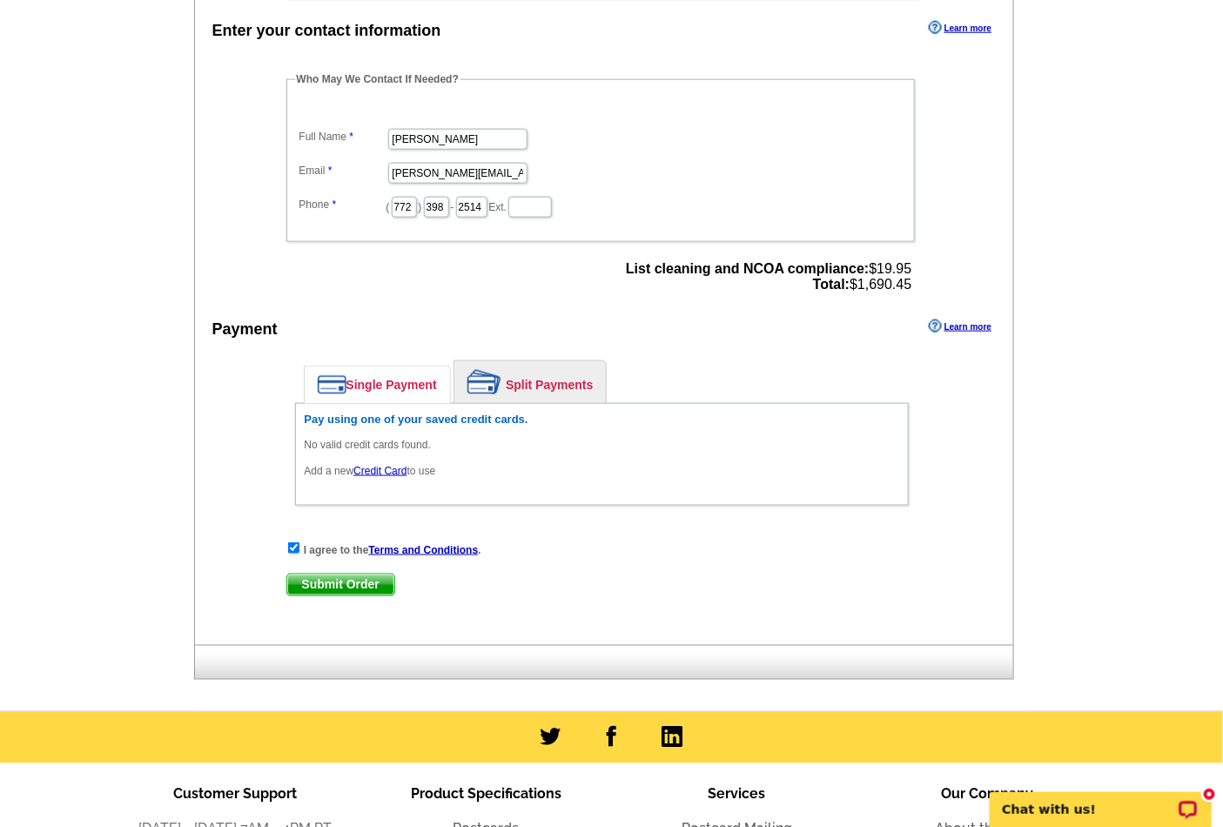
click at [379, 465] on link "Credit Card" at bounding box center [379, 471] width 53 height 12
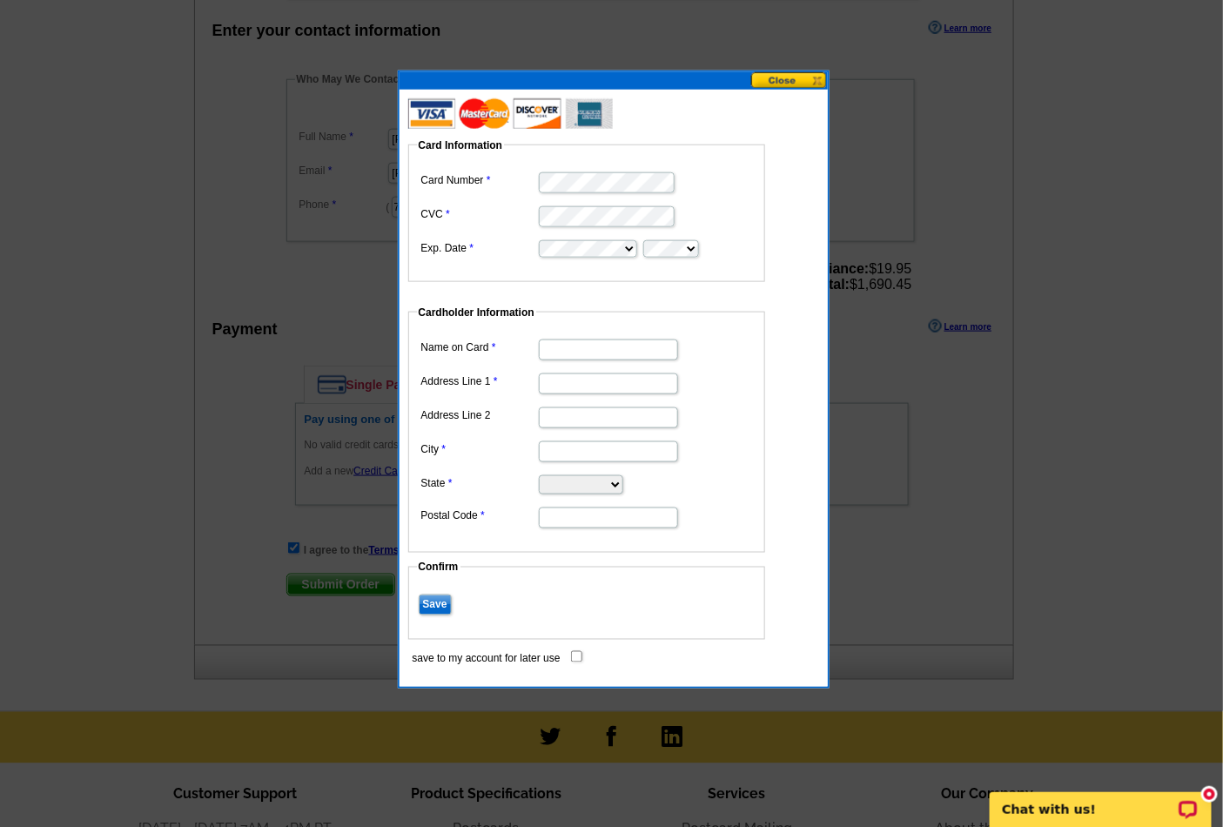
click at [575, 351] on input "Name on Card" at bounding box center [608, 349] width 139 height 21
click at [559, 341] on input "Name on Card" at bounding box center [608, 349] width 139 height 21
type input "[PERSON_NAME]"
click at [571, 383] on input "Address Line 1" at bounding box center [608, 383] width 139 height 21
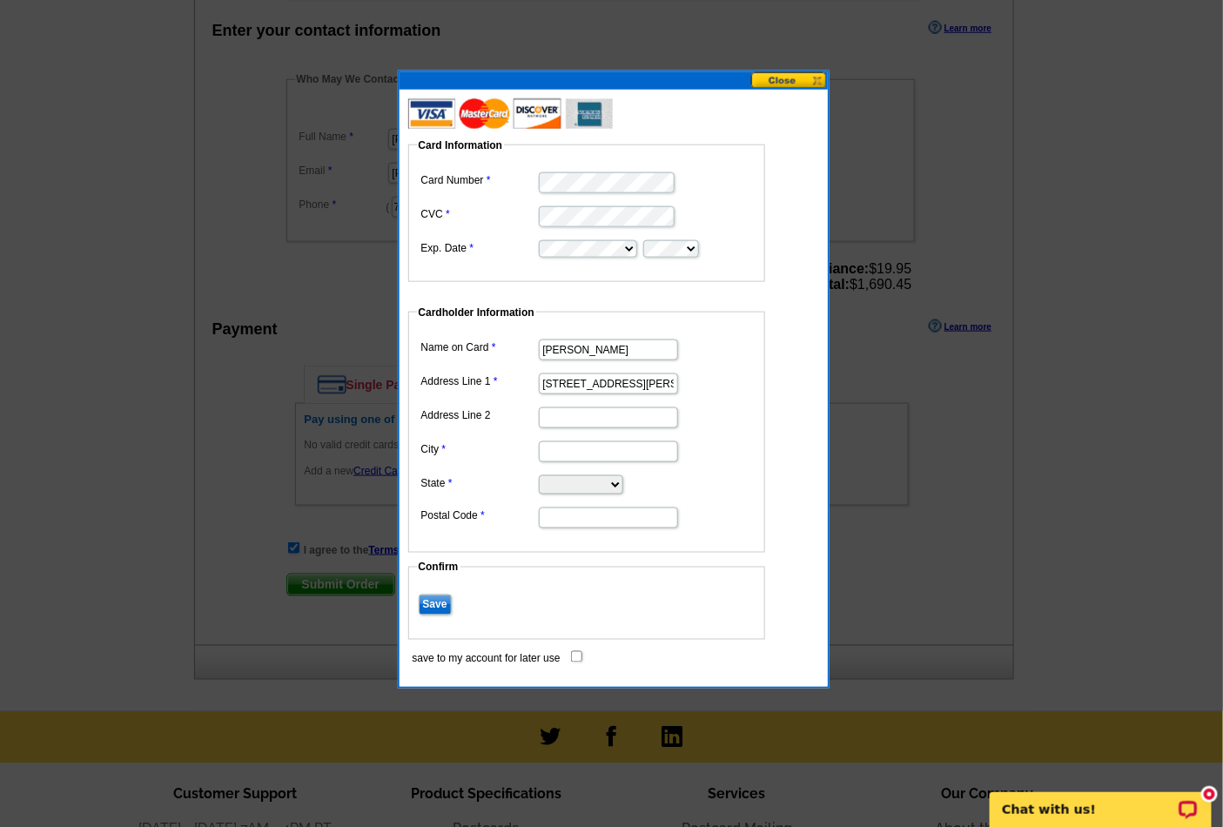
type input "[STREET_ADDRESS][PERSON_NAME]"
click at [567, 451] on input "City" at bounding box center [608, 451] width 139 height 21
type input "[GEOGRAPHIC_DATA]"
click at [581, 480] on select "[US_STATE] [US_STATE] [US_STATE] [US_STATE] [US_STATE] [US_STATE] [US_STATE] [U…" at bounding box center [581, 484] width 84 height 19
select select "FL"
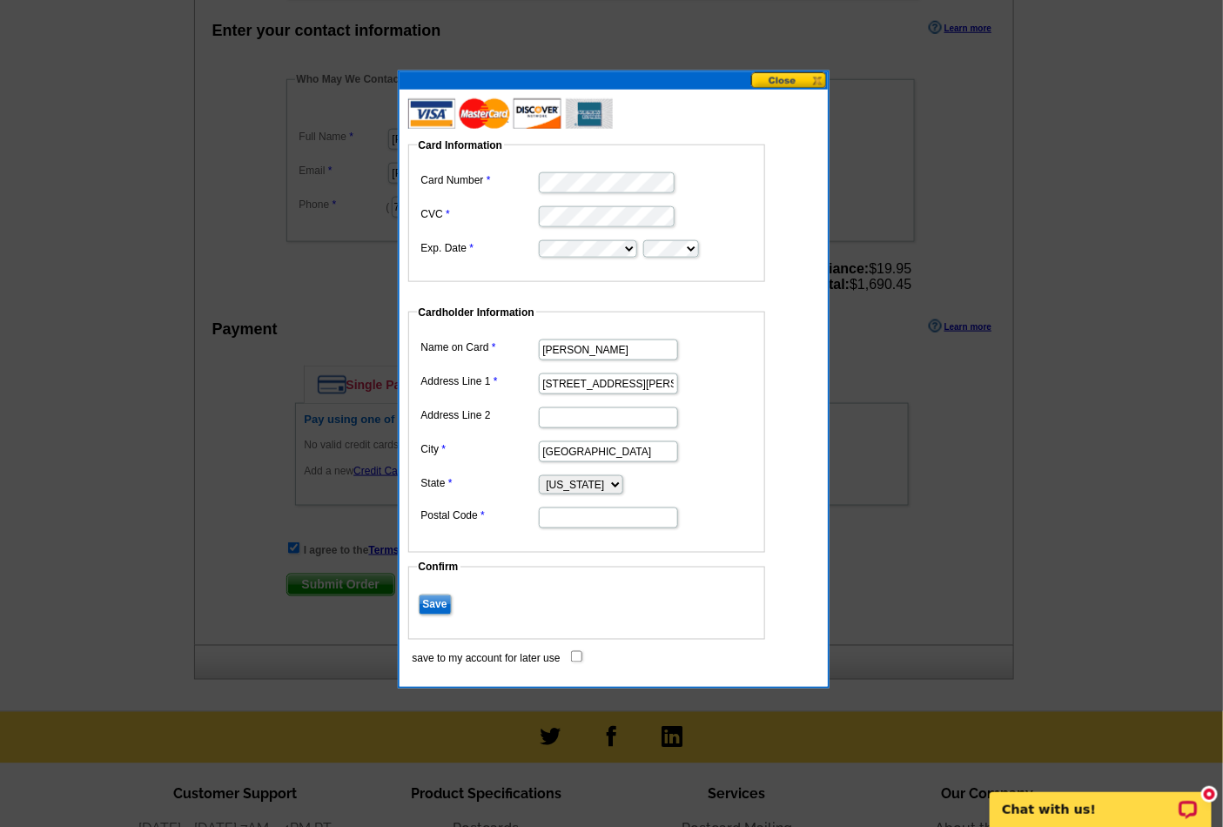
click at [539, 475] on select "[US_STATE] [US_STATE] [US_STATE] [US_STATE] [US_STATE] [US_STATE] [US_STATE] [U…" at bounding box center [581, 484] width 84 height 19
click at [586, 511] on input "Postal Code" at bounding box center [608, 517] width 139 height 21
type input "34952"
click at [436, 601] on input "Save" at bounding box center [435, 605] width 33 height 21
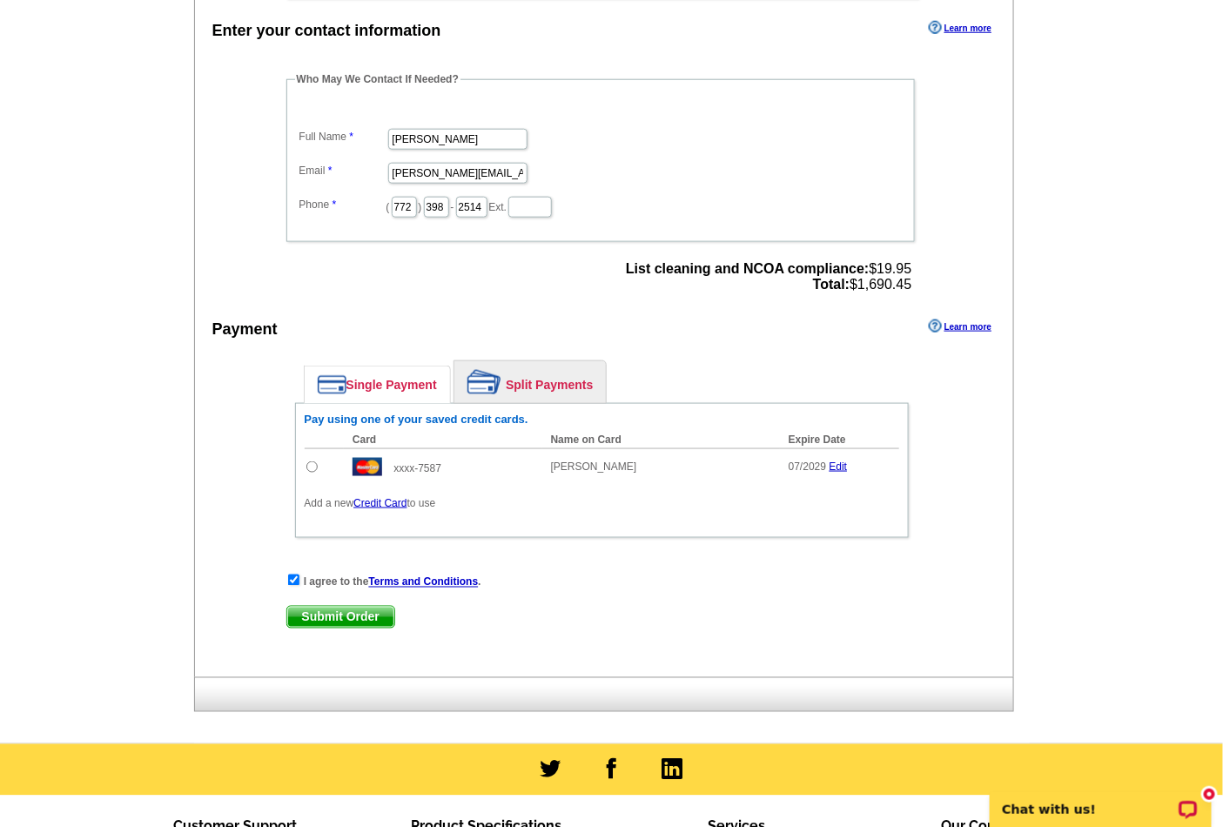
click at [308, 461] on input "radio" at bounding box center [311, 466] width 11 height 11
radio input "true"
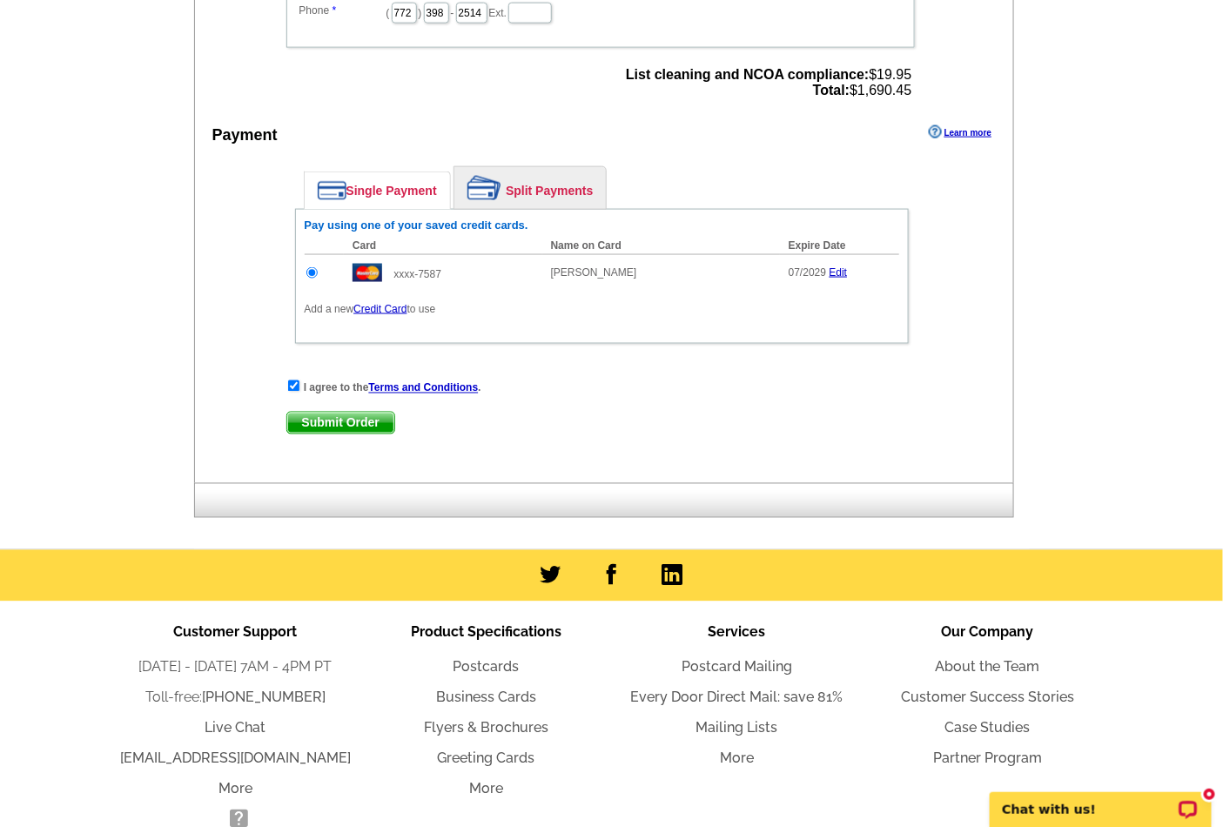
scroll to position [644, 0]
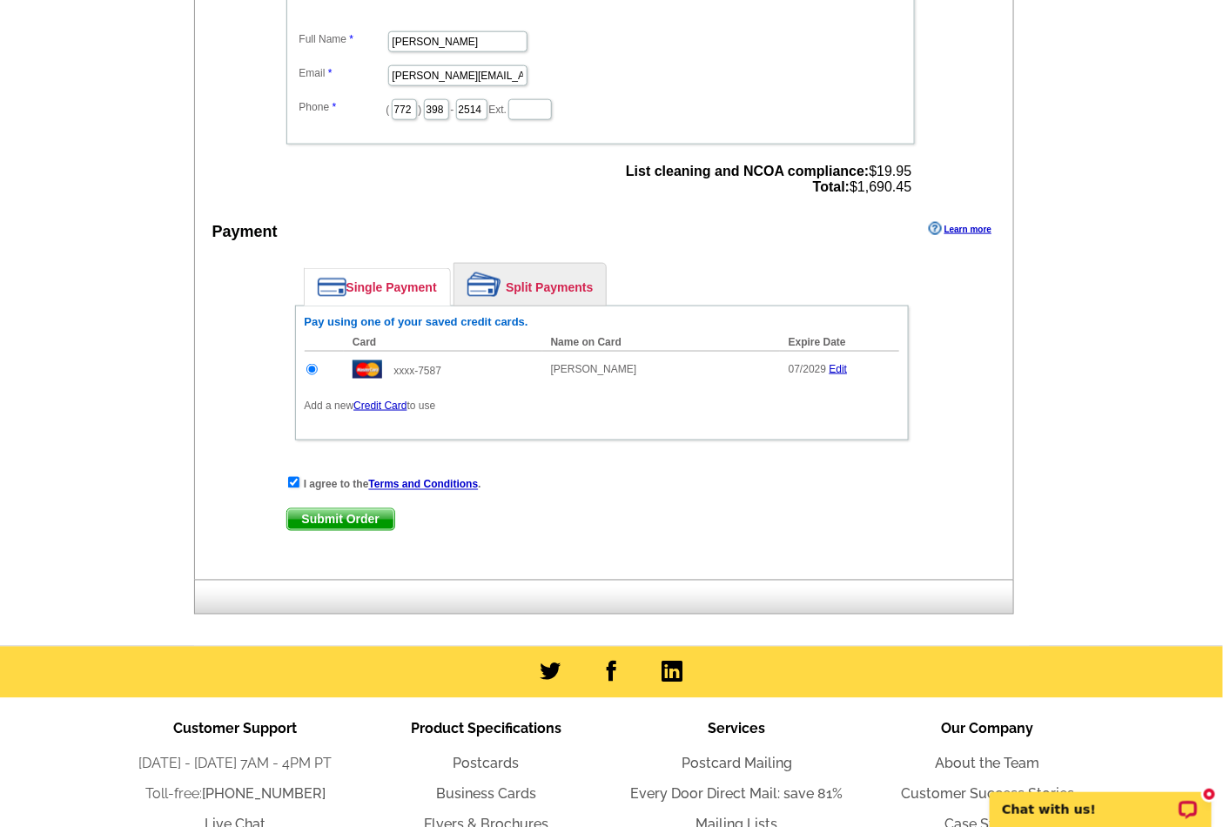
click at [340, 509] on span "Submit Order" at bounding box center [340, 519] width 107 height 21
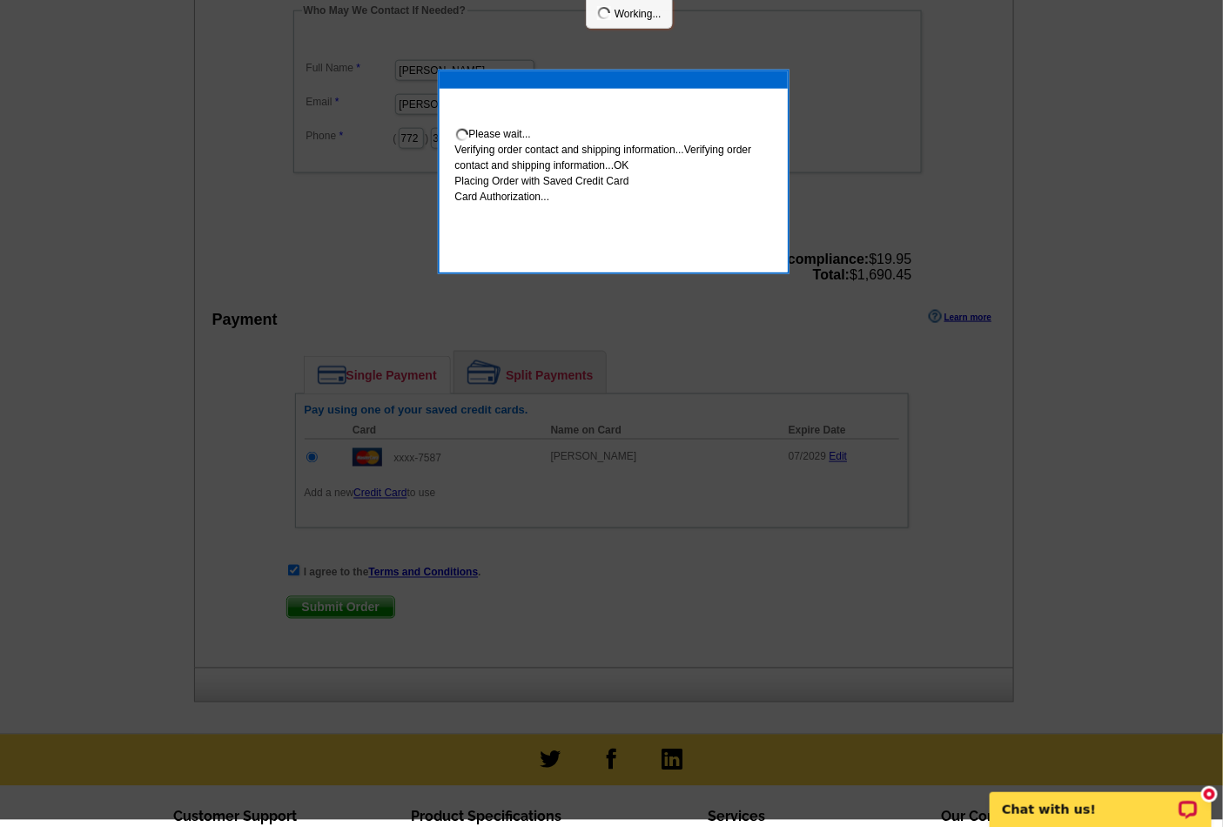
scroll to position [637, 0]
